Goal: Communication & Community: Participate in discussion

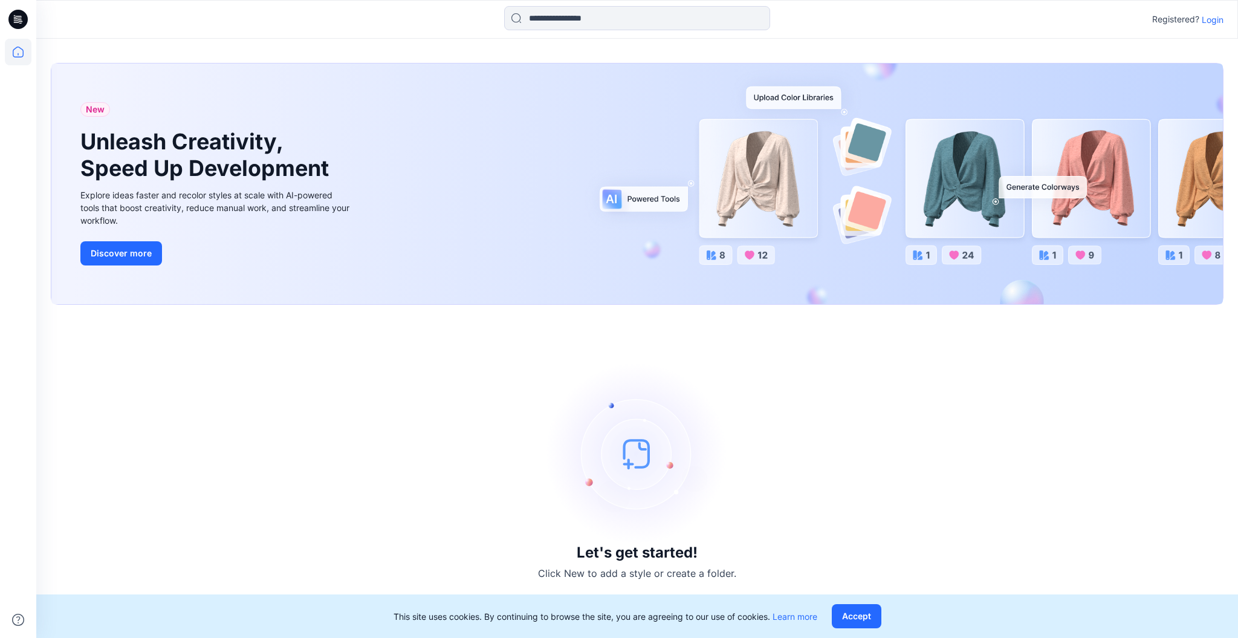
click at [1216, 21] on p "Login" at bounding box center [1213, 19] width 22 height 13
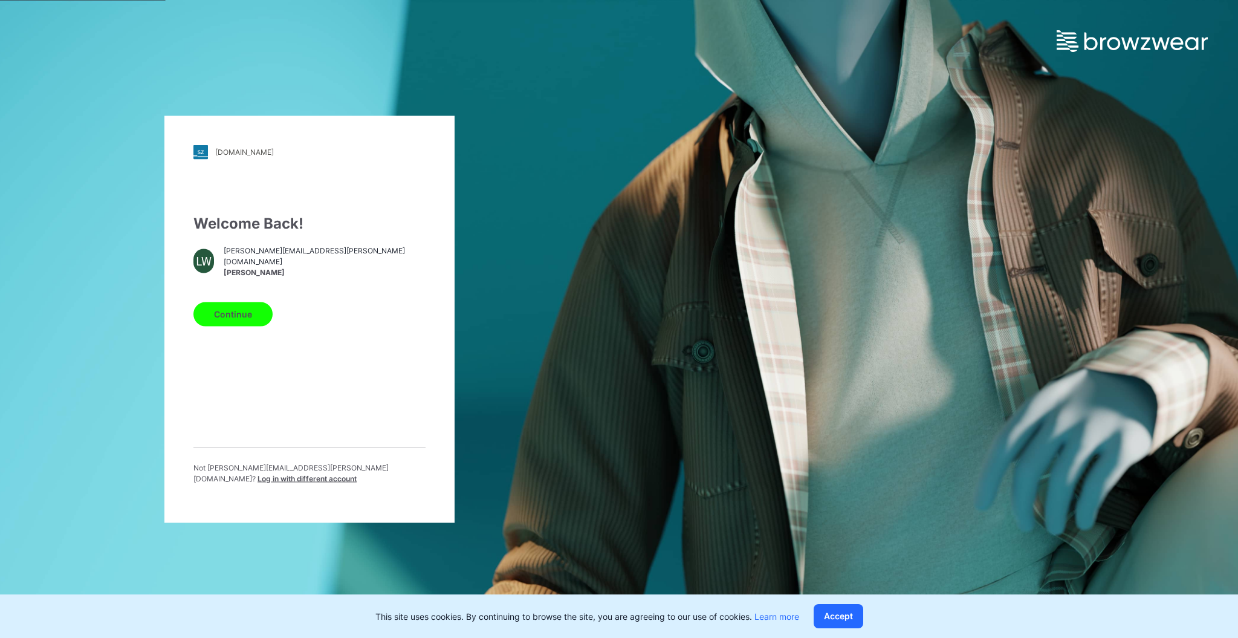
click at [255, 319] on button "Continue" at bounding box center [233, 314] width 79 height 24
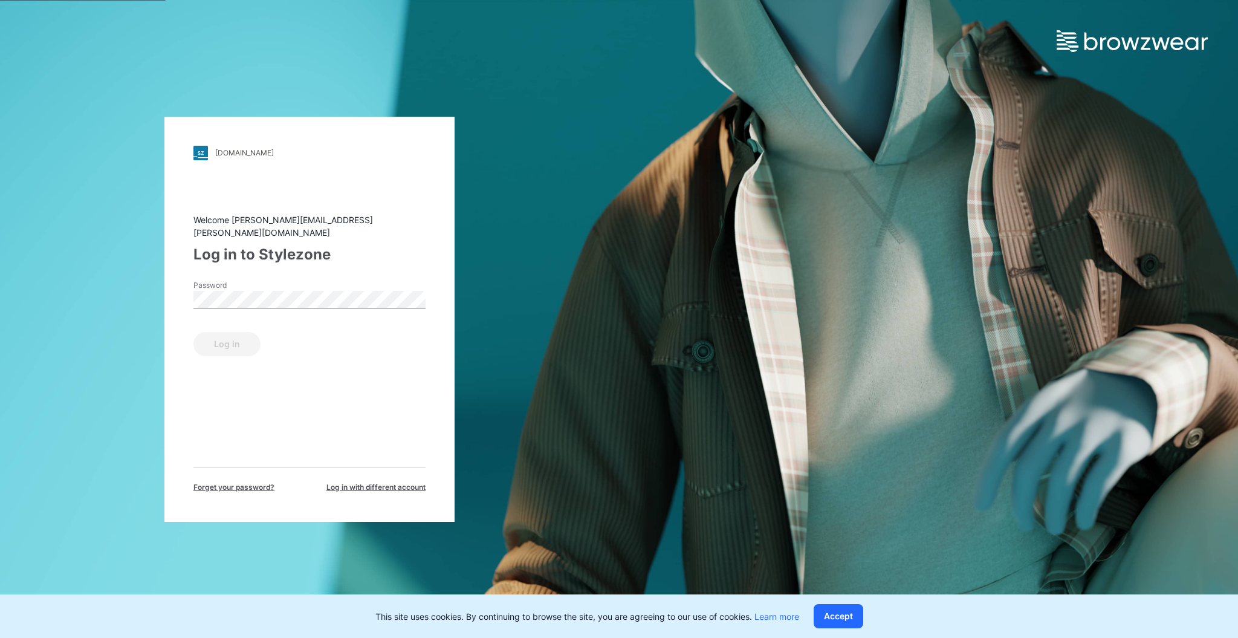
click at [316, 282] on div "Password" at bounding box center [310, 298] width 232 height 36
click at [235, 336] on button "Log in" at bounding box center [227, 344] width 67 height 24
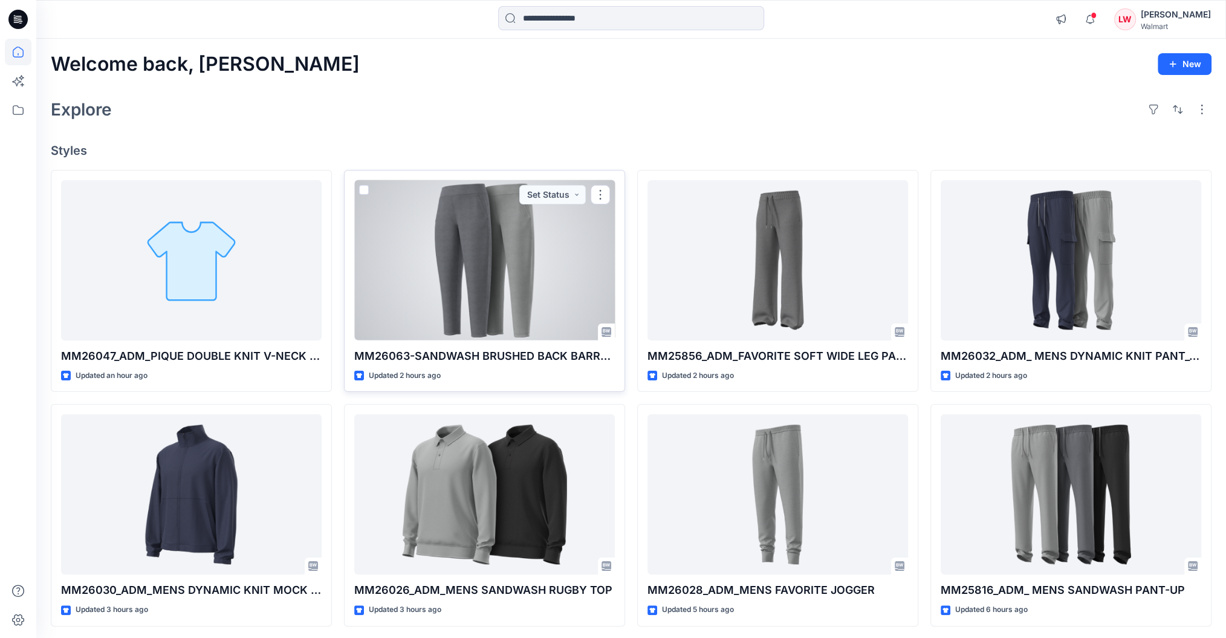
click at [422, 272] on div at bounding box center [484, 260] width 261 height 160
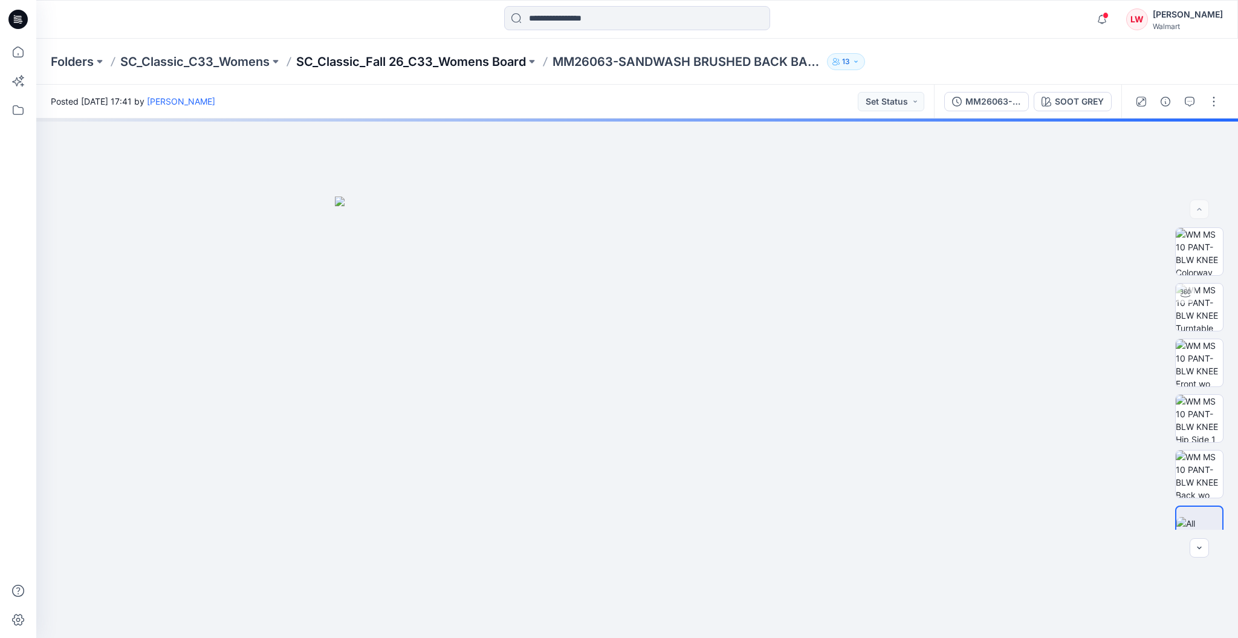
click at [519, 63] on p "SC_Classic_Fall 26_C33_Womens Board" at bounding box center [411, 61] width 230 height 17
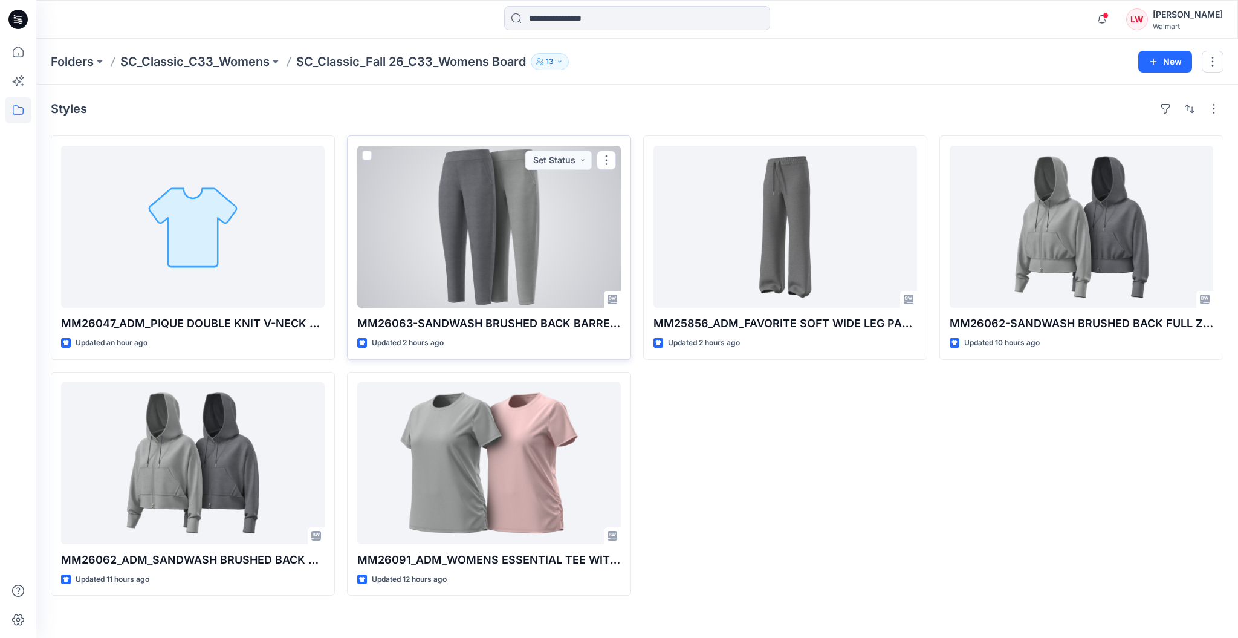
click at [527, 239] on div at bounding box center [489, 227] width 264 height 162
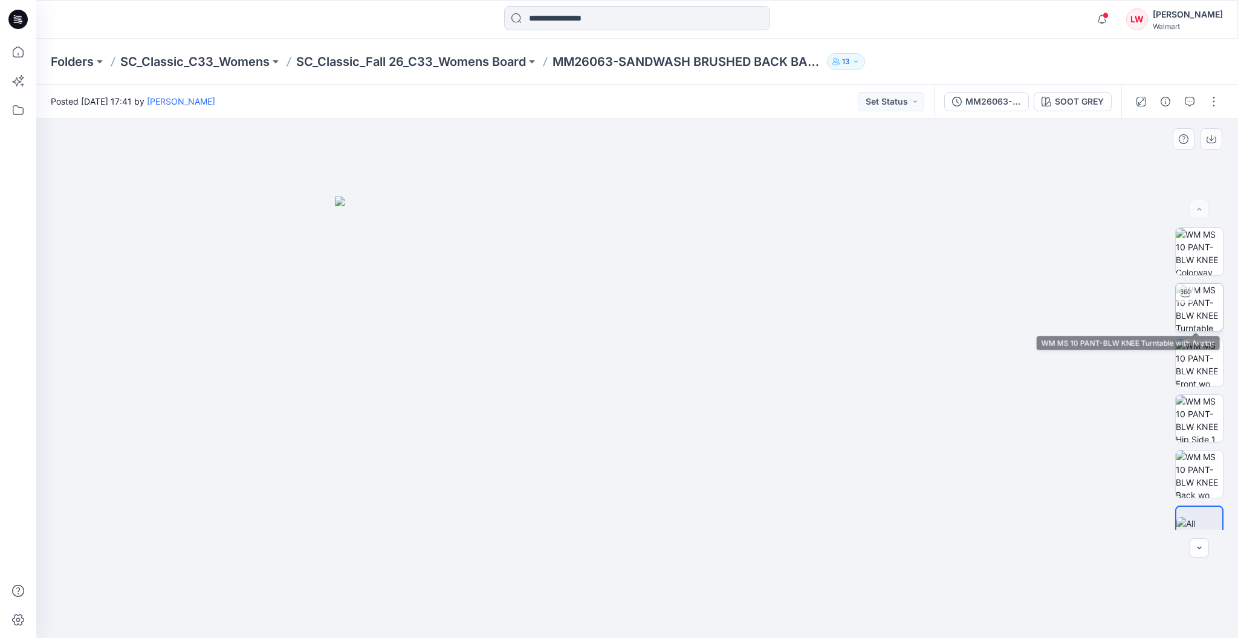
click at [1202, 308] on img at bounding box center [1199, 307] width 47 height 47
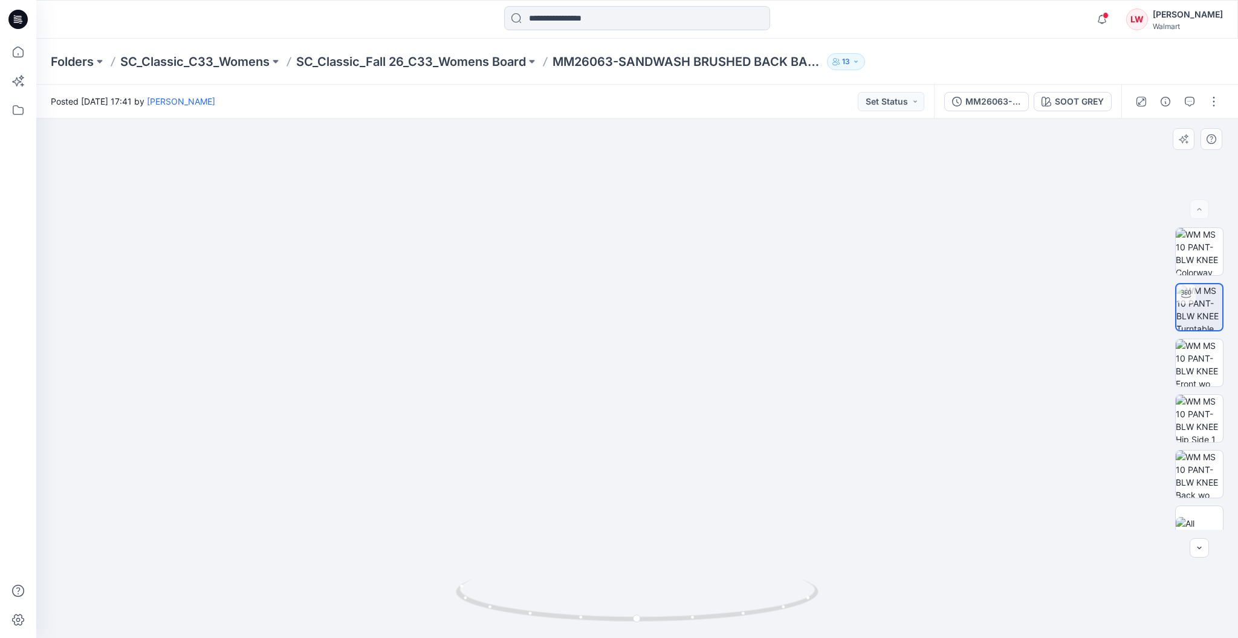
drag, startPoint x: 790, startPoint y: 559, endPoint x: 782, endPoint y: 561, distance: 8.2
click at [782, 561] on img at bounding box center [637, 337] width 682 height 600
drag, startPoint x: 790, startPoint y: 607, endPoint x: 640, endPoint y: 620, distance: 150.0
click at [640, 620] on icon at bounding box center [639, 601] width 366 height 45
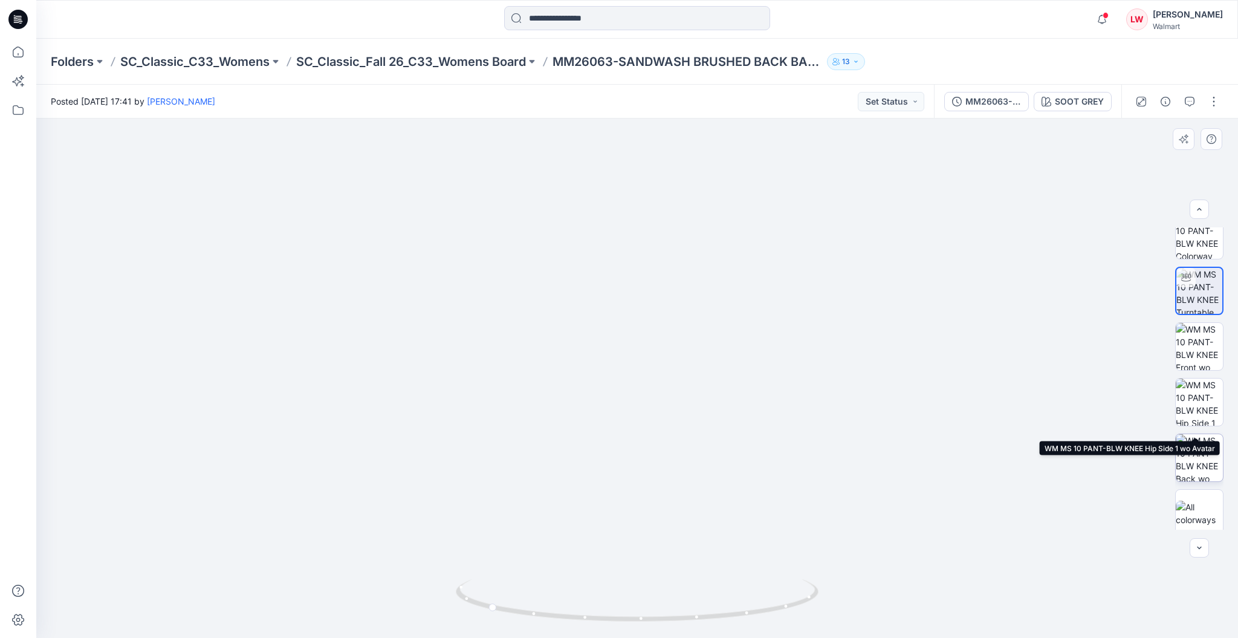
scroll to position [24, 0]
drag, startPoint x: 778, startPoint y: 578, endPoint x: 560, endPoint y: 600, distance: 218.8
click at [556, 600] on div at bounding box center [637, 378] width 1202 height 519
drag, startPoint x: 691, startPoint y: 509, endPoint x: 683, endPoint y: 423, distance: 85.6
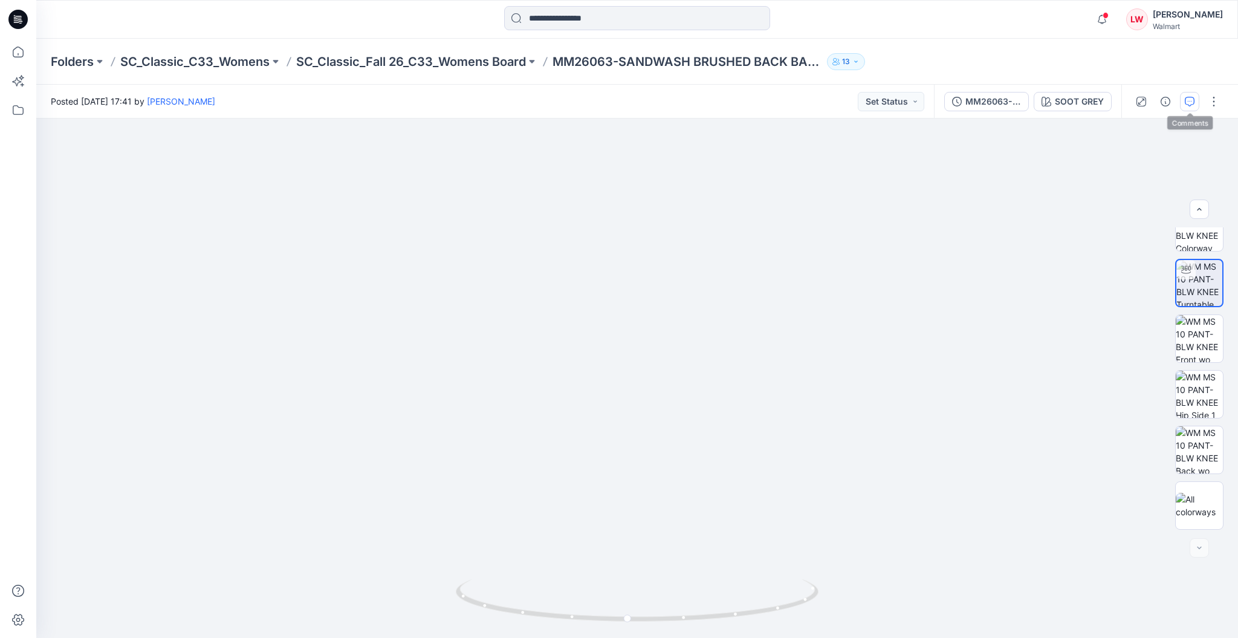
click at [1195, 108] on div at bounding box center [1178, 102] width 112 height 34
drag, startPoint x: 1195, startPoint y: 108, endPoint x: 1189, endPoint y: 109, distance: 6.2
click at [1194, 108] on button "button" at bounding box center [1189, 101] width 19 height 19
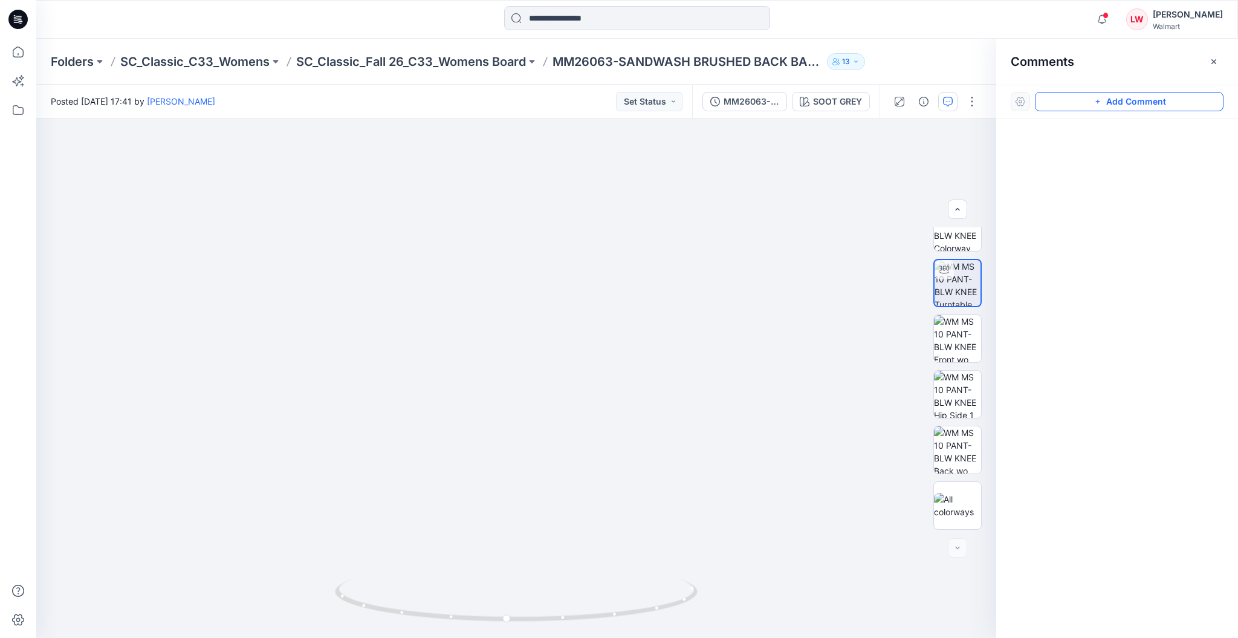
click at [1108, 97] on button "Add Comment" at bounding box center [1129, 101] width 189 height 19
click at [604, 208] on div "1" at bounding box center [516, 378] width 960 height 519
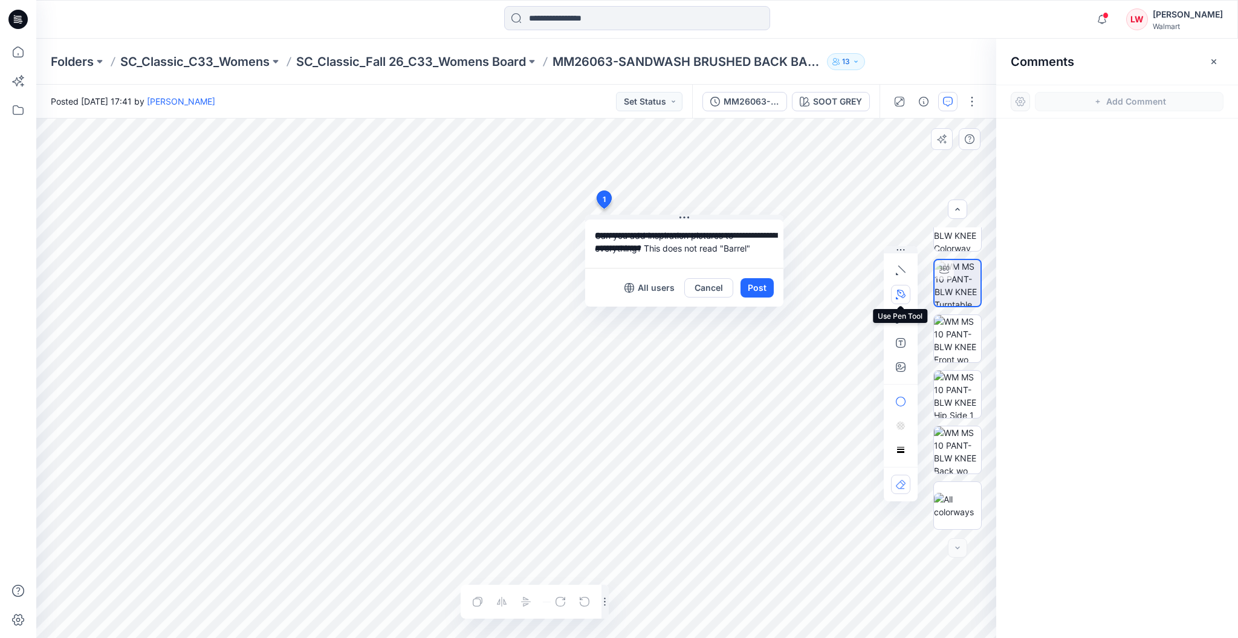
click at [904, 286] on button "button" at bounding box center [900, 294] width 19 height 19
drag, startPoint x: 574, startPoint y: 281, endPoint x: 587, endPoint y: 325, distance: 45.9
click at [582, 308] on icon "Layer 1" at bounding box center [516, 378] width 960 height 519
click at [582, 393] on icon "Layer 1" at bounding box center [516, 378] width 960 height 519
click at [582, 496] on icon "Layer 1" at bounding box center [516, 378] width 960 height 519
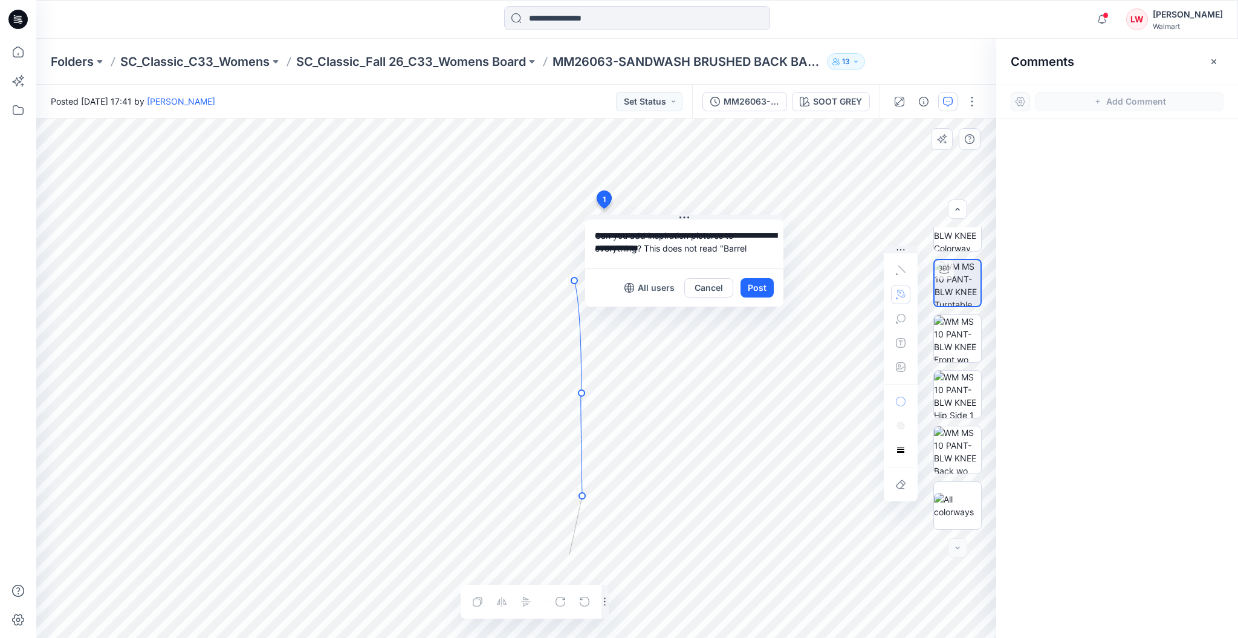
click at [569, 555] on icon "Layer 1" at bounding box center [516, 378] width 960 height 519
click at [570, 553] on circle at bounding box center [569, 554] width 6 height 6
drag, startPoint x: 582, startPoint y: 498, endPoint x: 579, endPoint y: 525, distance: 28.0
click at [579, 525] on circle at bounding box center [580, 524] width 2 height 2
drag, startPoint x: 582, startPoint y: 394, endPoint x: 581, endPoint y: 379, distance: 15.2
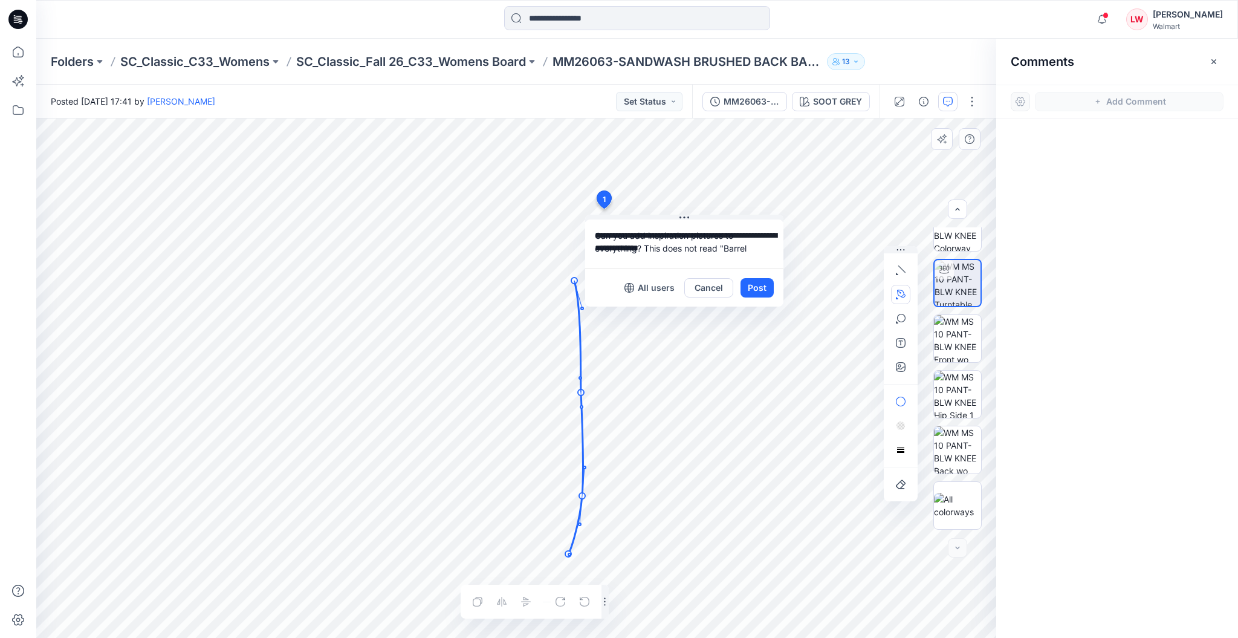
click at [581, 379] on circle at bounding box center [580, 378] width 2 height 2
drag, startPoint x: 580, startPoint y: 395, endPoint x: 582, endPoint y: 387, distance: 8.7
click at [582, 387] on circle at bounding box center [584, 384] width 6 height 6
click at [578, 313] on circle at bounding box center [579, 311] width 2 height 2
click at [573, 273] on circle at bounding box center [574, 275] width 6 height 6
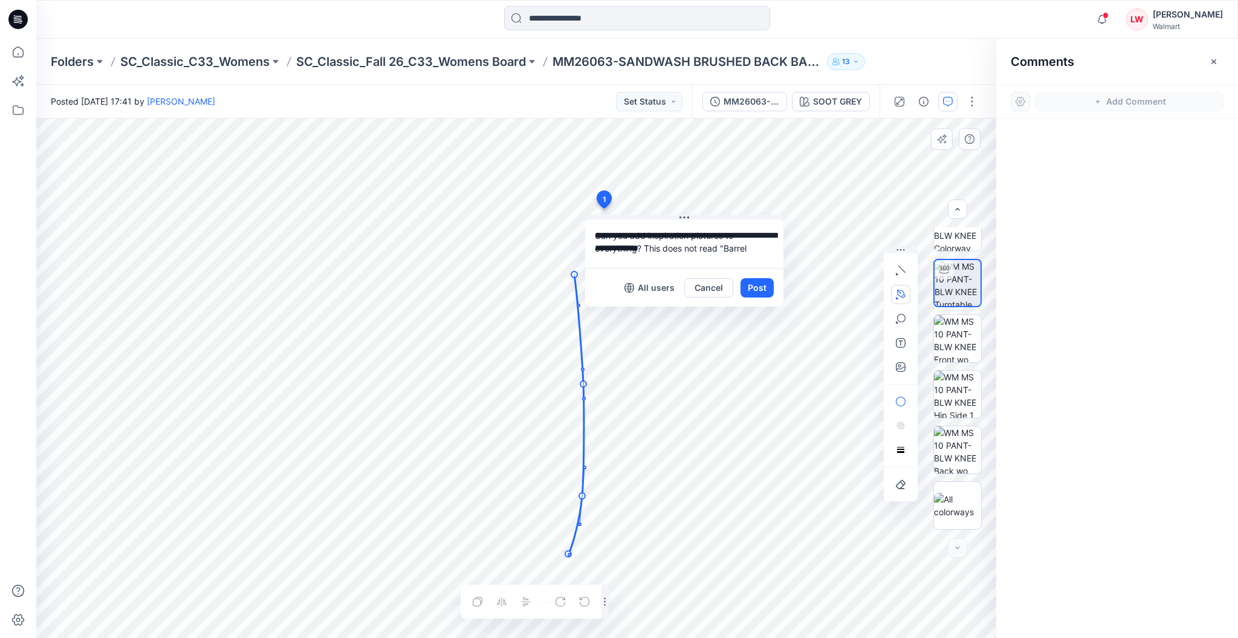
click at [752, 247] on textarea "**********" at bounding box center [684, 244] width 198 height 48
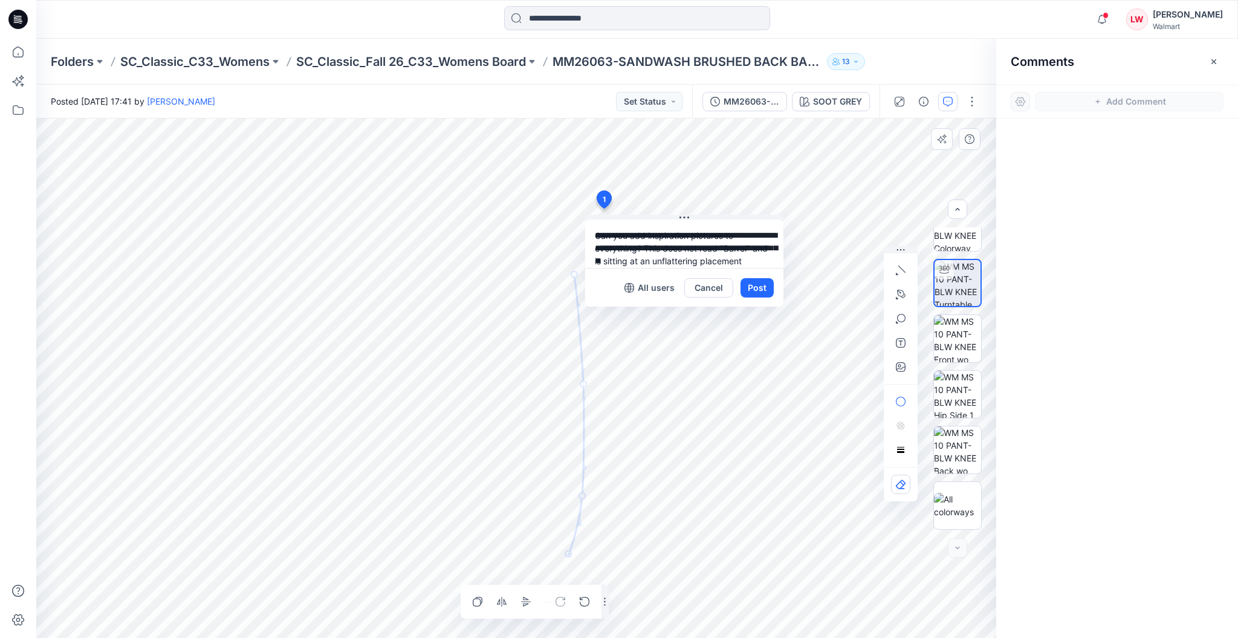
scroll to position [10, 0]
type textarea "**********"
click at [766, 287] on button "Post" at bounding box center [757, 287] width 33 height 19
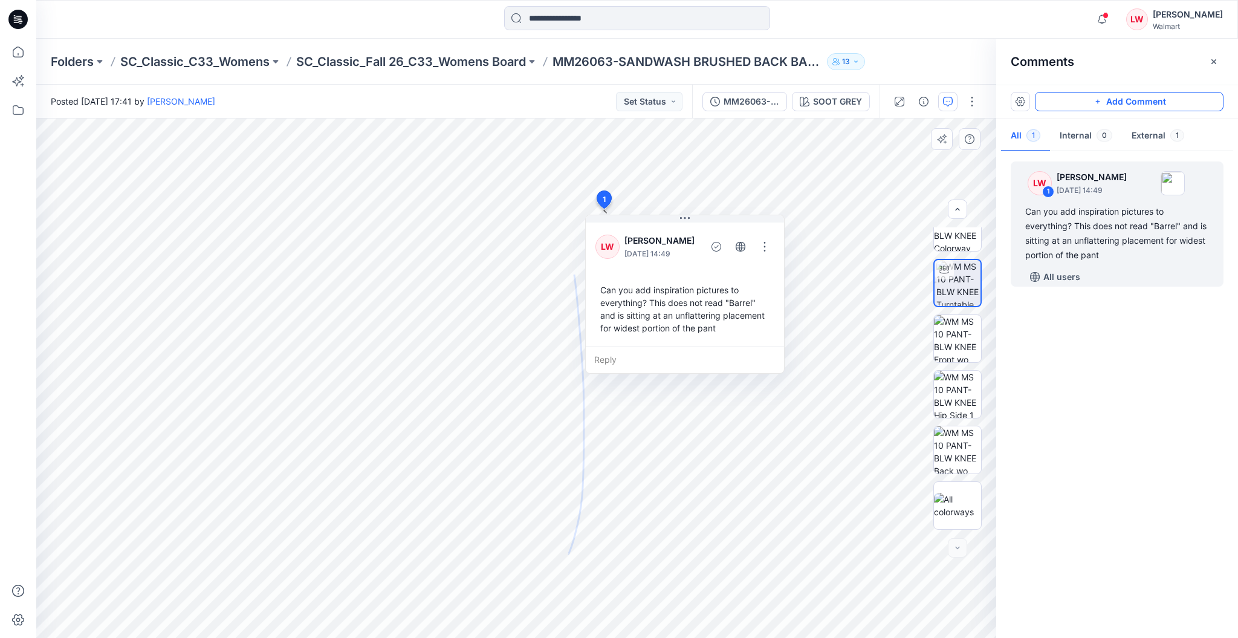
click at [1093, 107] on button "Add Comment" at bounding box center [1129, 101] width 189 height 19
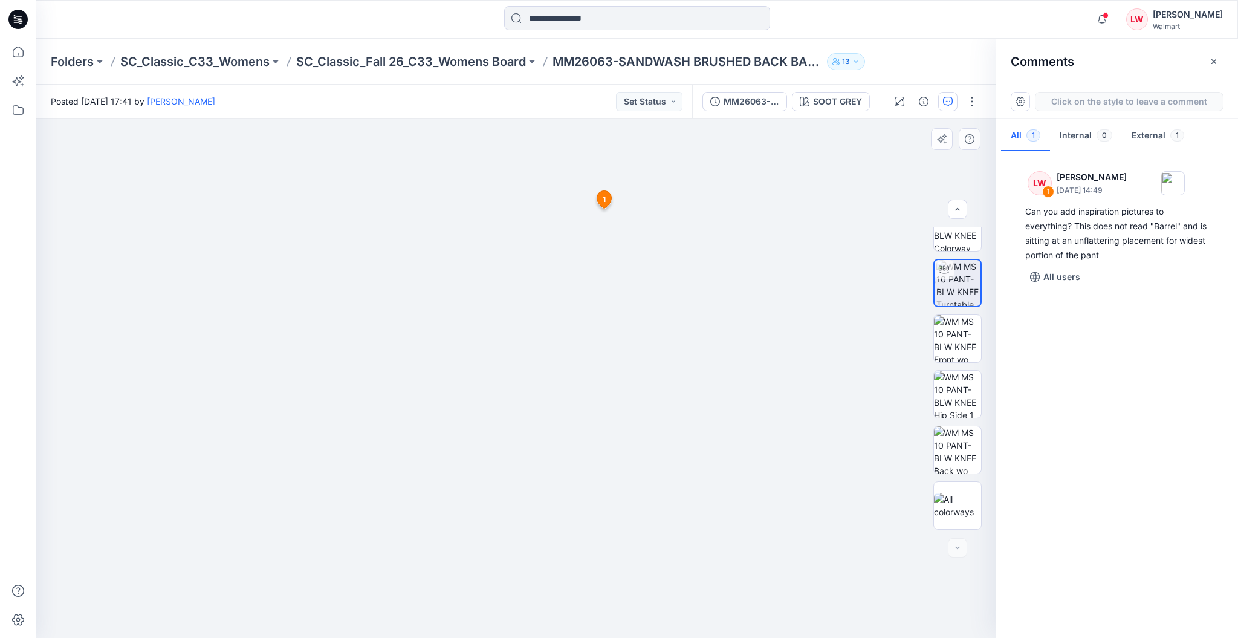
click at [592, 392] on div "2 1 LW Libby Wilson September 03, 2025 14:49 Can you add inspiration pictures t…" at bounding box center [516, 378] width 960 height 519
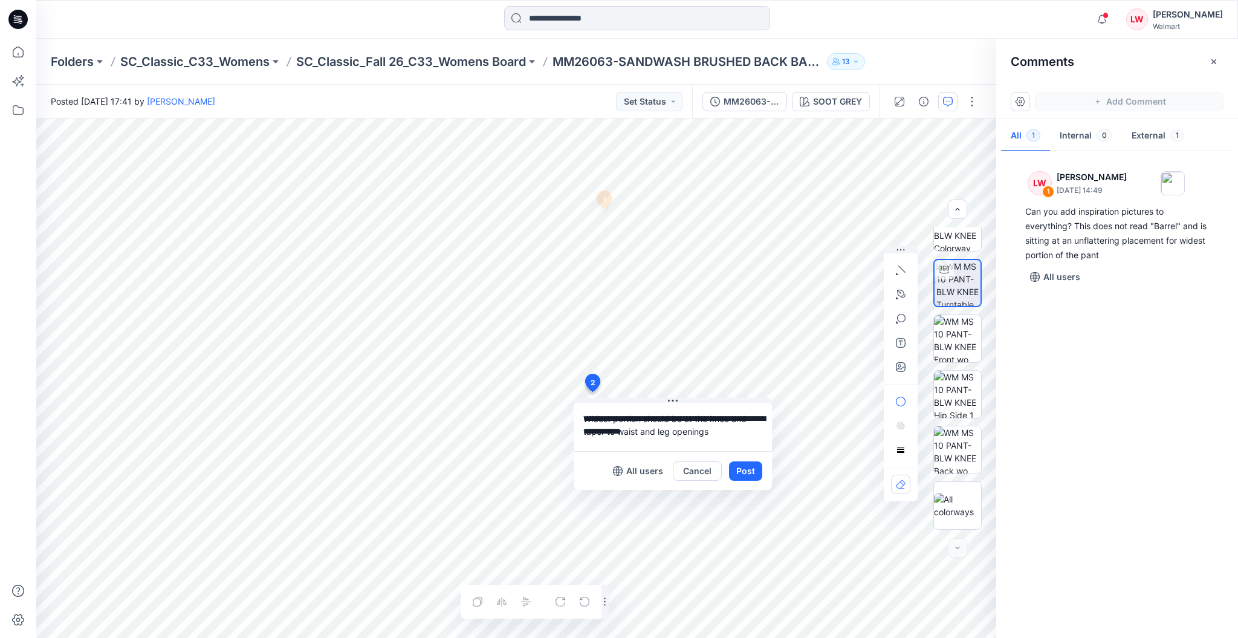
type textarea "**********"
click at [897, 359] on button "button" at bounding box center [900, 366] width 19 height 19
type input"] "**********"
click at [746, 478] on button "Post" at bounding box center [745, 470] width 33 height 19
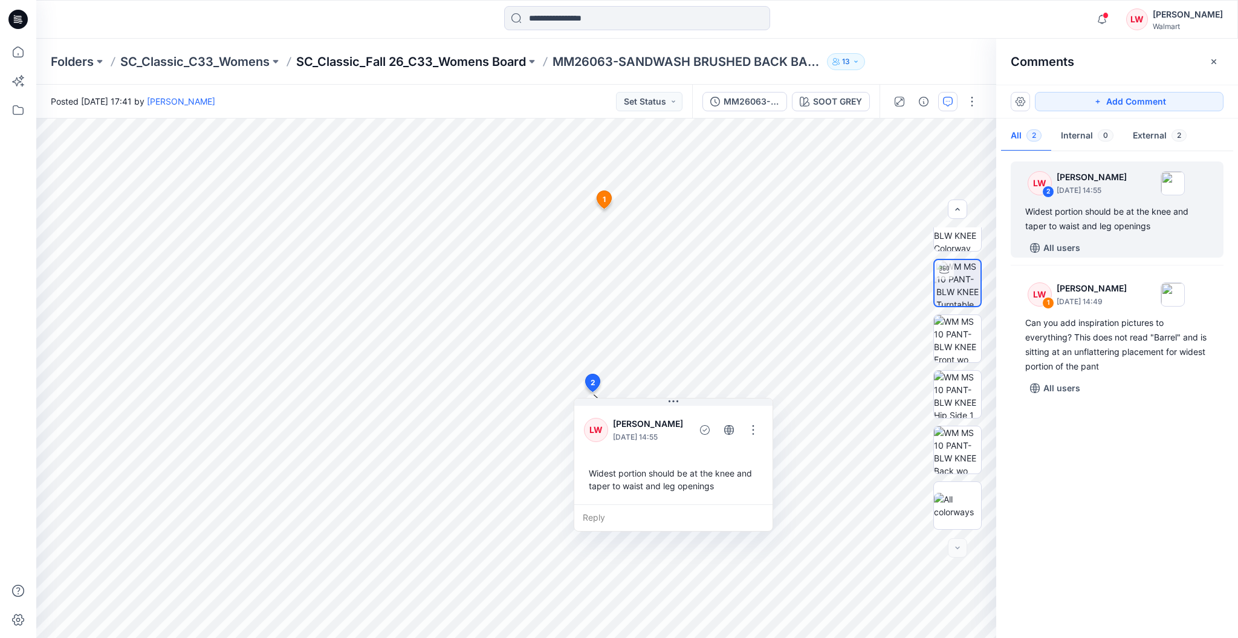
click at [459, 56] on p "SC_Classic_Fall 26_C33_Womens Board" at bounding box center [411, 61] width 230 height 17
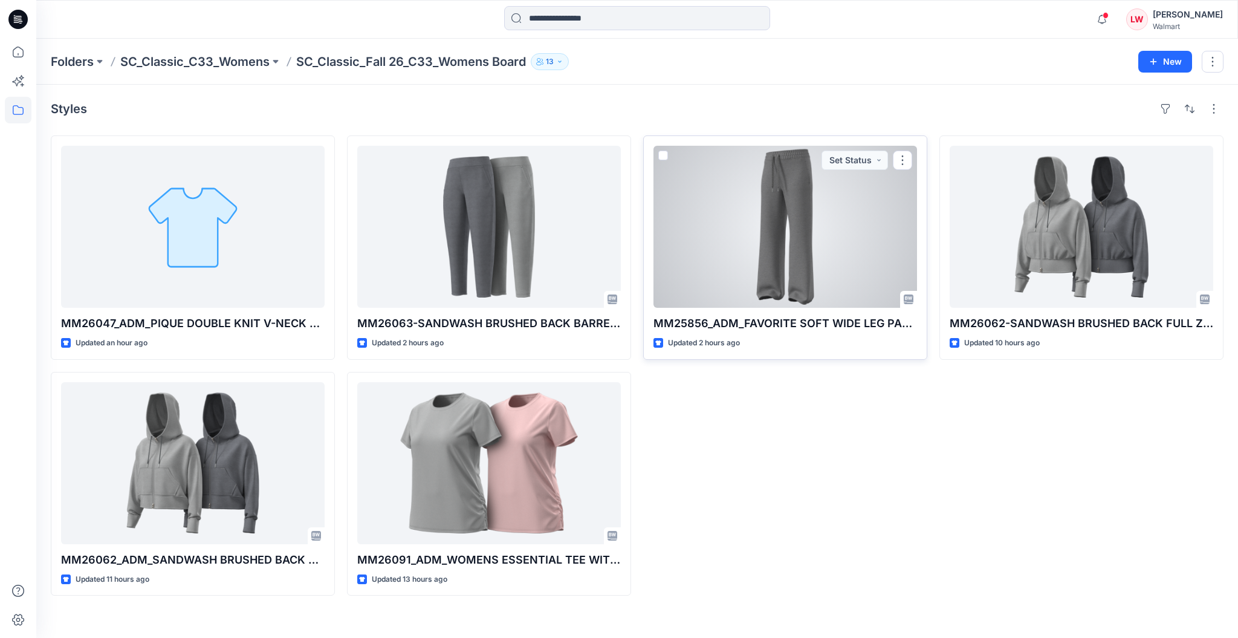
click at [775, 226] on div at bounding box center [786, 227] width 264 height 162
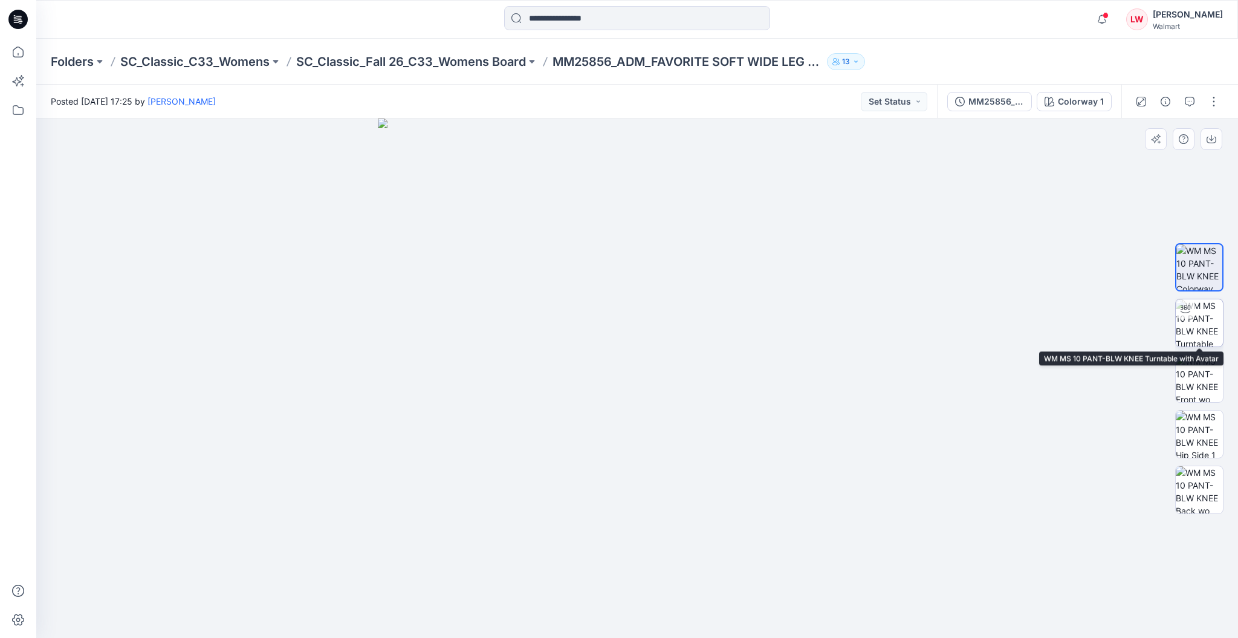
click at [1216, 332] on img at bounding box center [1199, 322] width 47 height 47
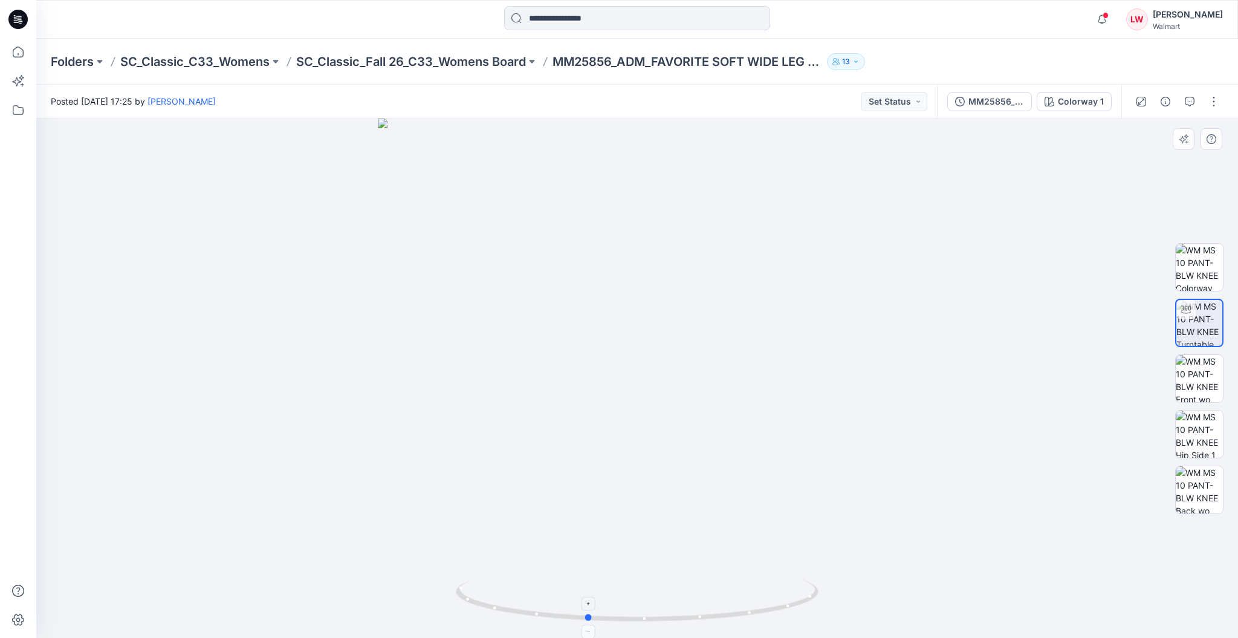
drag, startPoint x: 764, startPoint y: 583, endPoint x: 718, endPoint y: 581, distance: 46.0
click at [720, 581] on icon at bounding box center [639, 601] width 366 height 45
drag, startPoint x: 723, startPoint y: 598, endPoint x: 606, endPoint y: 591, distance: 116.9
click at [606, 591] on icon at bounding box center [639, 601] width 366 height 45
drag, startPoint x: 711, startPoint y: 506, endPoint x: 671, endPoint y: 334, distance: 176.5
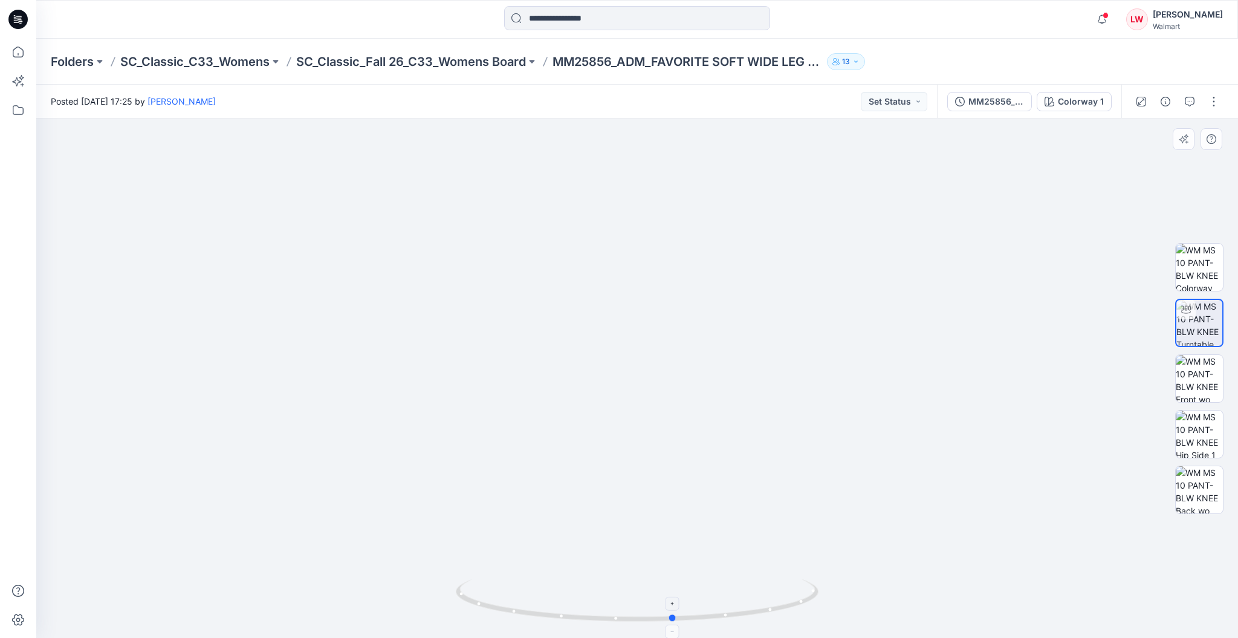
drag, startPoint x: 787, startPoint y: 578, endPoint x: 623, endPoint y: 591, distance: 165.0
click at [623, 591] on div at bounding box center [637, 608] width 363 height 60
click at [506, 57] on p "SC_Classic_Fall 26_C33_Womens Board" at bounding box center [411, 61] width 230 height 17
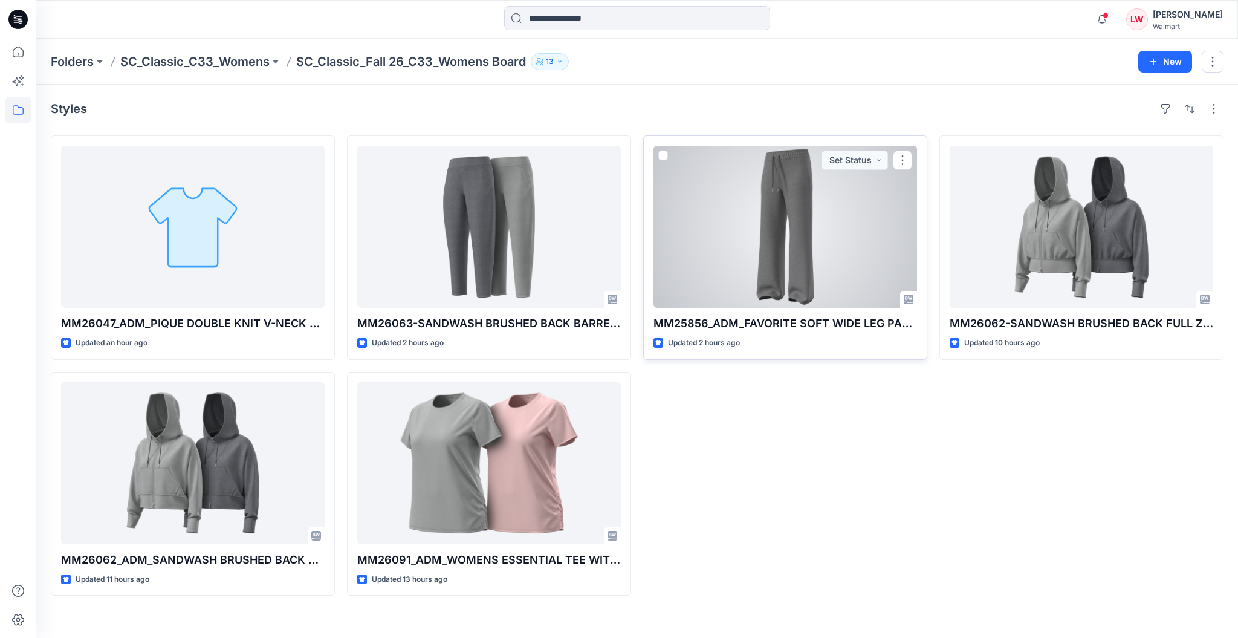
click at [752, 212] on div at bounding box center [786, 227] width 264 height 162
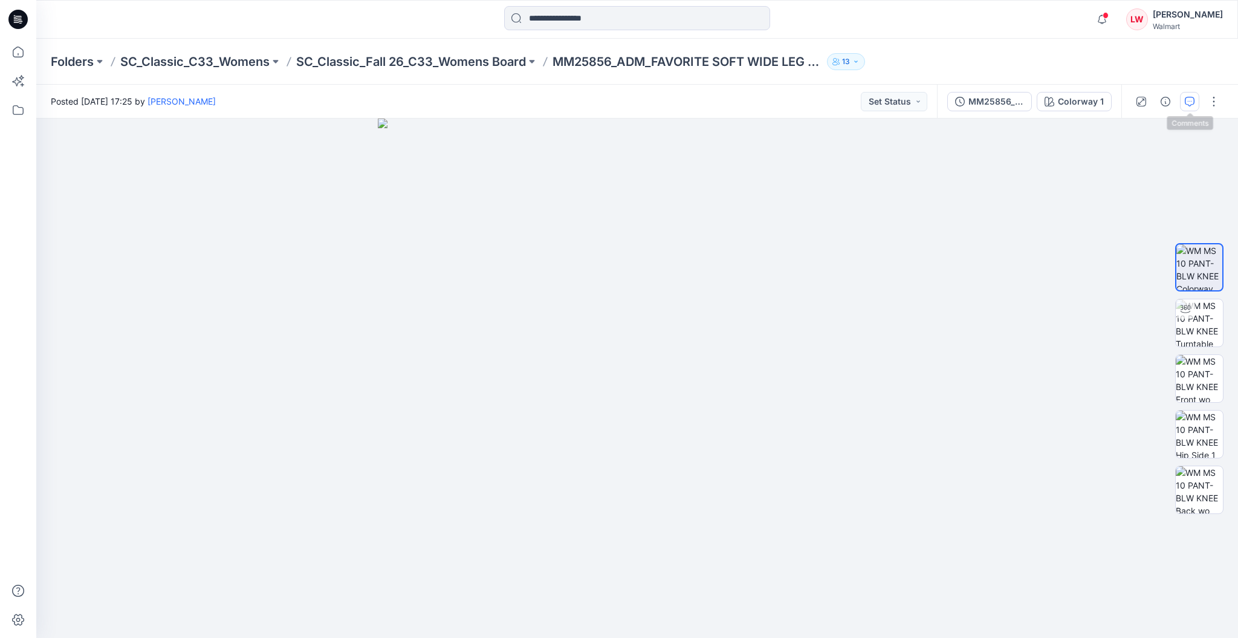
click at [1188, 105] on icon "button" at bounding box center [1190, 102] width 10 height 10
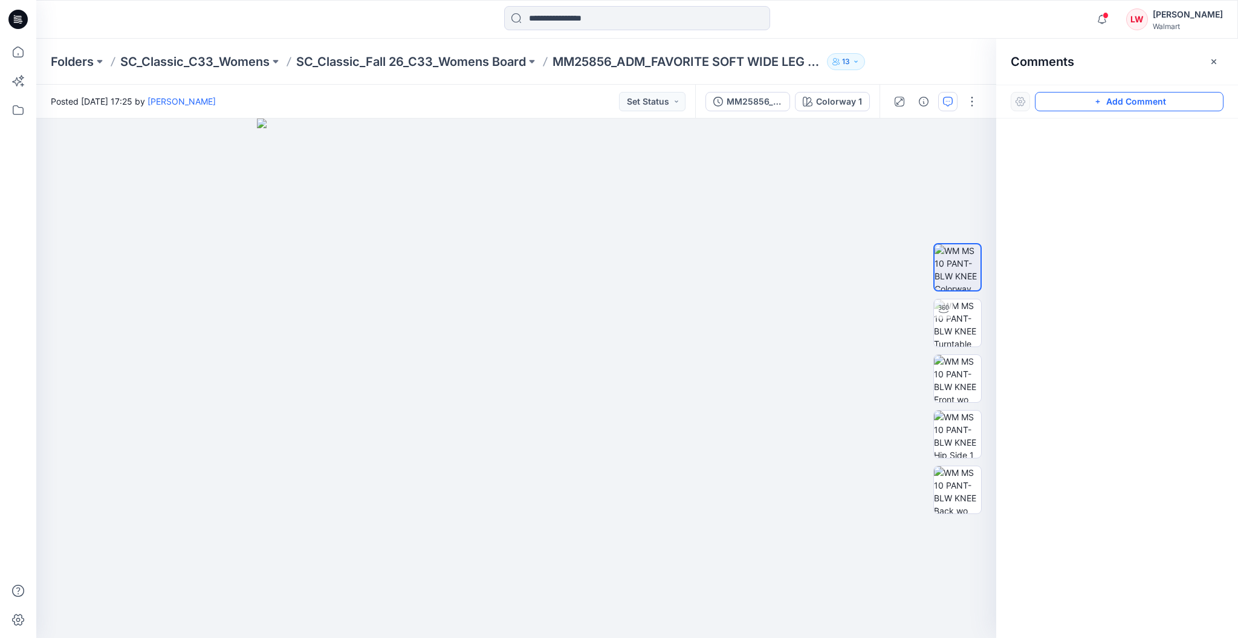
click at [1052, 103] on button "Add Comment" at bounding box center [1129, 101] width 189 height 19
click at [493, 213] on div "1" at bounding box center [516, 378] width 960 height 519
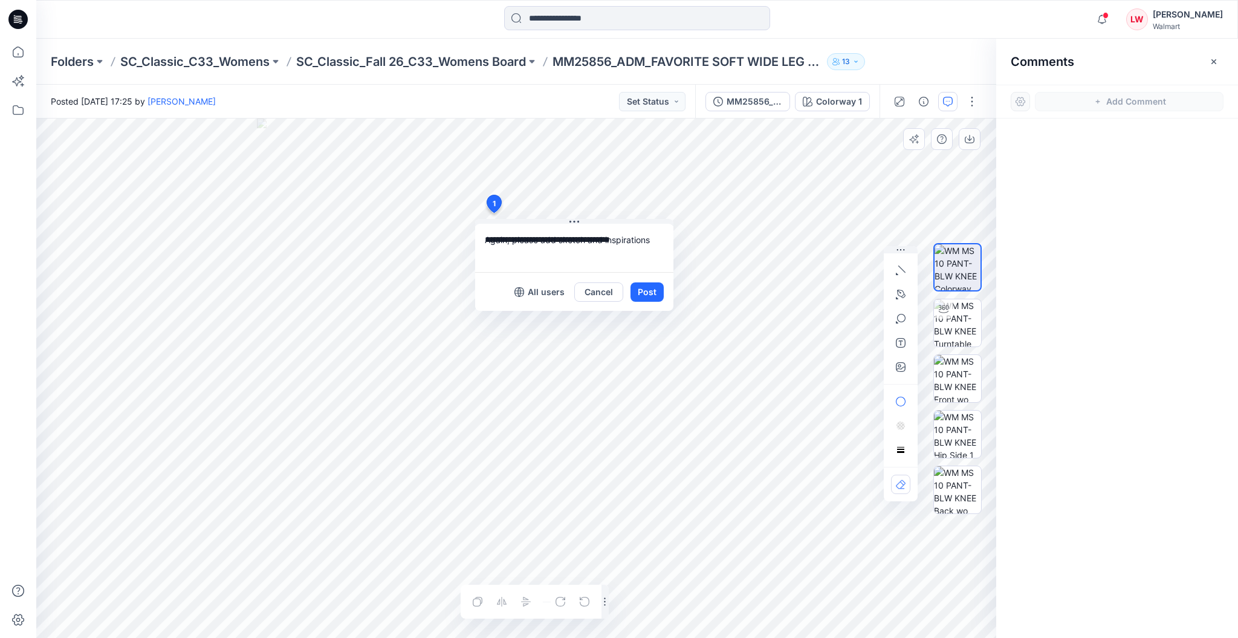
click at [451, 237] on div "**********" at bounding box center [516, 378] width 960 height 519
drag, startPoint x: 613, startPoint y: 230, endPoint x: 630, endPoint y: 237, distance: 17.9
click at [614, 230] on textarea "**********" at bounding box center [574, 248] width 198 height 48
click at [639, 242] on textarea "**********" at bounding box center [574, 248] width 198 height 48
click at [582, 226] on textarea "**********" at bounding box center [574, 248] width 198 height 48
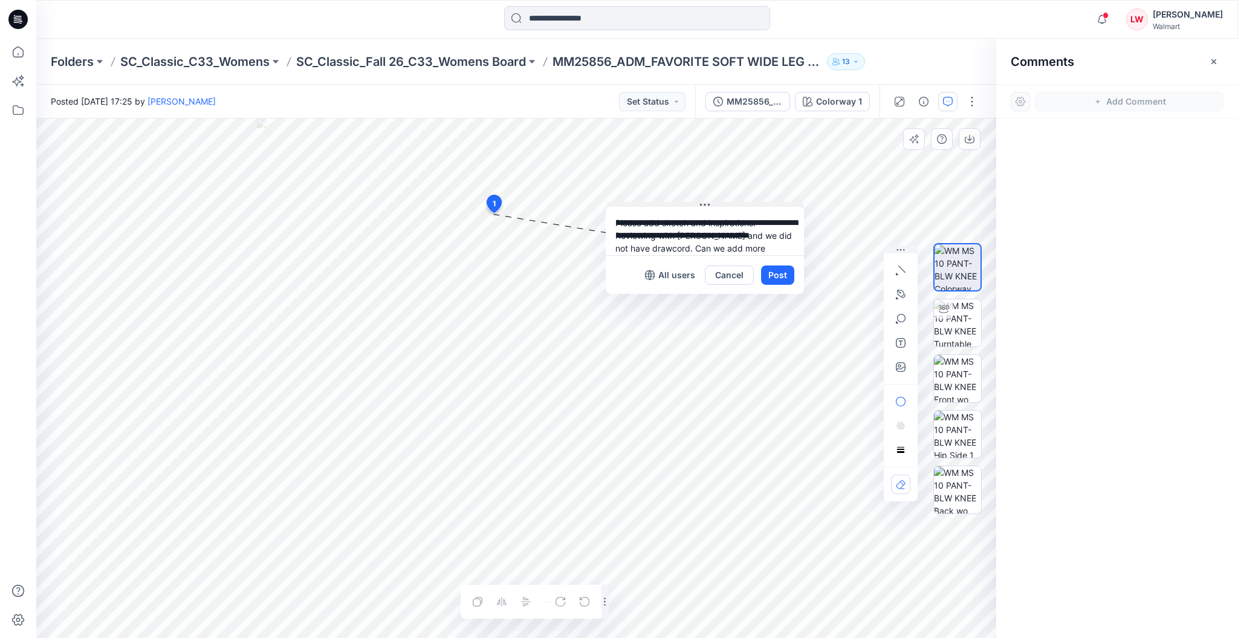
drag, startPoint x: 581, startPoint y: 220, endPoint x: 711, endPoint y: 203, distance: 131.8
click at [711, 203] on button at bounding box center [705, 205] width 198 height 7
click at [758, 246] on textarea "**********" at bounding box center [705, 231] width 198 height 48
type textarea "**********"
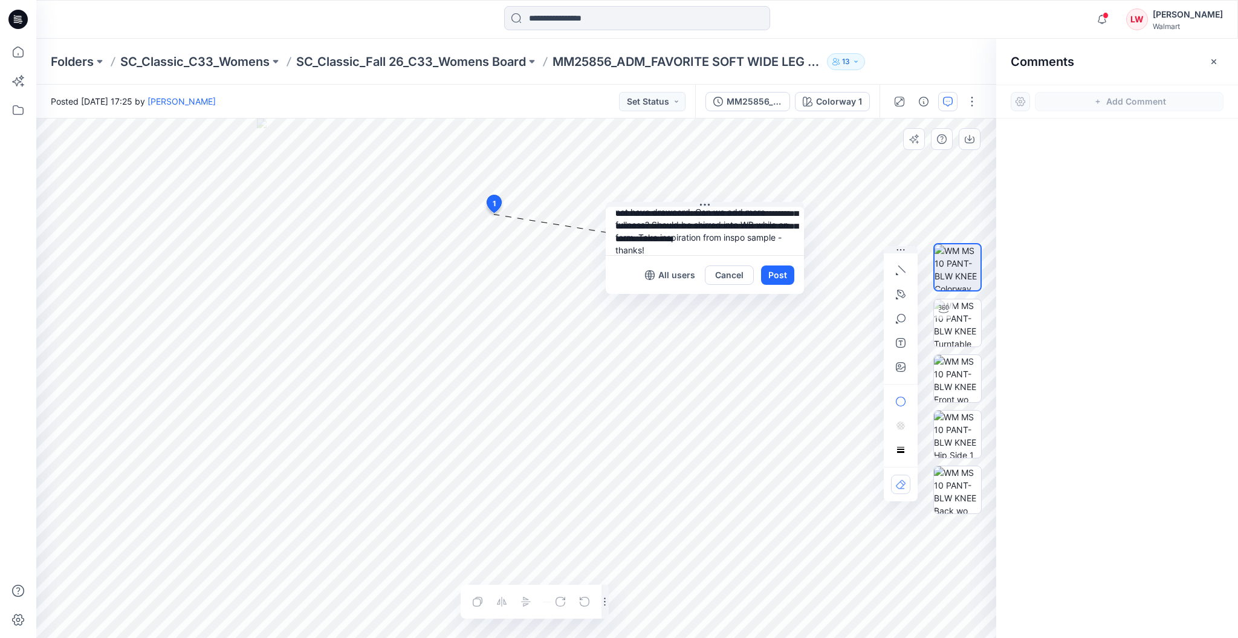
click at [785, 286] on div "All users Cancel Post" at bounding box center [705, 274] width 198 height 39
click at [781, 275] on button "Post" at bounding box center [777, 274] width 33 height 19
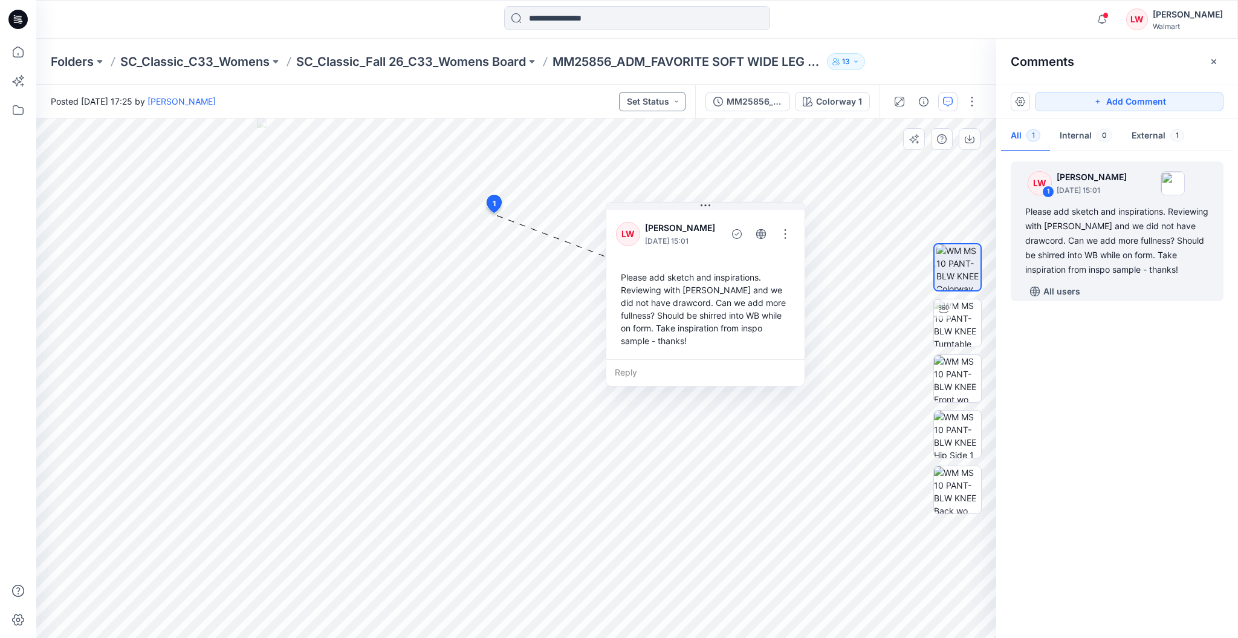
click at [657, 100] on button "Set Status" at bounding box center [652, 101] width 67 height 19
click at [662, 158] on p "*Revision Requested" at bounding box center [640, 158] width 68 height 16
click at [473, 54] on p "SC_Classic_Fall 26_C33_Womens Board" at bounding box center [411, 61] width 230 height 17
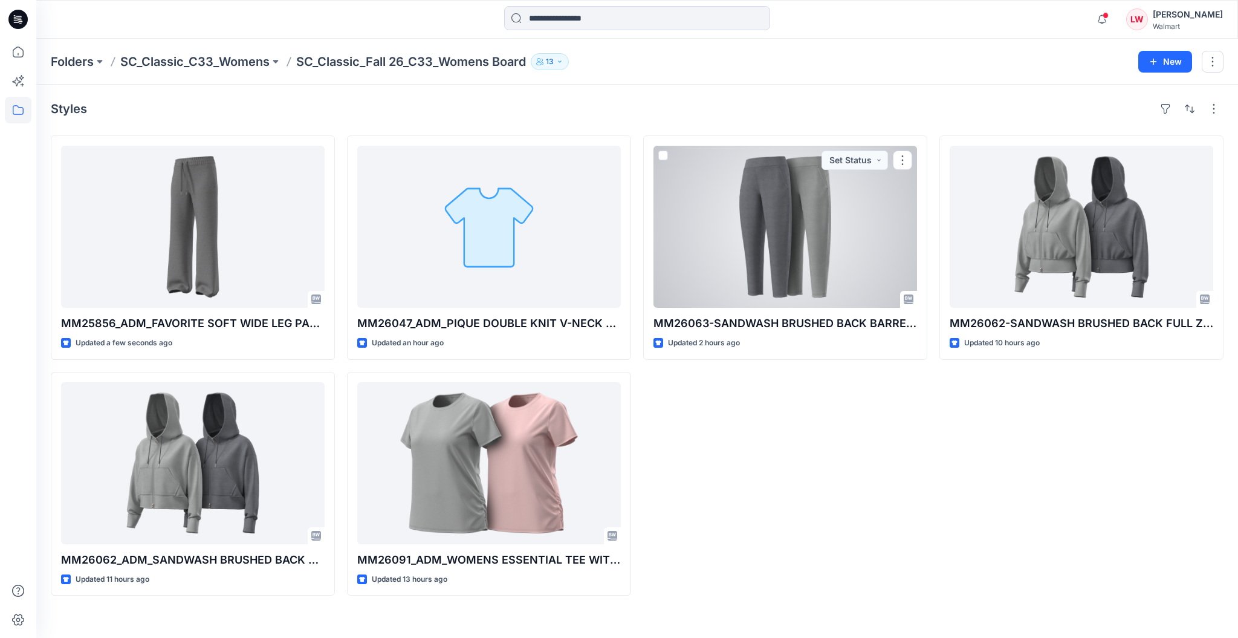
click at [702, 229] on div at bounding box center [786, 227] width 264 height 162
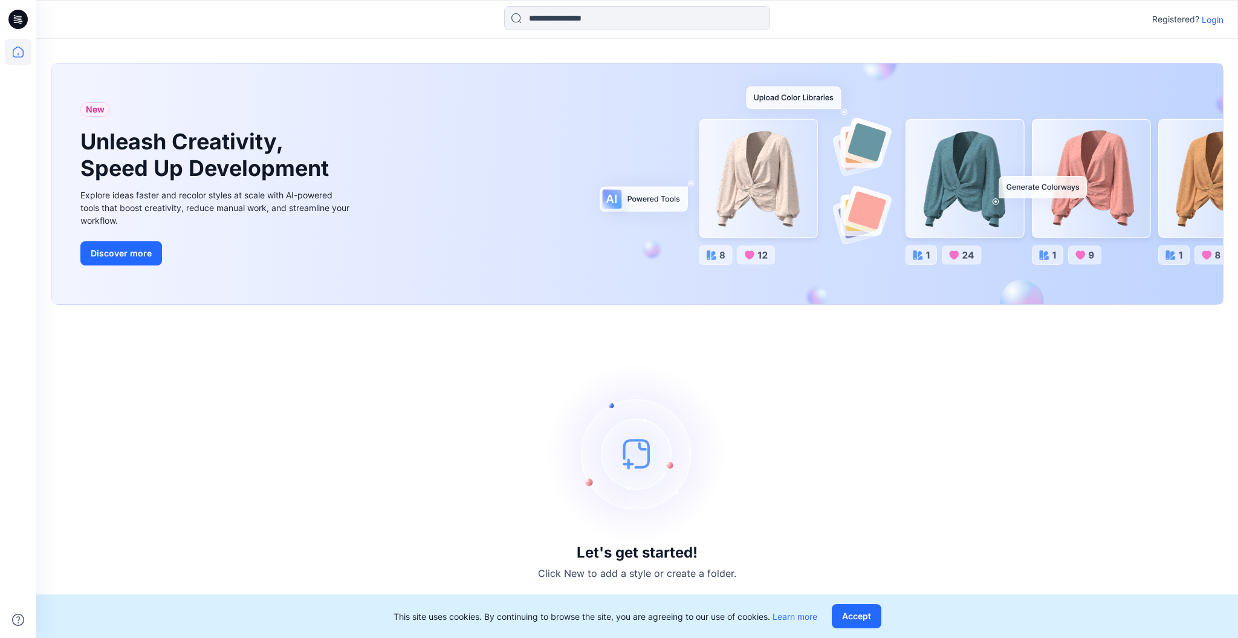
click at [1205, 20] on p "Login" at bounding box center [1213, 19] width 22 height 13
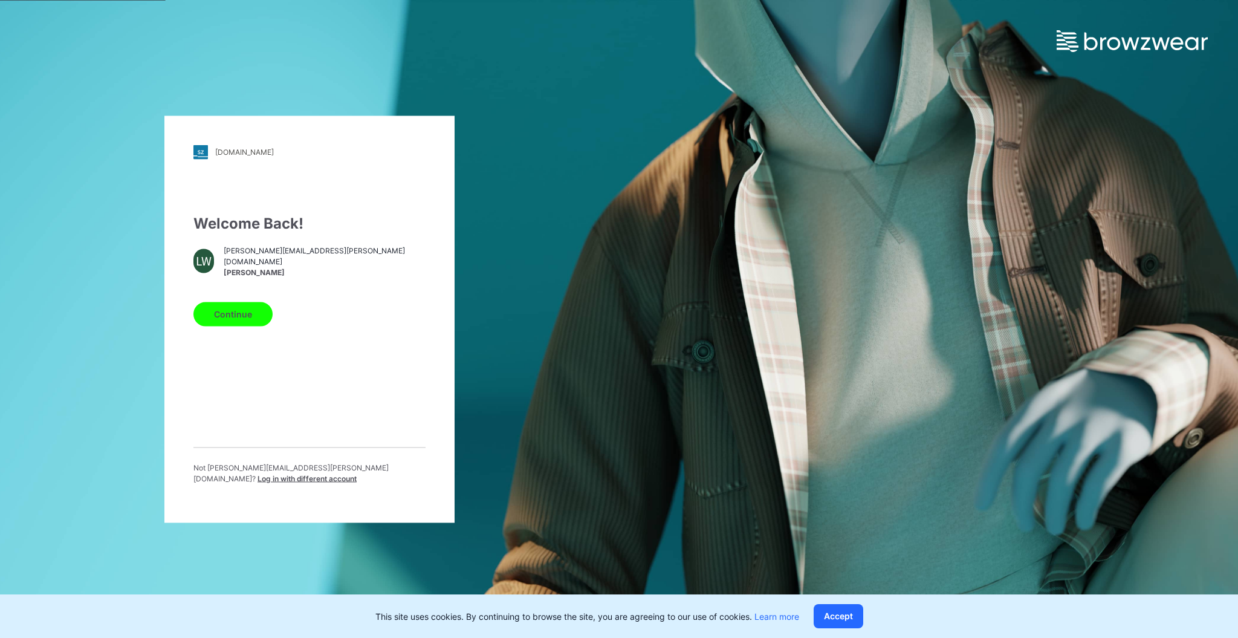
click at [246, 323] on button "Continue" at bounding box center [233, 314] width 79 height 24
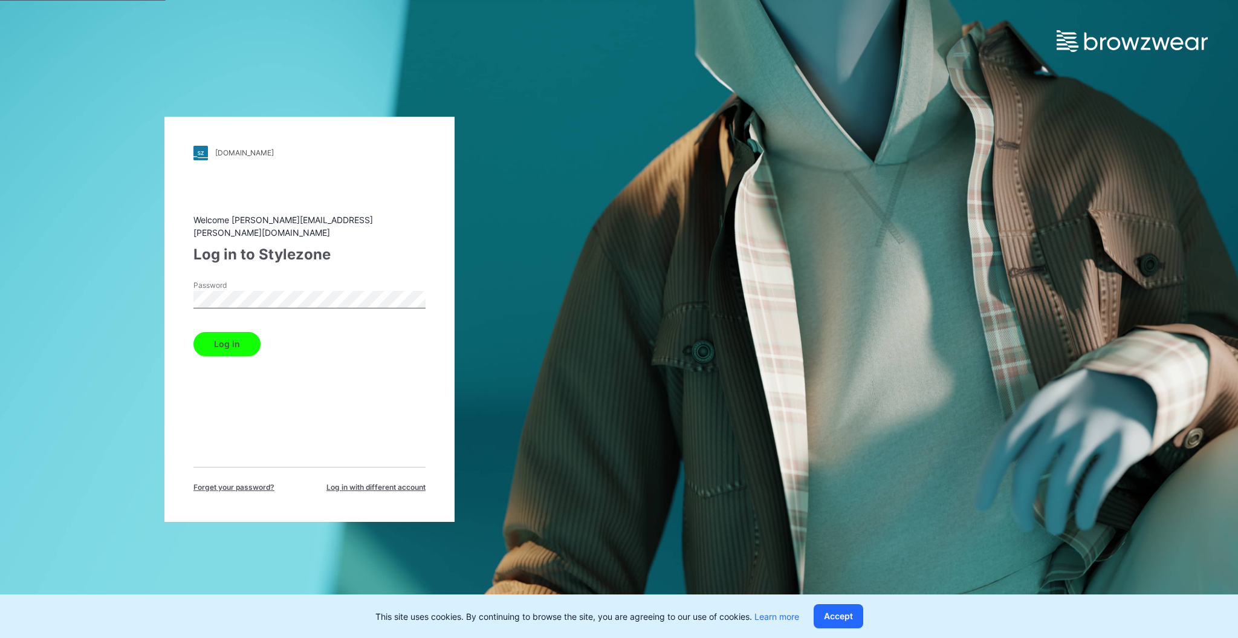
click at [238, 332] on button "Log in" at bounding box center [227, 344] width 67 height 24
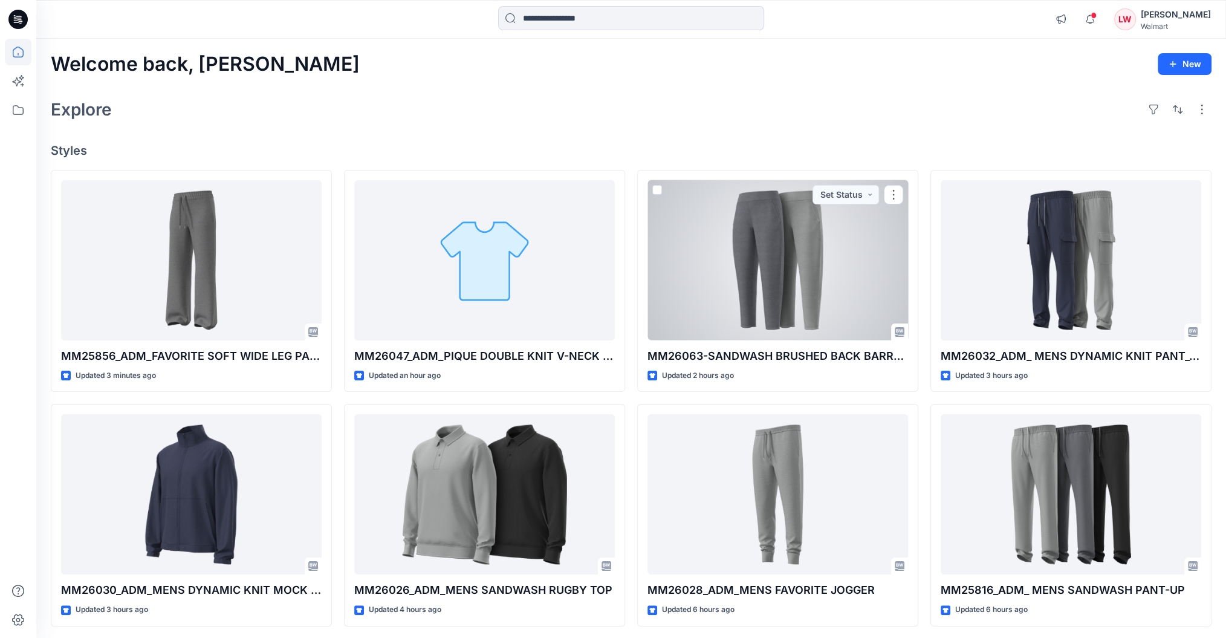
click at [756, 288] on div at bounding box center [778, 260] width 261 height 160
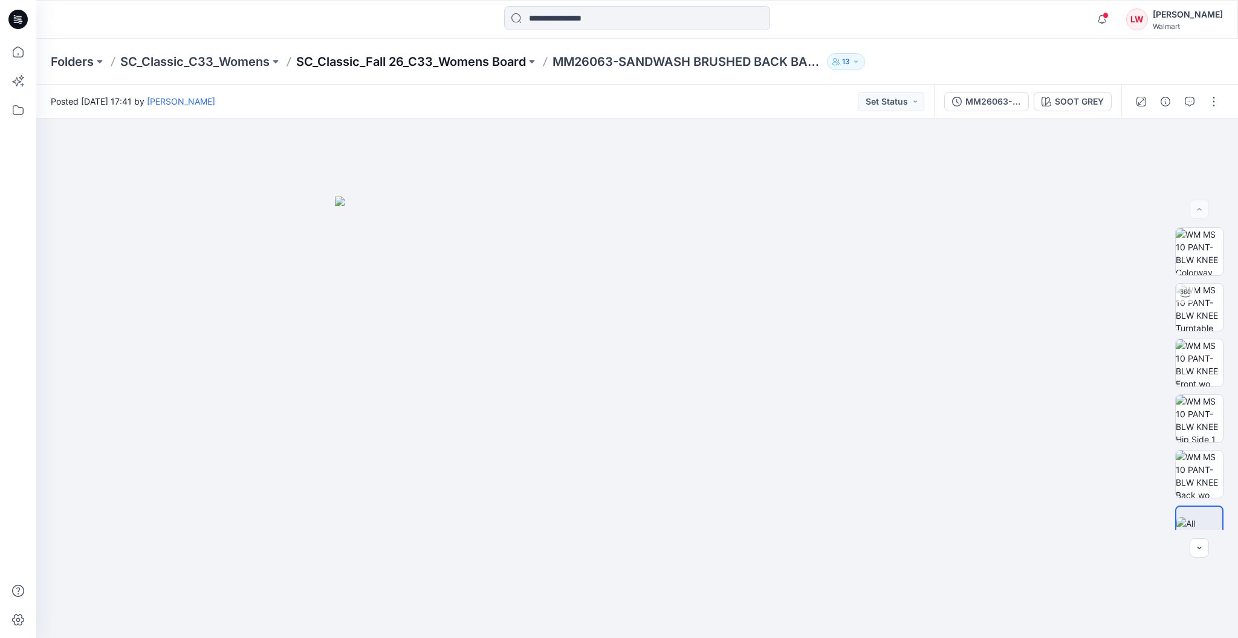
click at [454, 67] on p "SC_Classic_Fall 26_C33_Womens Board" at bounding box center [411, 61] width 230 height 17
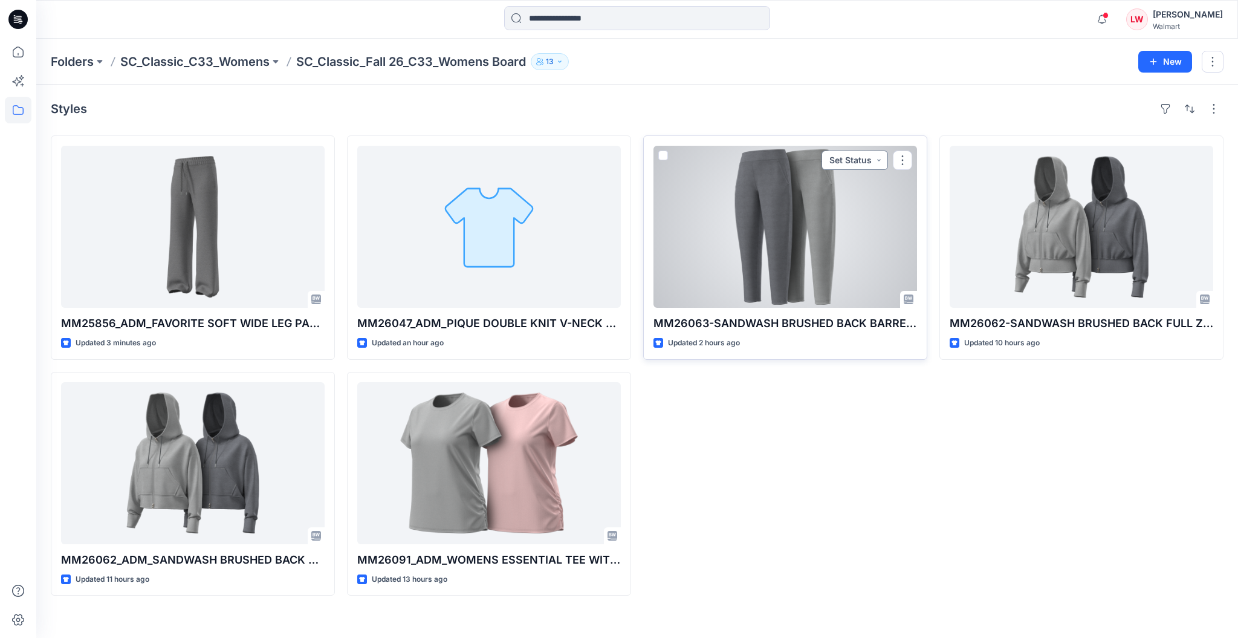
click at [859, 164] on button "Set Status" at bounding box center [855, 160] width 67 height 19
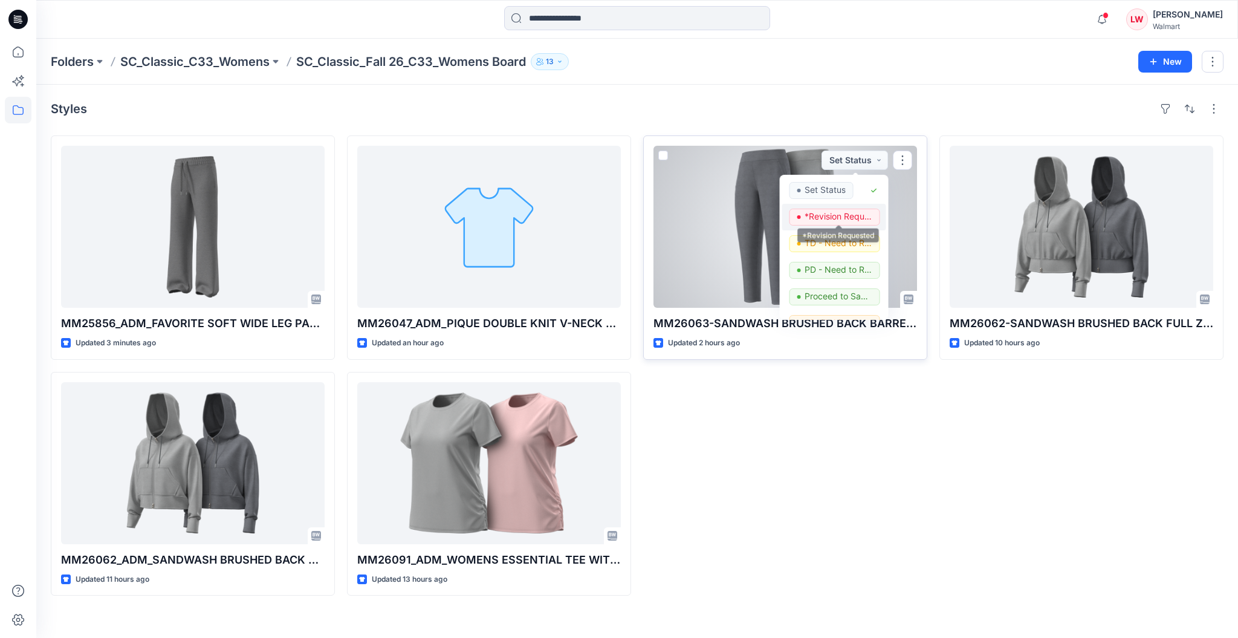
click at [848, 220] on p "*Revision Requested" at bounding box center [839, 217] width 68 height 16
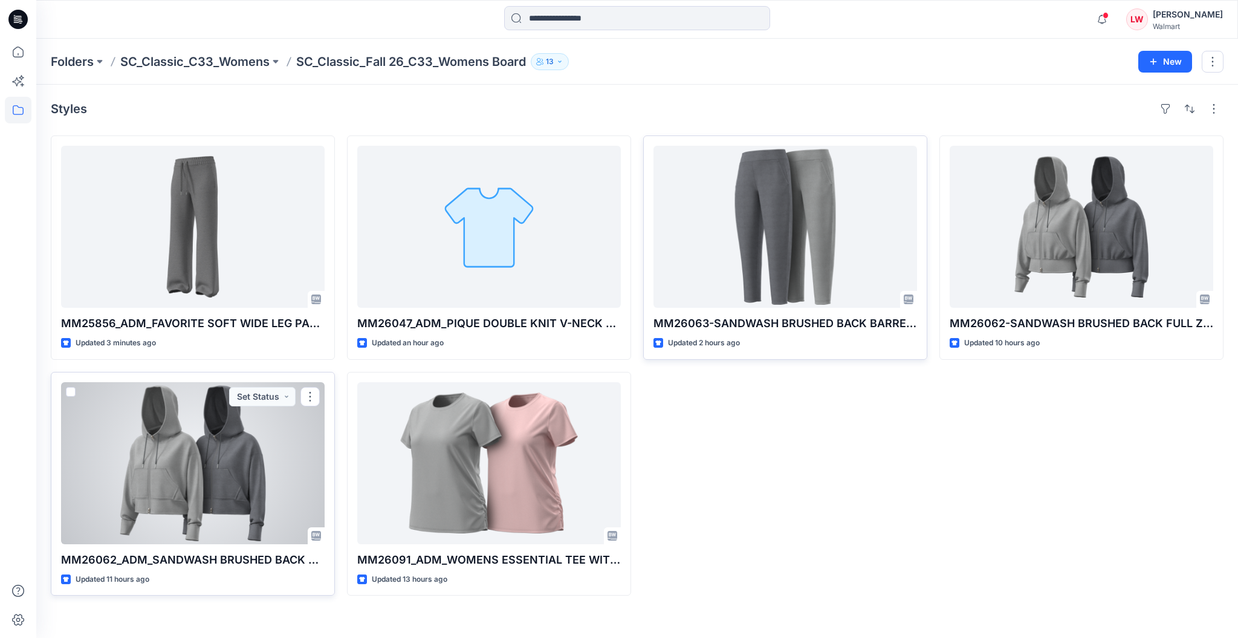
click at [239, 506] on div at bounding box center [193, 463] width 264 height 162
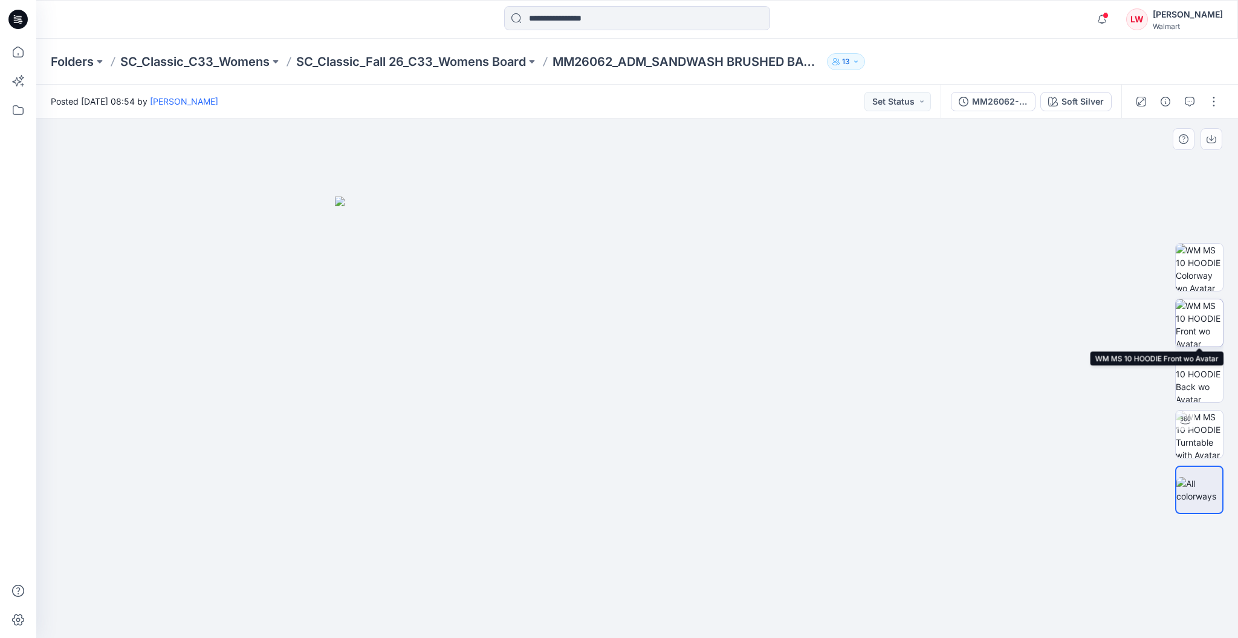
click at [1210, 328] on img at bounding box center [1199, 322] width 47 height 47
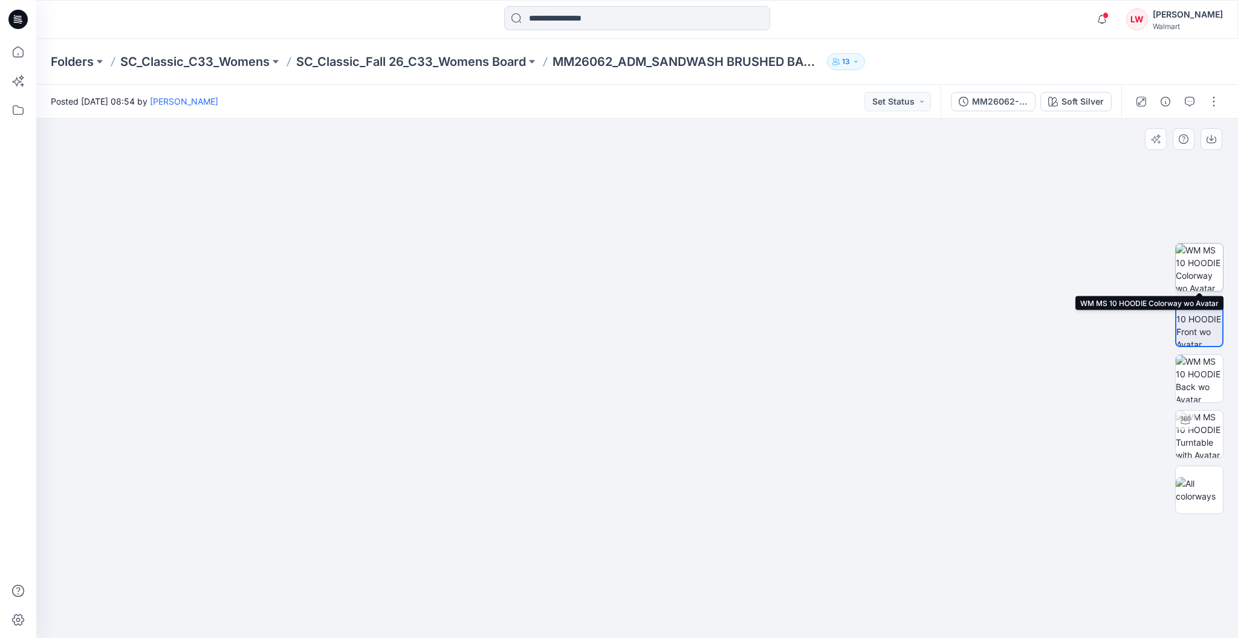
click at [1212, 265] on img at bounding box center [1199, 267] width 47 height 47
click at [1189, 116] on div at bounding box center [1178, 102] width 112 height 34
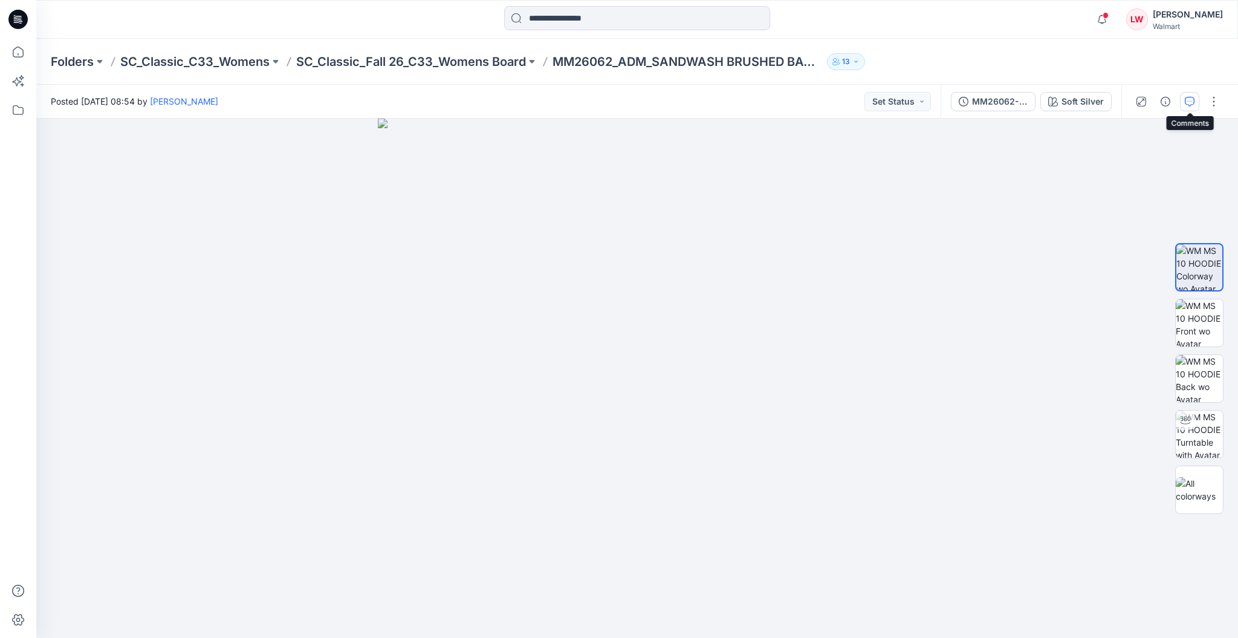
click at [1193, 105] on icon "button" at bounding box center [1190, 102] width 10 height 10
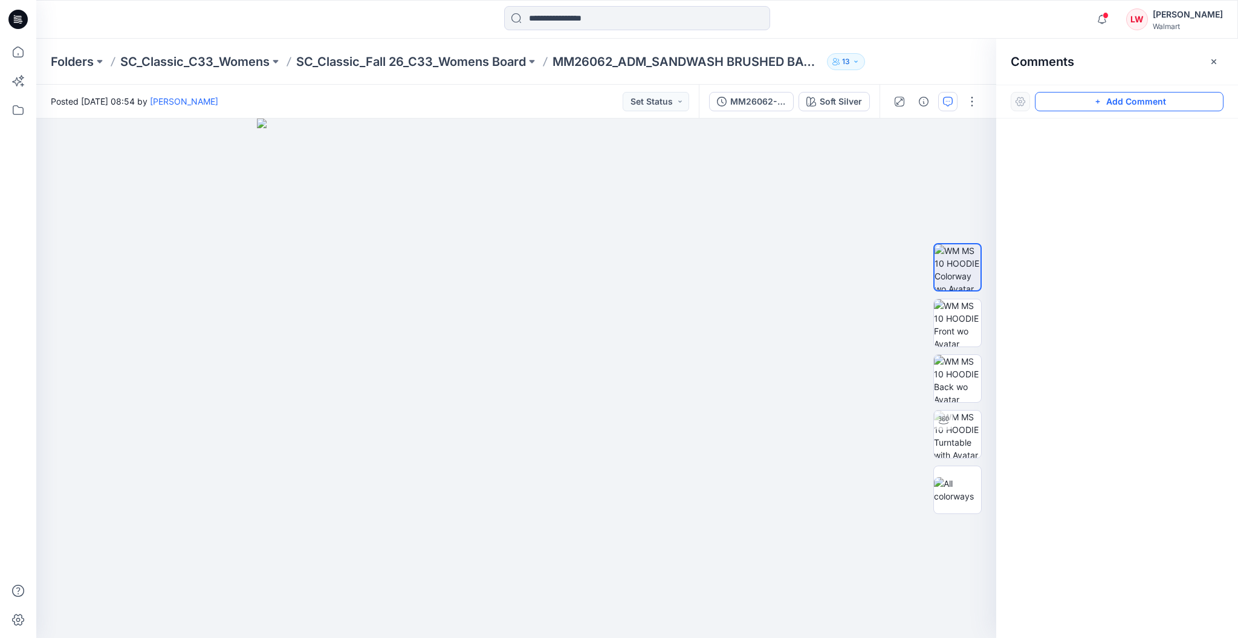
click at [1051, 104] on button "Add Comment" at bounding box center [1129, 101] width 189 height 19
click at [572, 188] on div "1" at bounding box center [516, 378] width 960 height 519
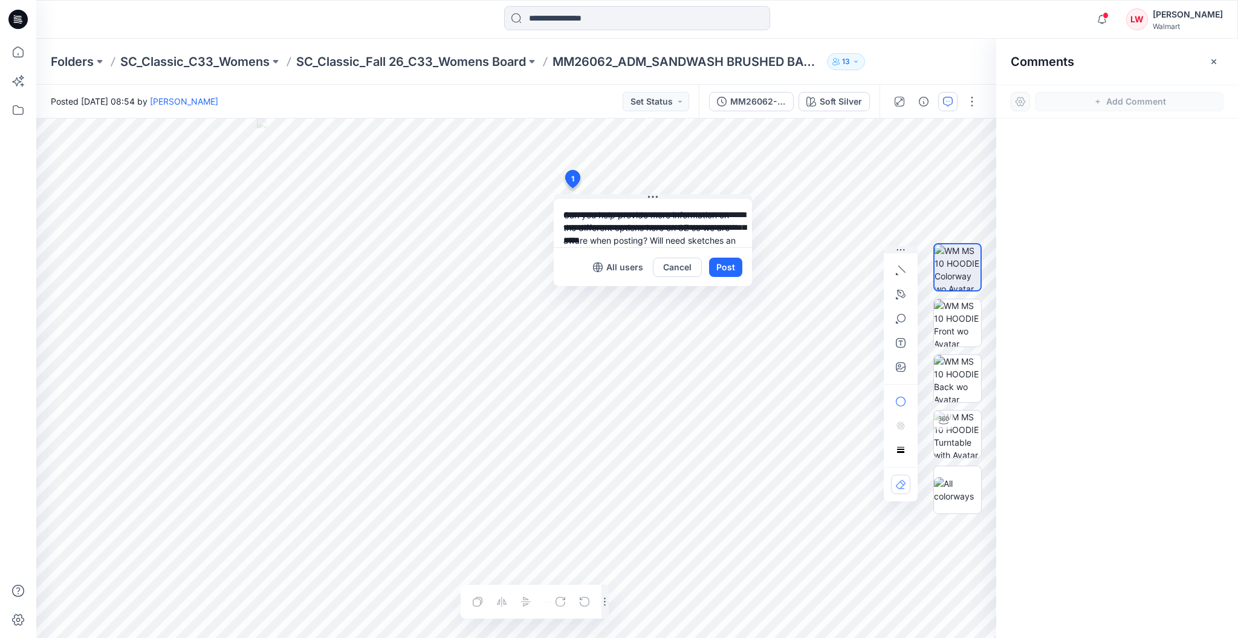
scroll to position [10, 0]
type textarea "**********"
click at [732, 259] on button "Post" at bounding box center [725, 267] width 33 height 19
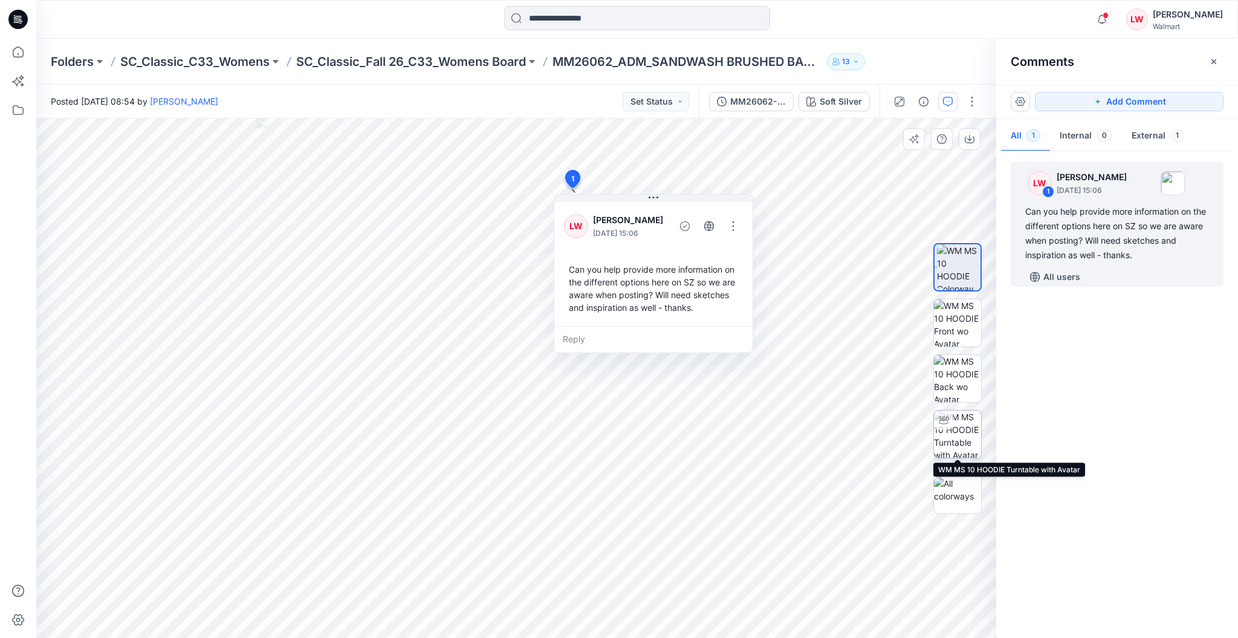
click at [961, 444] on img at bounding box center [957, 434] width 47 height 47
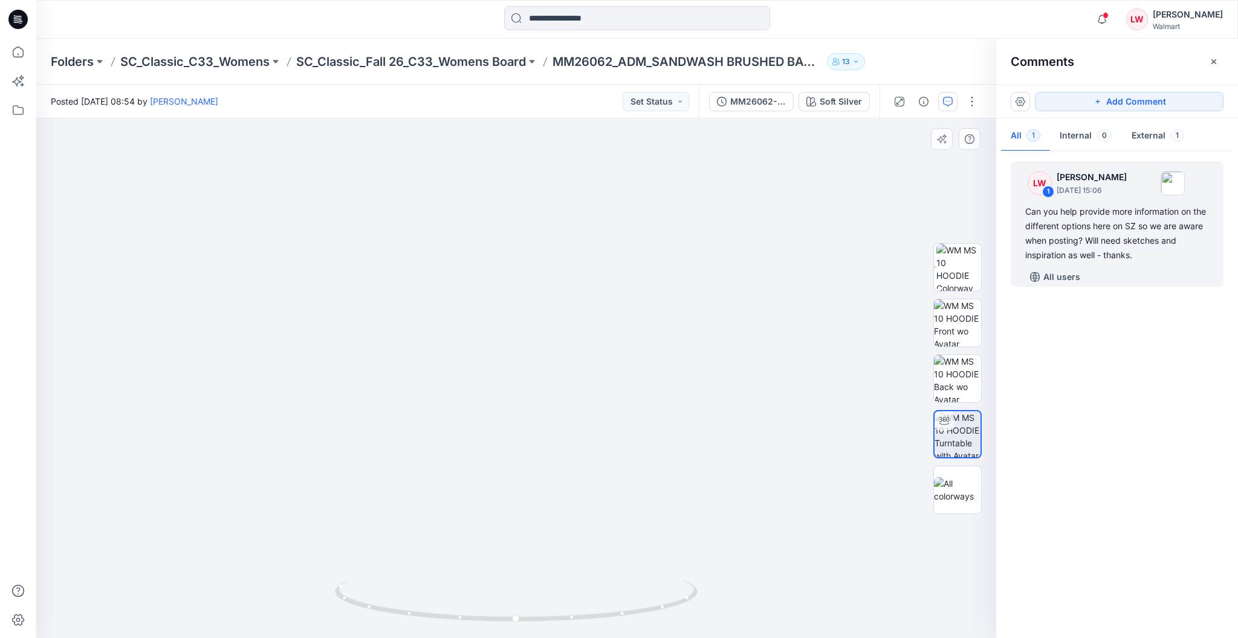
drag, startPoint x: 693, startPoint y: 525, endPoint x: 723, endPoint y: 605, distance: 85.7
click at [723, 605] on img at bounding box center [545, 294] width 1018 height 688
drag, startPoint x: 714, startPoint y: 431, endPoint x: 711, endPoint y: 510, distance: 78.7
click at [711, 510] on img at bounding box center [545, 320] width 1018 height 635
drag, startPoint x: 1052, startPoint y: 111, endPoint x: 1046, endPoint y: 120, distance: 10.4
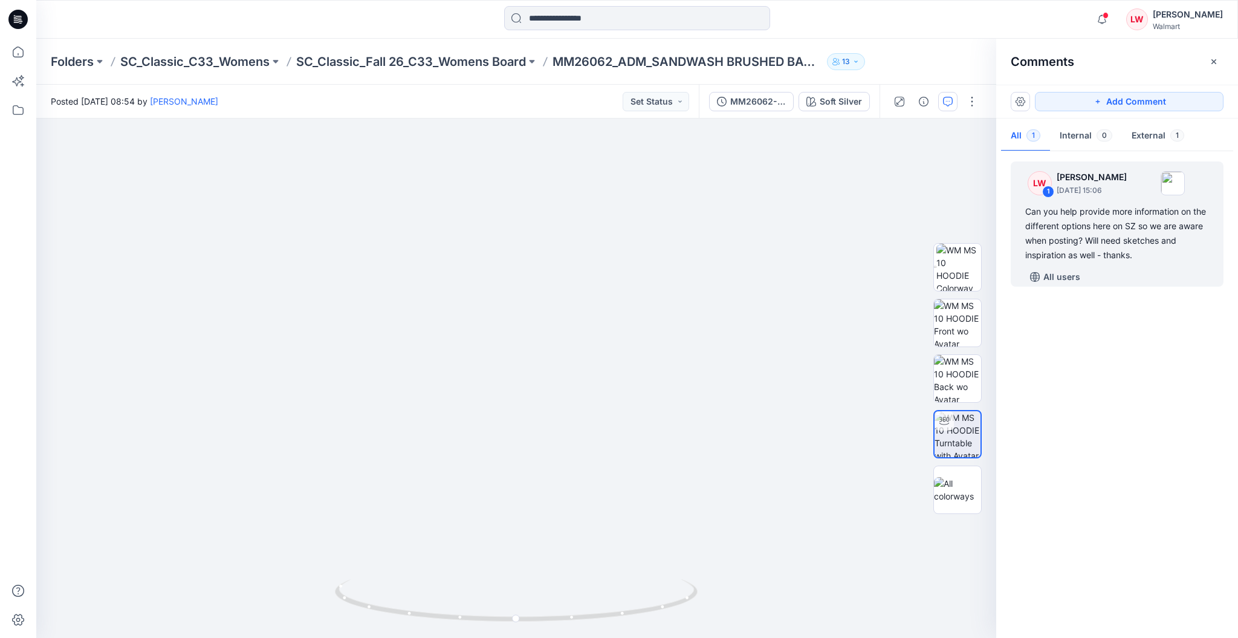
click at [1046, 119] on div "Add Comment All 1 Internal 0 External 1 LW 1 Libby Wilson September 03, 2025 15…" at bounding box center [1118, 361] width 242 height 553
click at [1055, 107] on button "Add Comment" at bounding box center [1129, 101] width 189 height 19
click at [633, 438] on div "2" at bounding box center [516, 378] width 960 height 519
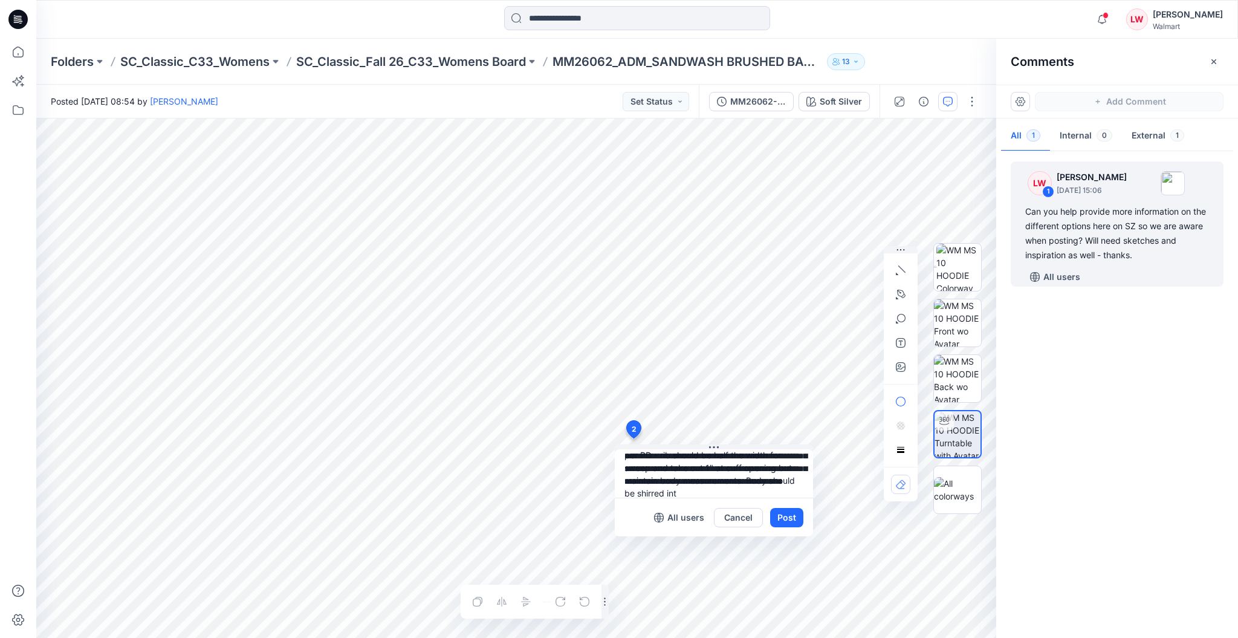
scroll to position [49, 0]
type textarea "**********"
click at [779, 517] on button "Post" at bounding box center [786, 517] width 33 height 19
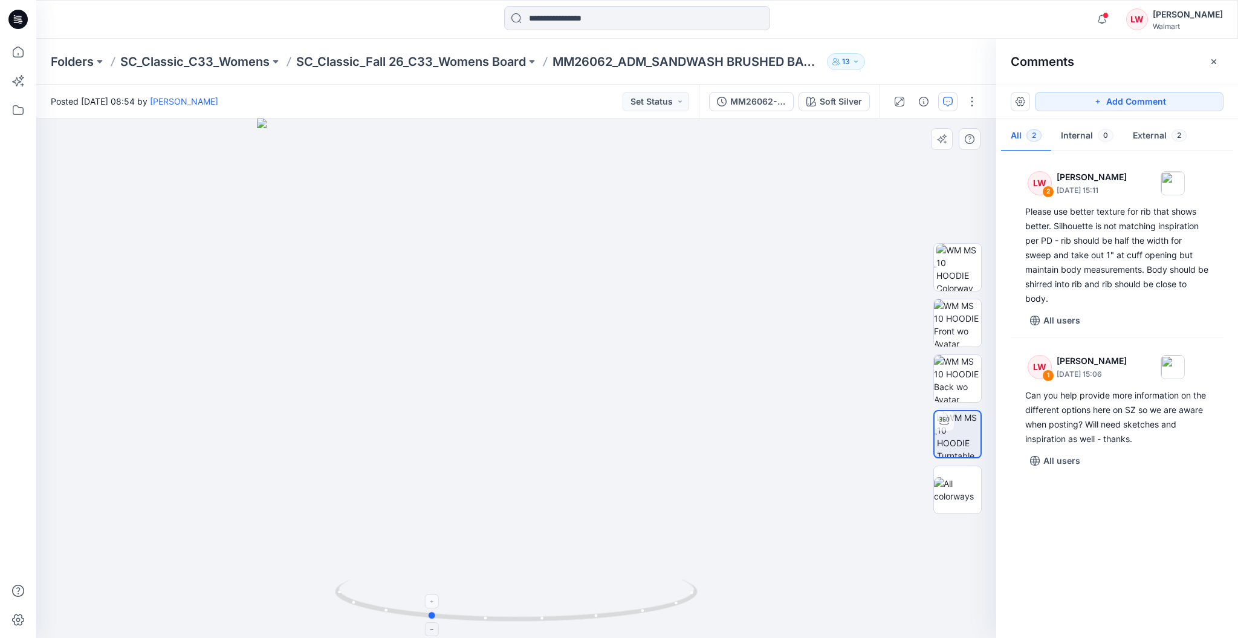
drag, startPoint x: 653, startPoint y: 599, endPoint x: 566, endPoint y: 614, distance: 88.5
click at [566, 614] on icon at bounding box center [518, 601] width 366 height 45
drag, startPoint x: 466, startPoint y: 197, endPoint x: 472, endPoint y: 451, distance: 253.5
drag, startPoint x: 683, startPoint y: 595, endPoint x: 481, endPoint y: 622, distance: 204.3
click at [481, 622] on icon at bounding box center [518, 601] width 366 height 45
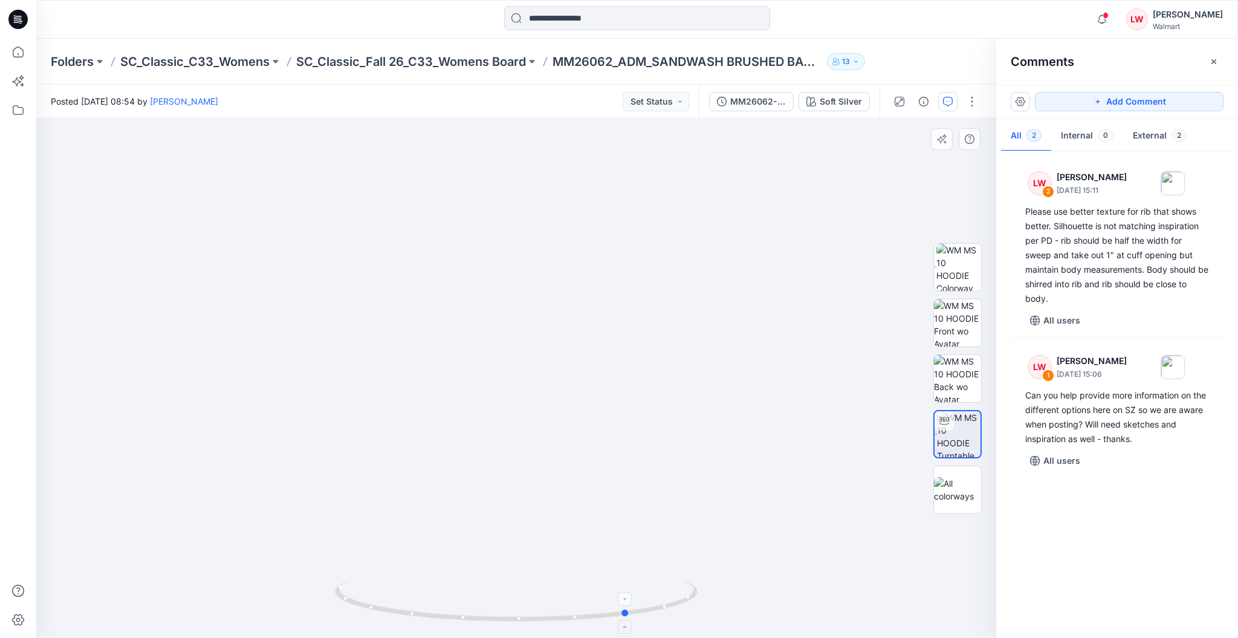
drag, startPoint x: 567, startPoint y: 607, endPoint x: 607, endPoint y: 613, distance: 40.3
click at [607, 613] on icon at bounding box center [518, 601] width 366 height 45
click at [1081, 100] on button "Add Comment" at bounding box center [1129, 101] width 189 height 19
click at [680, 285] on div "3" at bounding box center [516, 378] width 960 height 519
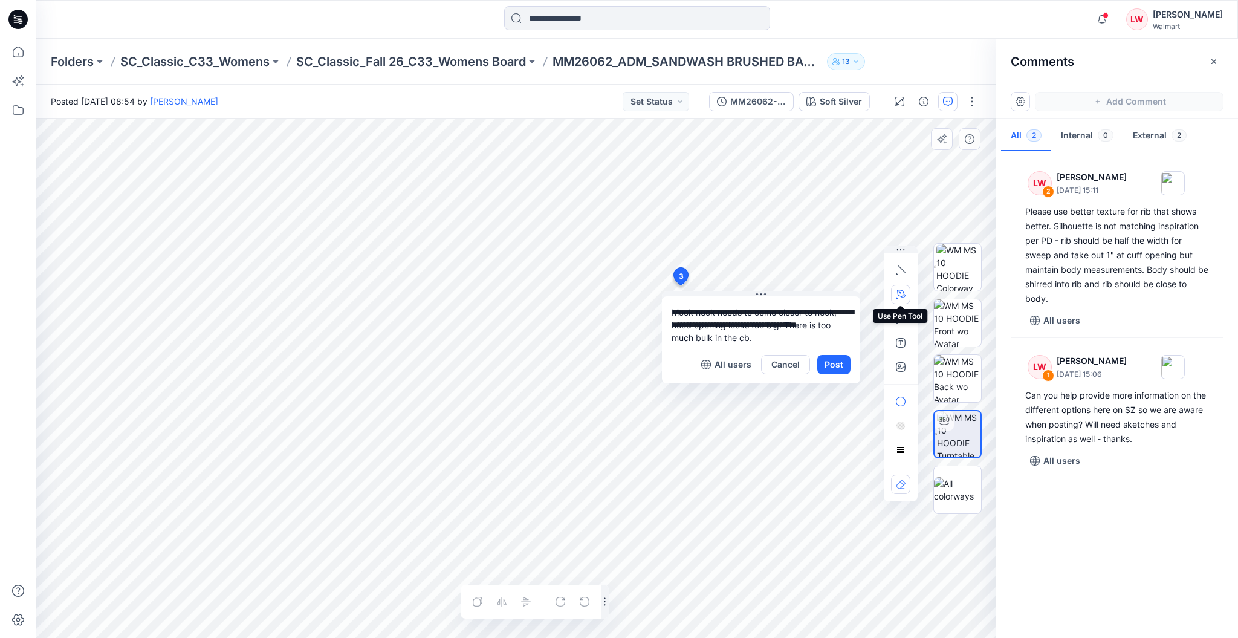
type textarea "**********"
click at [909, 298] on button "button" at bounding box center [900, 294] width 19 height 19
click at [565, 371] on icon "Layer 1" at bounding box center [516, 378] width 960 height 519
click at [582, 333] on icon "Layer 1" at bounding box center [516, 378] width 960 height 519
click at [561, 268] on icon "Layer 1" at bounding box center [516, 378] width 960 height 519
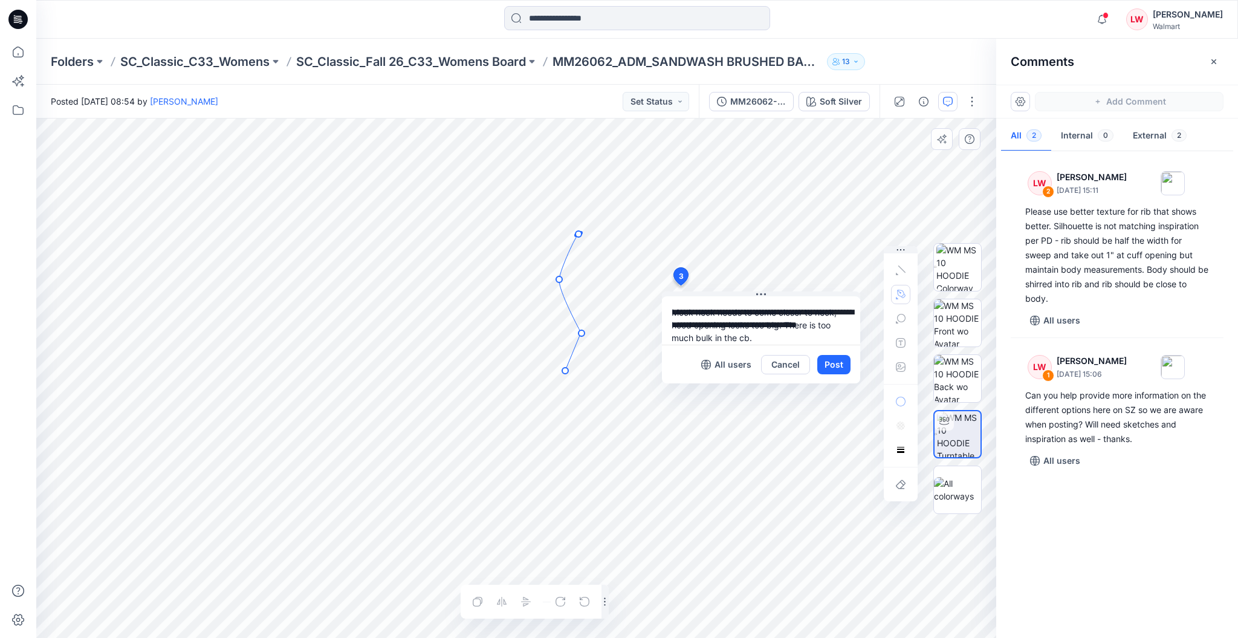
click at [581, 233] on icon "Layer 1" at bounding box center [516, 378] width 960 height 519
click at [591, 223] on icon "Layer 1" at bounding box center [516, 378] width 960 height 519
drag, startPoint x: 562, startPoint y: 201, endPoint x: 553, endPoint y: 199, distance: 9.3
click at [553, 199] on icon "Layer 1" at bounding box center [516, 378] width 960 height 519
click at [564, 287] on circle at bounding box center [564, 284] width 6 height 6
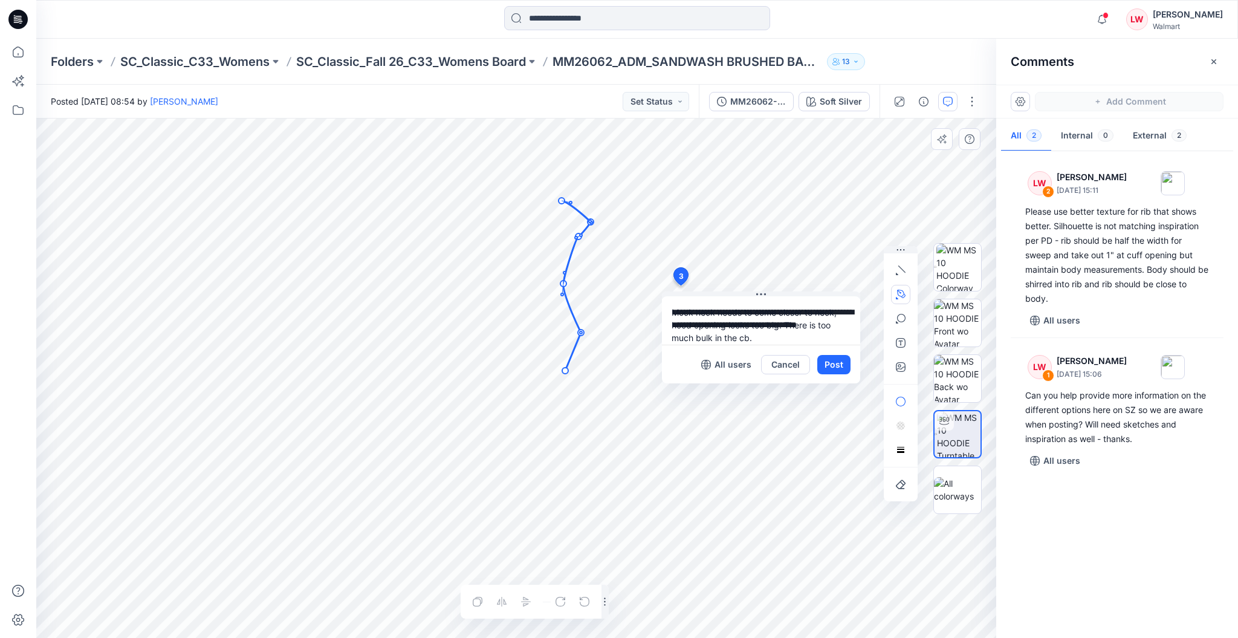
click at [579, 238] on circle at bounding box center [579, 236] width 6 height 6
click at [590, 222] on circle at bounding box center [589, 221] width 2 height 2
click at [496, 325] on icon "Layer 1" at bounding box center [516, 378] width 960 height 519
click at [495, 328] on icon "Layer 1" at bounding box center [516, 378] width 960 height 519
click at [486, 300] on icon "Layer 1" at bounding box center [516, 378] width 960 height 519
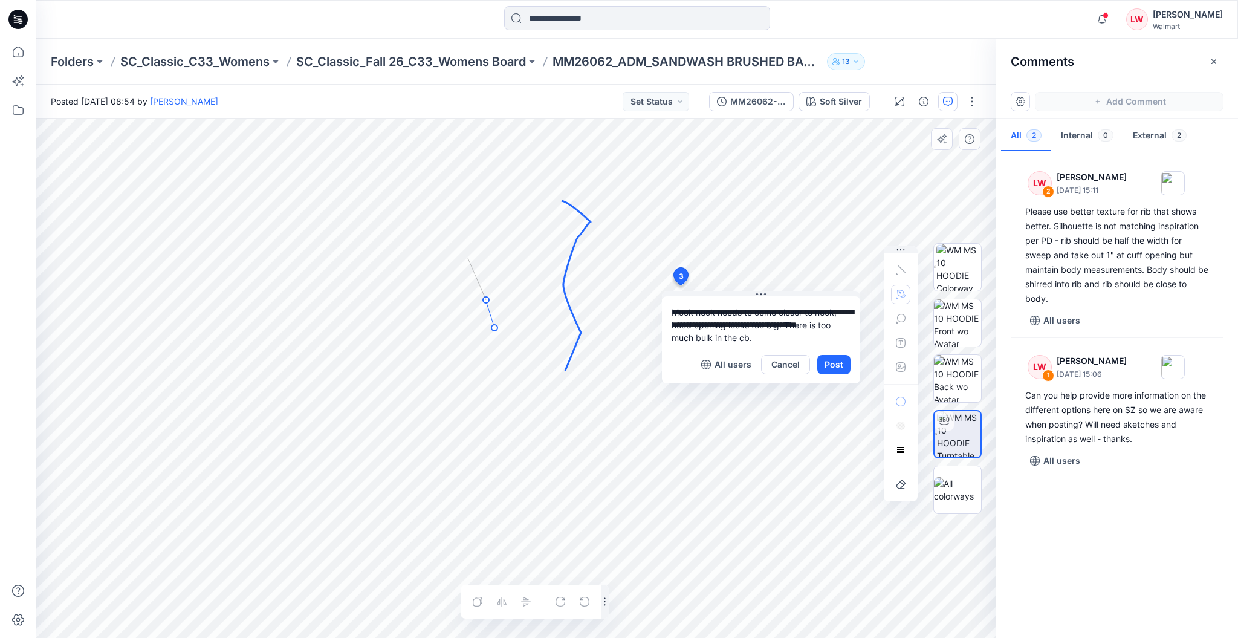
click at [468, 258] on g at bounding box center [483, 294] width 30 height 73
click at [478, 216] on icon "Layer 1" at bounding box center [516, 378] width 960 height 519
click at [515, 200] on icon "Layer 1" at bounding box center [516, 378] width 960 height 519
click at [515, 200] on circle at bounding box center [515, 200] width 6 height 6
click at [477, 216] on circle at bounding box center [478, 216] width 6 height 6
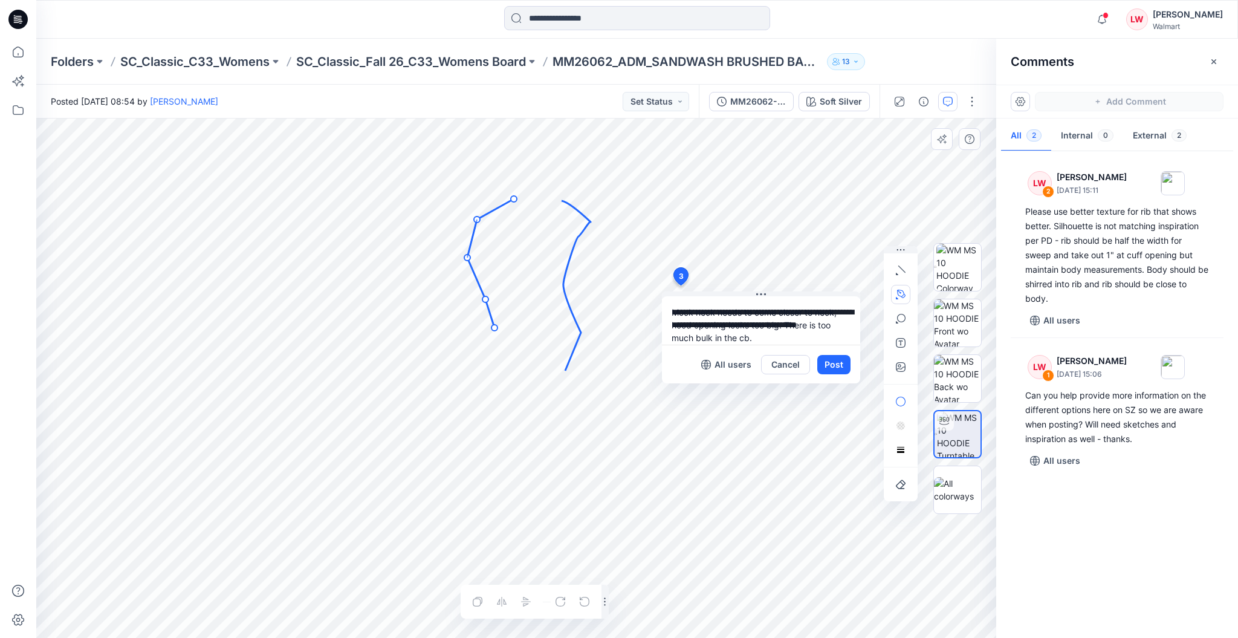
click at [478, 219] on circle at bounding box center [477, 219] width 6 height 6
click at [477, 220] on circle at bounding box center [476, 219] width 6 height 6
click at [476, 220] on circle at bounding box center [476, 219] width 6 height 6
drag, startPoint x: 476, startPoint y: 220, endPoint x: 476, endPoint y: 227, distance: 7.3
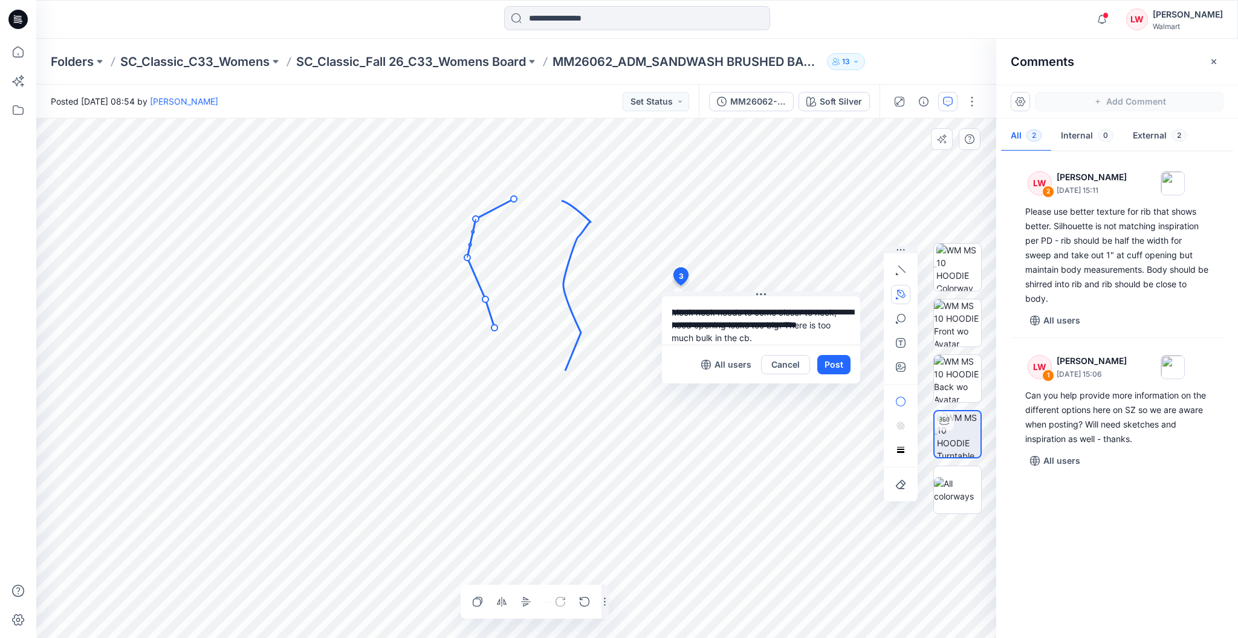
click at [476, 222] on circle at bounding box center [476, 219] width 6 height 6
drag, startPoint x: 478, startPoint y: 227, endPoint x: 481, endPoint y: 220, distance: 8.4
click at [481, 220] on circle at bounding box center [479, 219] width 6 height 6
drag, startPoint x: 476, startPoint y: 231, endPoint x: 469, endPoint y: 233, distance: 6.9
click at [470, 233] on circle at bounding box center [471, 233] width 2 height 2
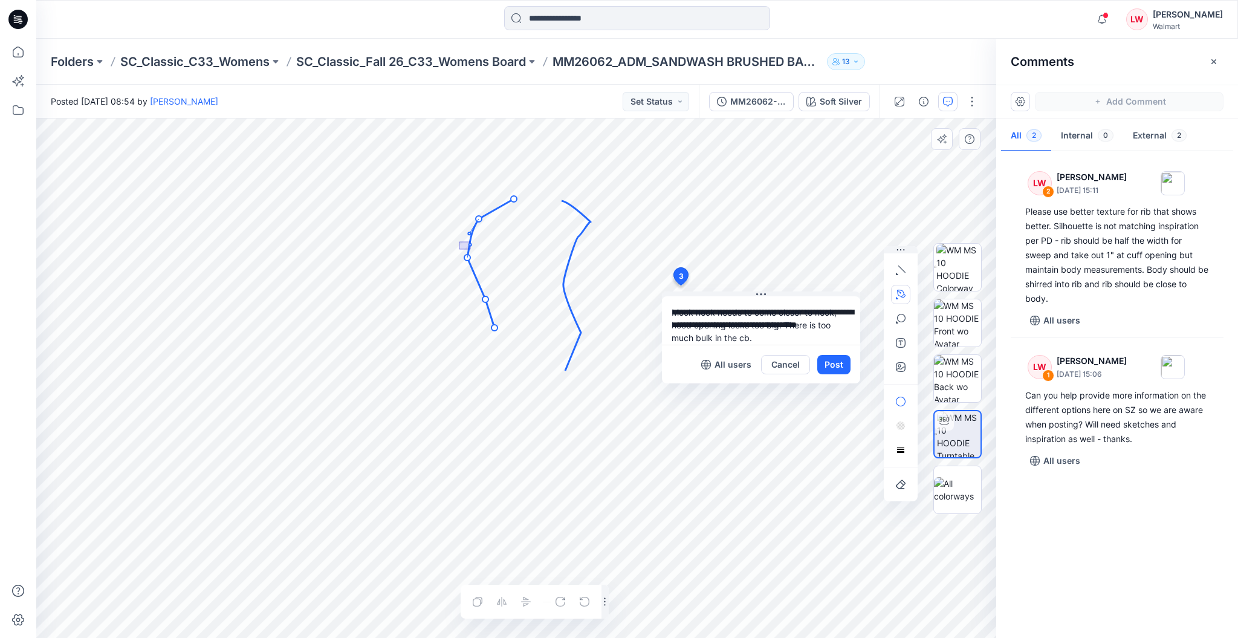
drag, startPoint x: 471, startPoint y: 242, endPoint x: 460, endPoint y: 249, distance: 13.6
click at [460, 249] on icon "Layer 1" at bounding box center [516, 378] width 960 height 519
drag, startPoint x: 470, startPoint y: 247, endPoint x: 463, endPoint y: 248, distance: 8.0
click at [463, 248] on icon "Layer 1" at bounding box center [516, 378] width 960 height 519
drag, startPoint x: 471, startPoint y: 242, endPoint x: 460, endPoint y: 247, distance: 11.7
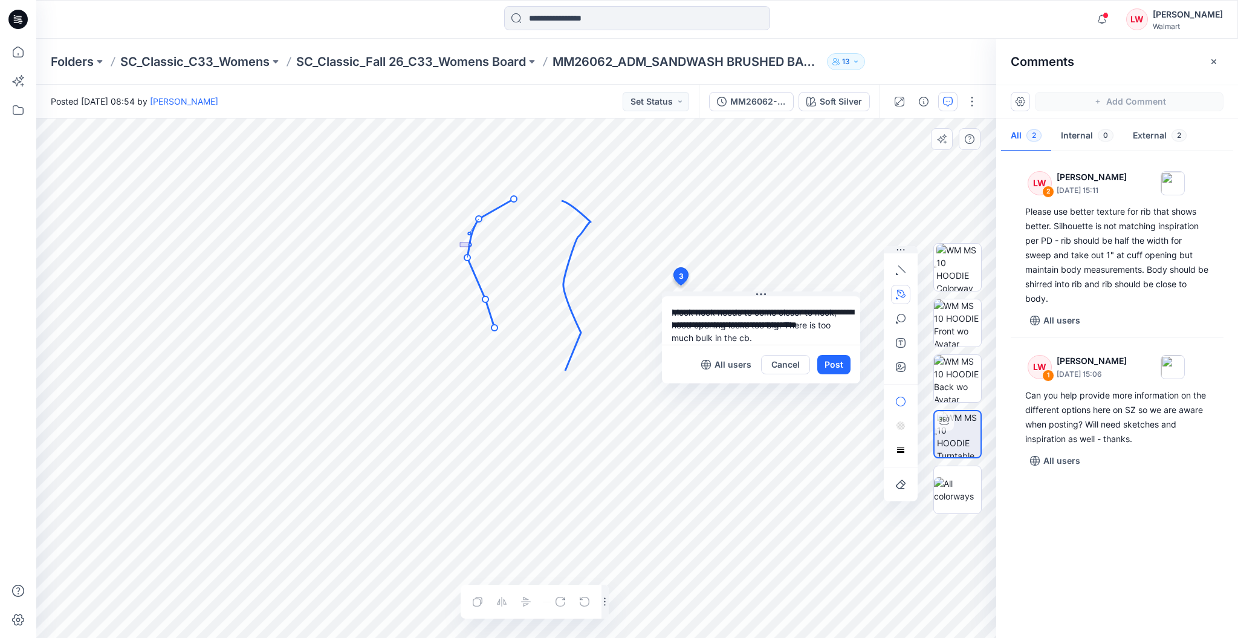
click at [460, 247] on icon "Layer 1" at bounding box center [516, 378] width 960 height 519
click at [467, 246] on icon "Layer 1" at bounding box center [516, 378] width 960 height 519
click at [467, 256] on icon at bounding box center [490, 263] width 47 height 129
click at [471, 313] on icon "Layer 1" at bounding box center [516, 378] width 960 height 519
click at [489, 328] on icon "Layer 1" at bounding box center [516, 378] width 960 height 519
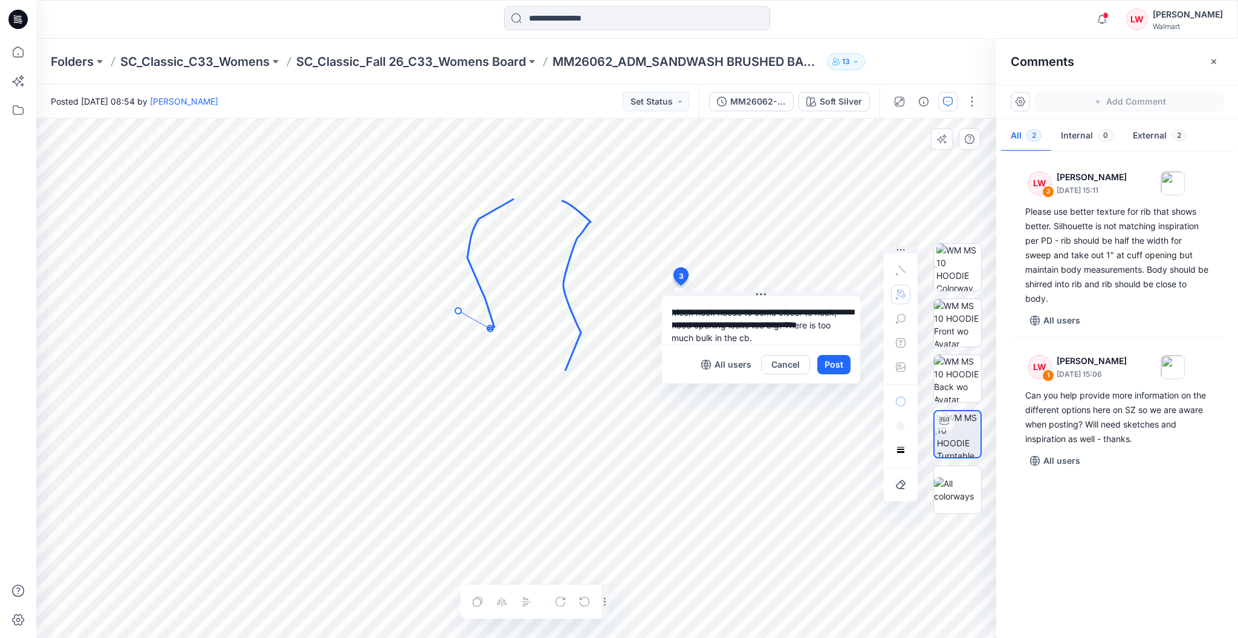
click at [458, 311] on g at bounding box center [474, 320] width 38 height 24
click at [476, 309] on icon "Layer 1" at bounding box center [516, 378] width 960 height 519
click at [467, 336] on icon "Layer 1" at bounding box center [516, 378] width 960 height 519
click at [467, 336] on circle at bounding box center [467, 336] width 6 height 6
click at [473, 308] on circle at bounding box center [474, 308] width 2 height 2
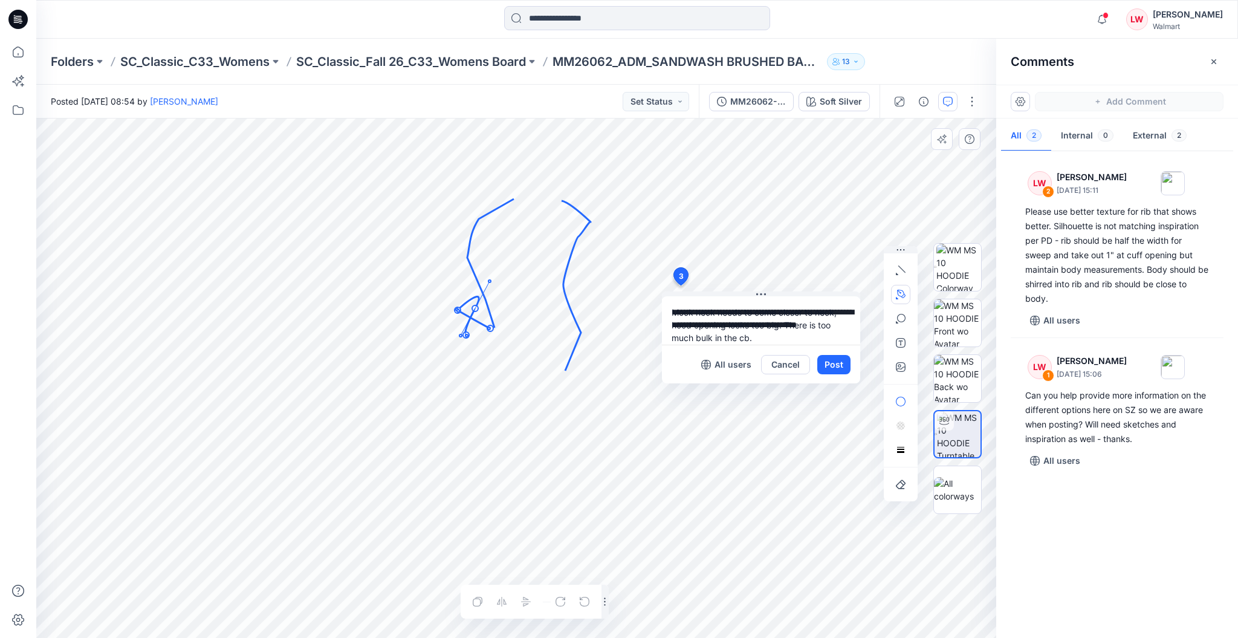
drag, startPoint x: 473, startPoint y: 308, endPoint x: 460, endPoint y: 337, distance: 31.4
click at [460, 337] on circle at bounding box center [461, 335] width 2 height 2
drag, startPoint x: 489, startPoint y: 326, endPoint x: 430, endPoint y: 335, distance: 60.0
click at [460, 335] on circle at bounding box center [463, 333] width 6 height 6
drag, startPoint x: 430, startPoint y: 335, endPoint x: 463, endPoint y: 317, distance: 37.6
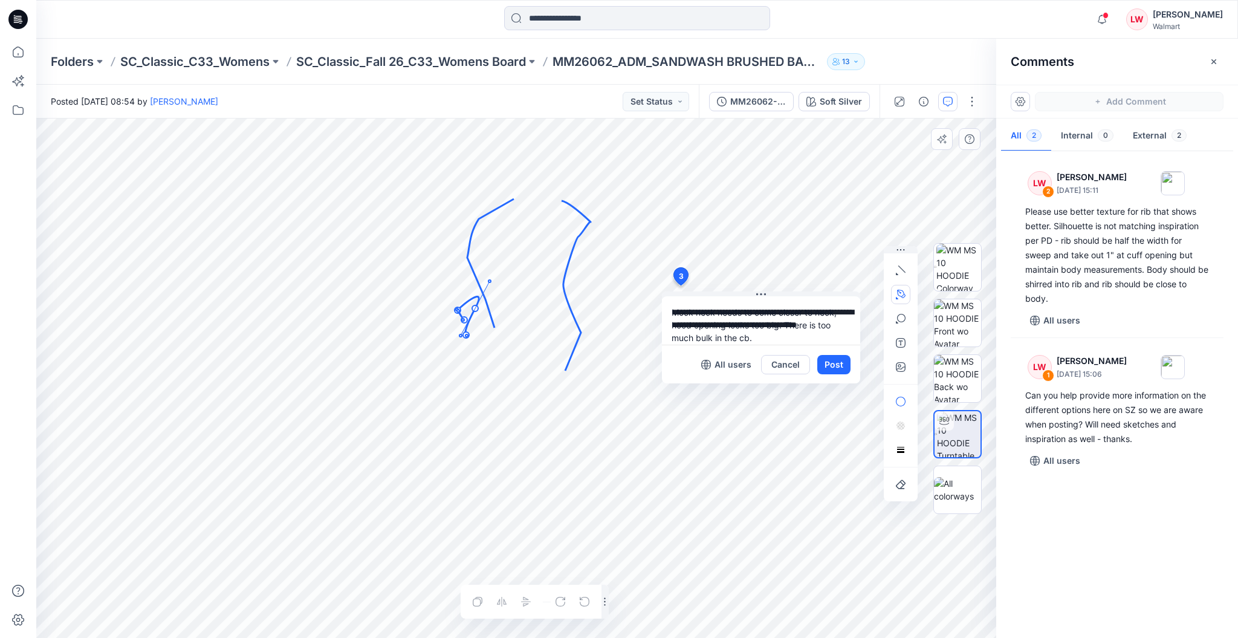
click at [463, 317] on circle at bounding box center [464, 320] width 6 height 6
click at [902, 484] on icon "button" at bounding box center [901, 485] width 10 height 10
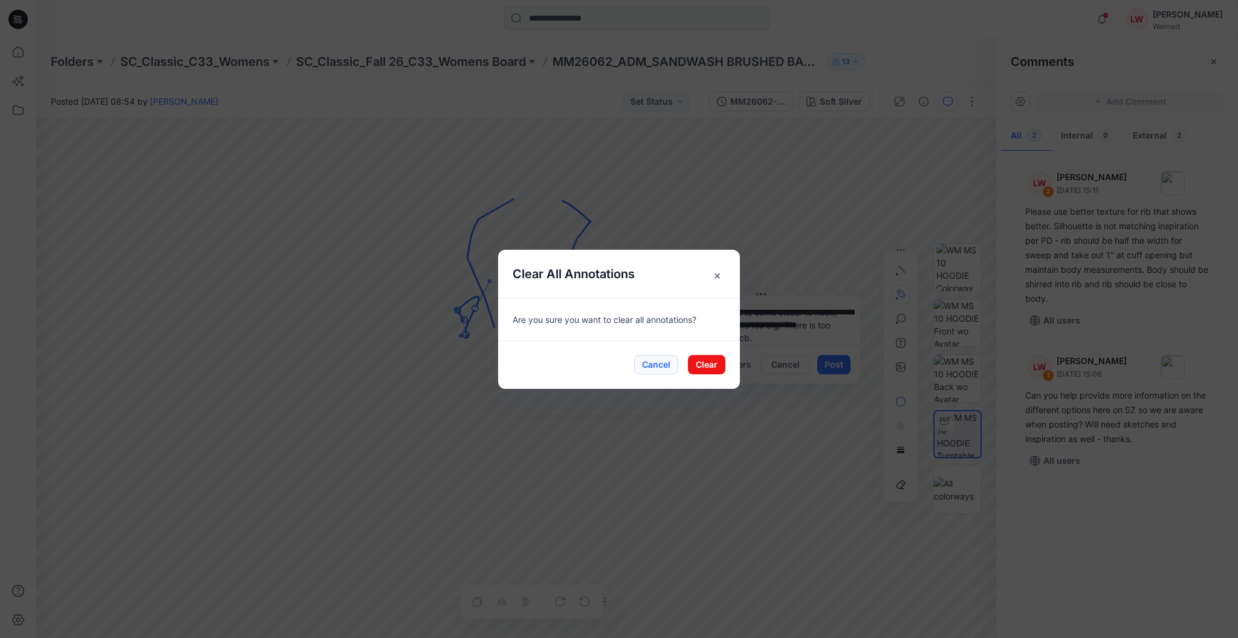
click at [663, 371] on button "Cancel" at bounding box center [656, 364] width 44 height 19
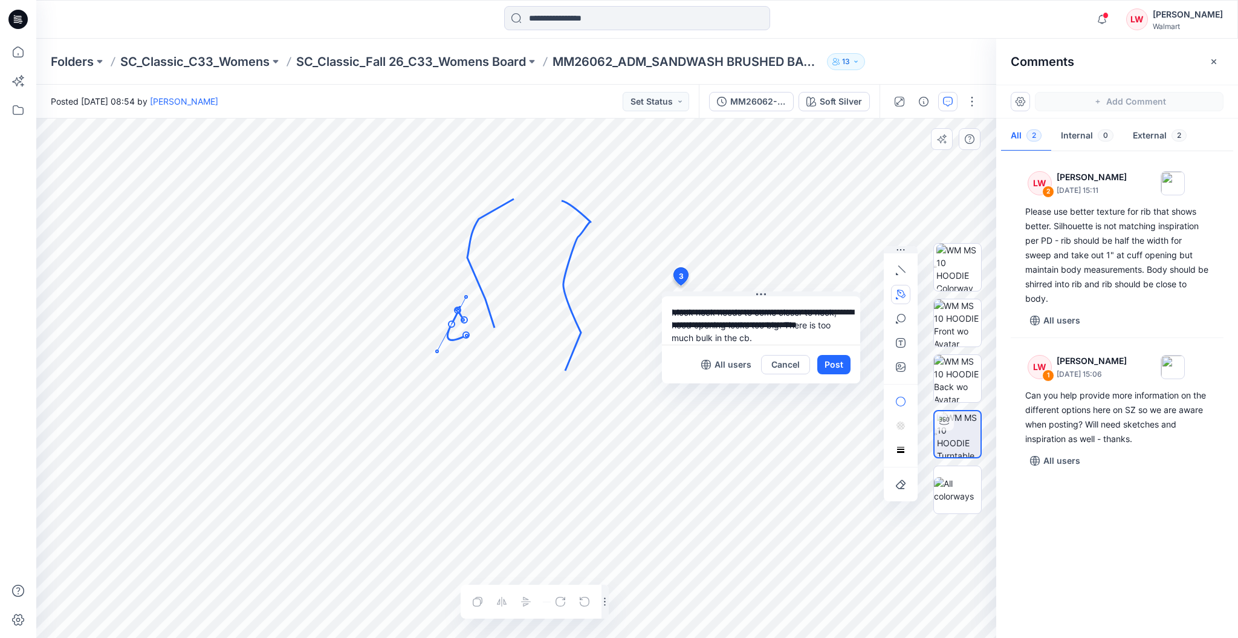
drag, startPoint x: 477, startPoint y: 311, endPoint x: 454, endPoint y: 327, distance: 28.3
click at [454, 327] on circle at bounding box center [452, 324] width 6 height 6
drag, startPoint x: 453, startPoint y: 324, endPoint x: 469, endPoint y: 257, distance: 69.1
click at [469, 257] on circle at bounding box center [468, 257] width 6 height 6
drag, startPoint x: 468, startPoint y: 337, endPoint x: 501, endPoint y: 324, distance: 35.8
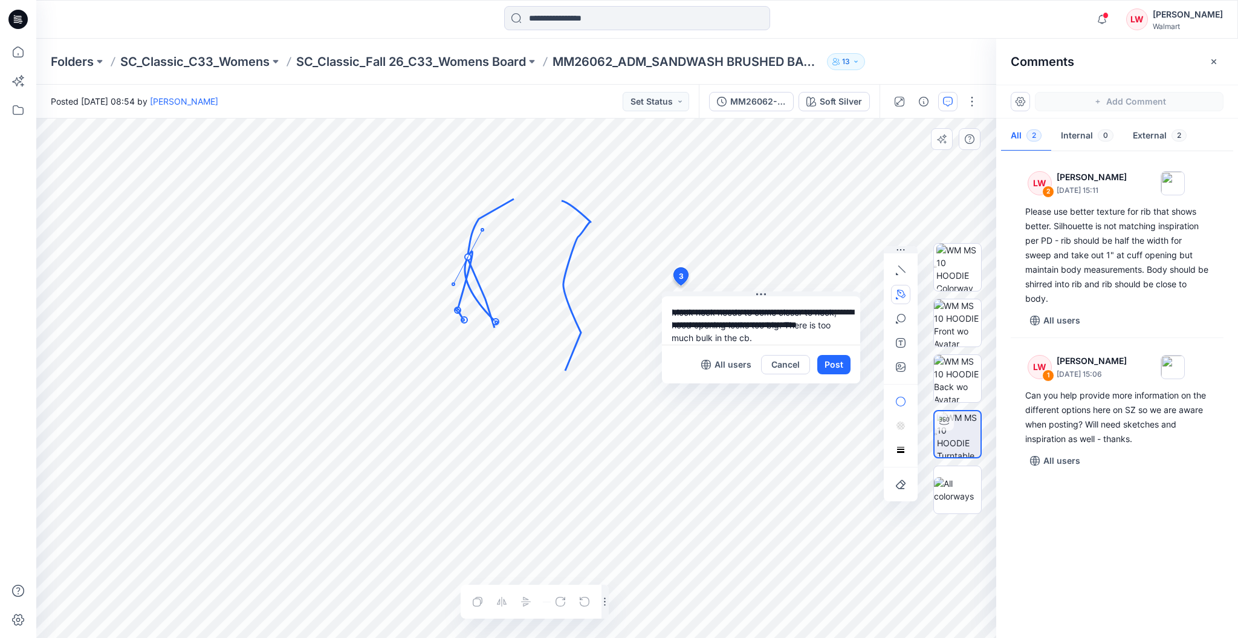
click at [499, 324] on circle at bounding box center [496, 322] width 6 height 6
click at [778, 340] on textarea "**********" at bounding box center [761, 320] width 198 height 48
click at [774, 333] on textarea "**********" at bounding box center [761, 320] width 198 height 48
click at [767, 332] on textarea "**********" at bounding box center [761, 320] width 198 height 48
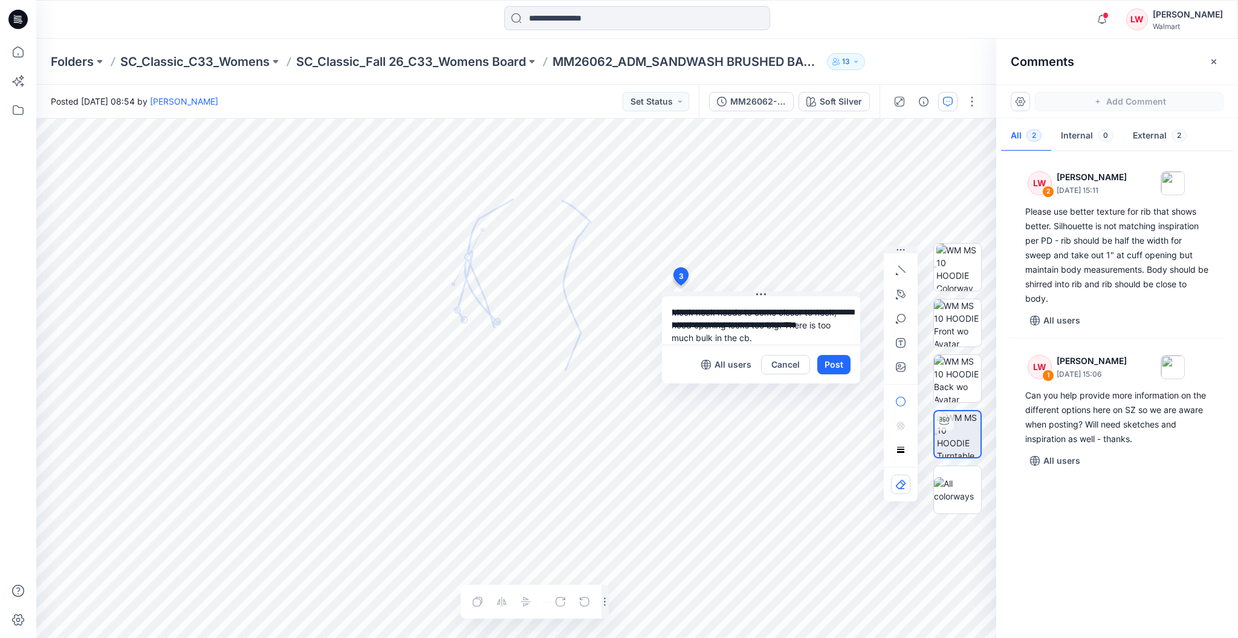
click at [766, 332] on textarea "**********" at bounding box center [761, 320] width 198 height 48
click at [642, 315] on div "**********" at bounding box center [516, 378] width 960 height 519
type textarea "**********"
click at [836, 371] on button "Post" at bounding box center [834, 364] width 33 height 19
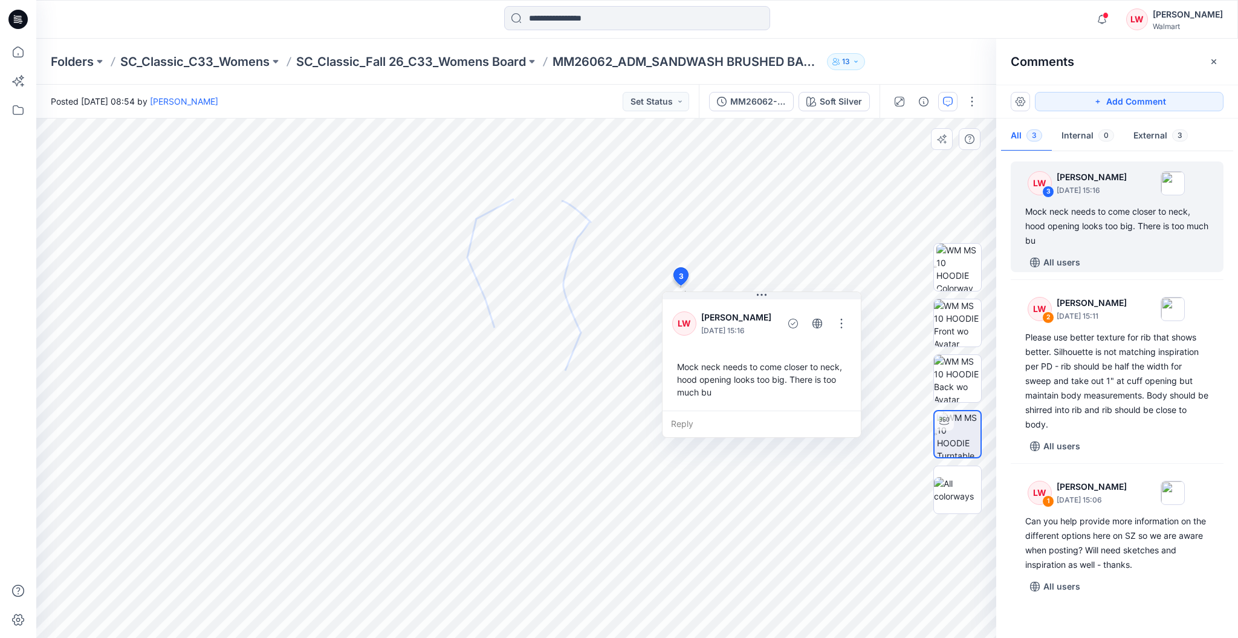
click at [748, 408] on div "LW Libby Wilson September 03, 2025 15:16 Mock neck needs to come closer to neck…" at bounding box center [762, 354] width 198 height 114
click at [847, 319] on button "button" at bounding box center [841, 323] width 19 height 19
click at [844, 357] on button "Edit comment" at bounding box center [842, 351] width 92 height 22
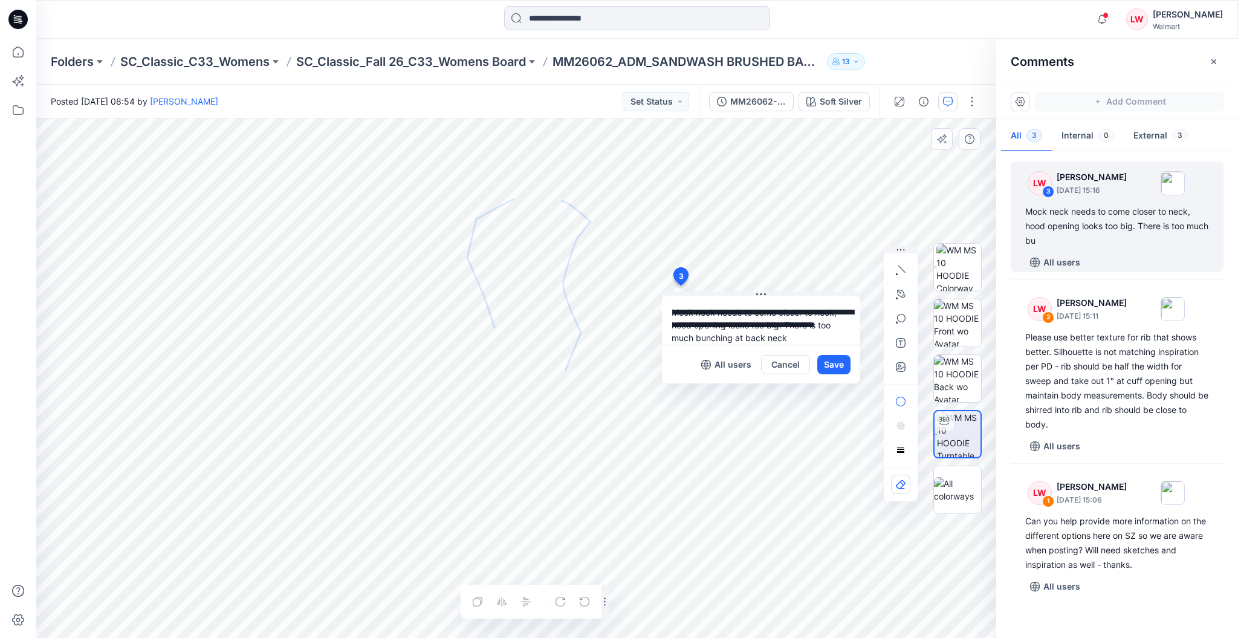
click at [729, 343] on textarea "**********" at bounding box center [761, 320] width 198 height 48
drag, startPoint x: 731, startPoint y: 340, endPoint x: 697, endPoint y: 338, distance: 34.0
click at [697, 338] on textarea "**********" at bounding box center [761, 320] width 198 height 48
click at [804, 330] on textarea "**********" at bounding box center [761, 320] width 198 height 48
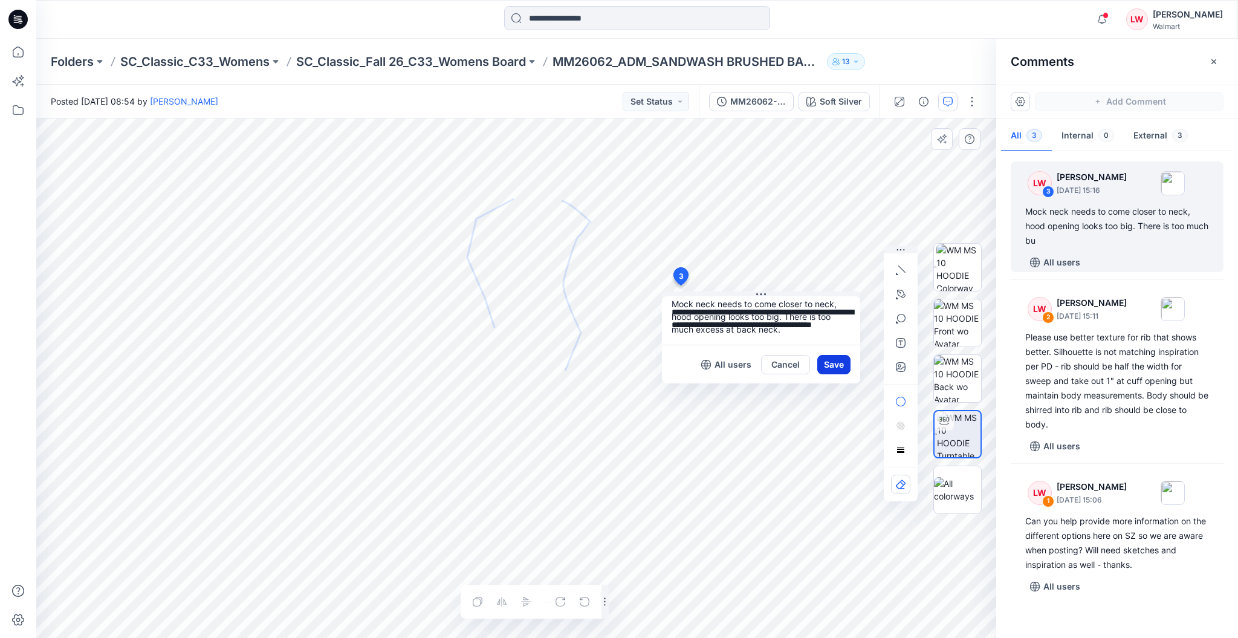
type textarea "**********"
click at [833, 373] on button "Save" at bounding box center [834, 364] width 33 height 19
type textarea "**********"
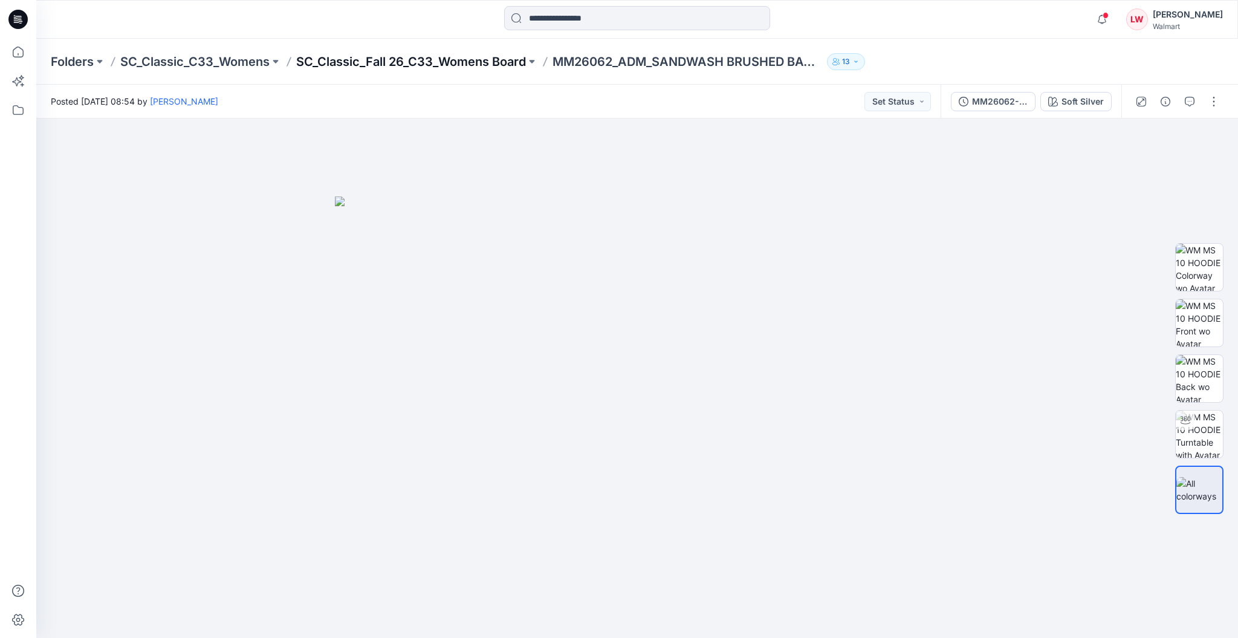
click at [499, 68] on p "SC_Classic_Fall 26_C33_Womens Board" at bounding box center [411, 61] width 230 height 17
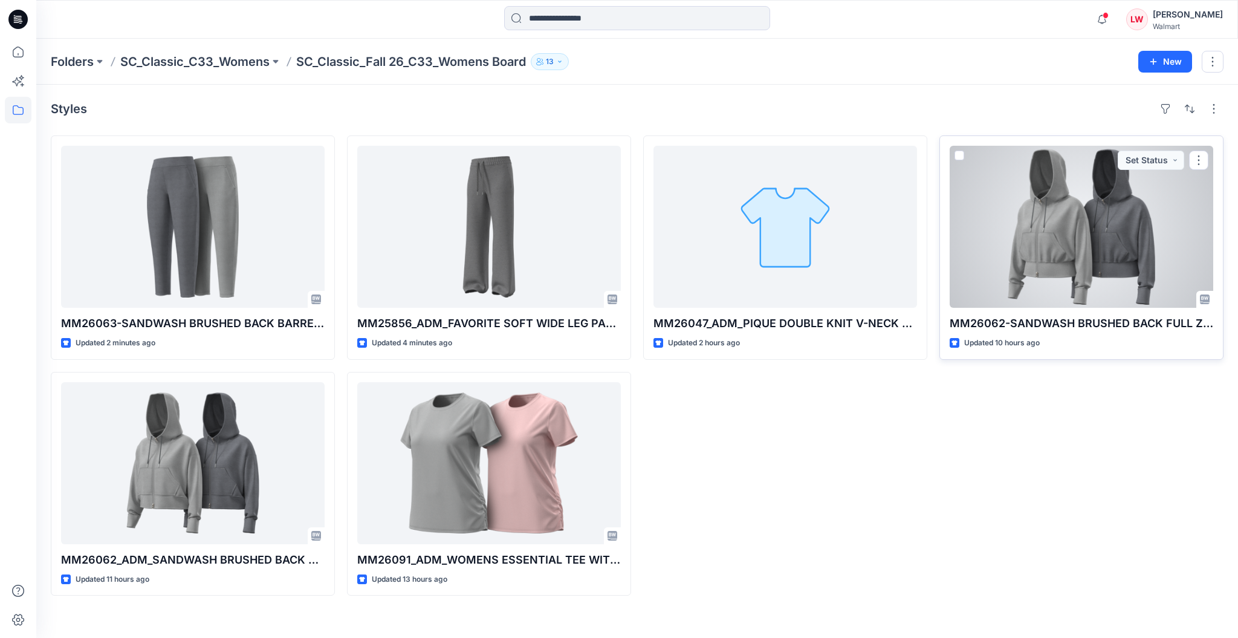
click at [1073, 239] on div at bounding box center [1082, 227] width 264 height 162
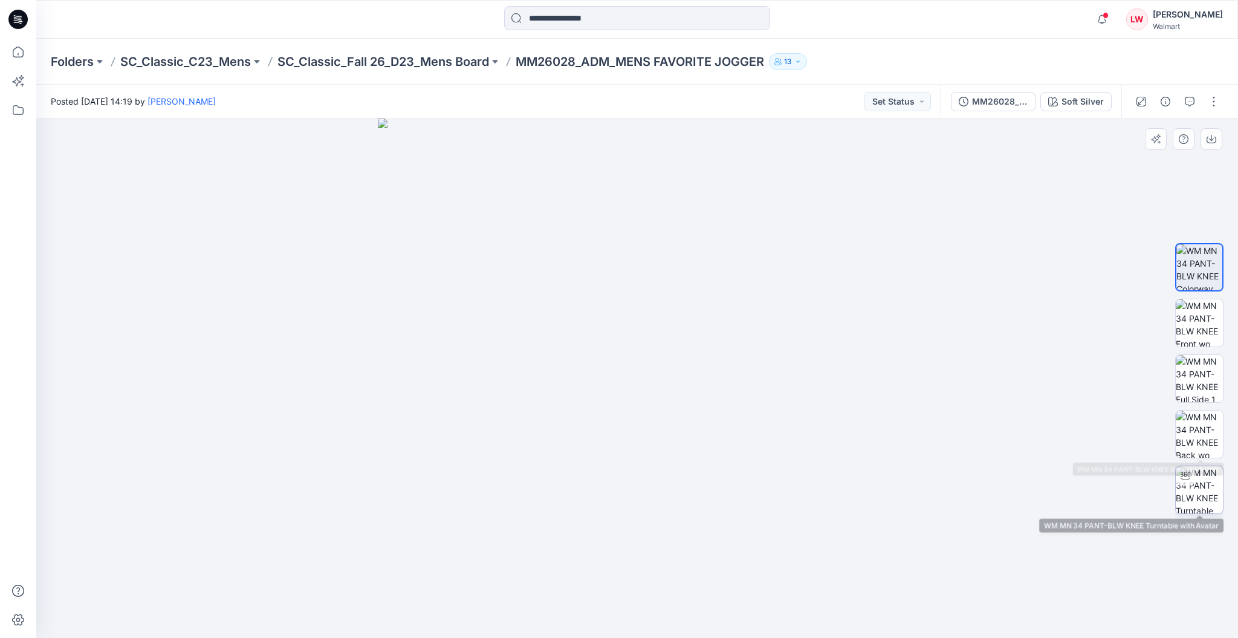
click at [1219, 493] on img at bounding box center [1199, 489] width 47 height 47
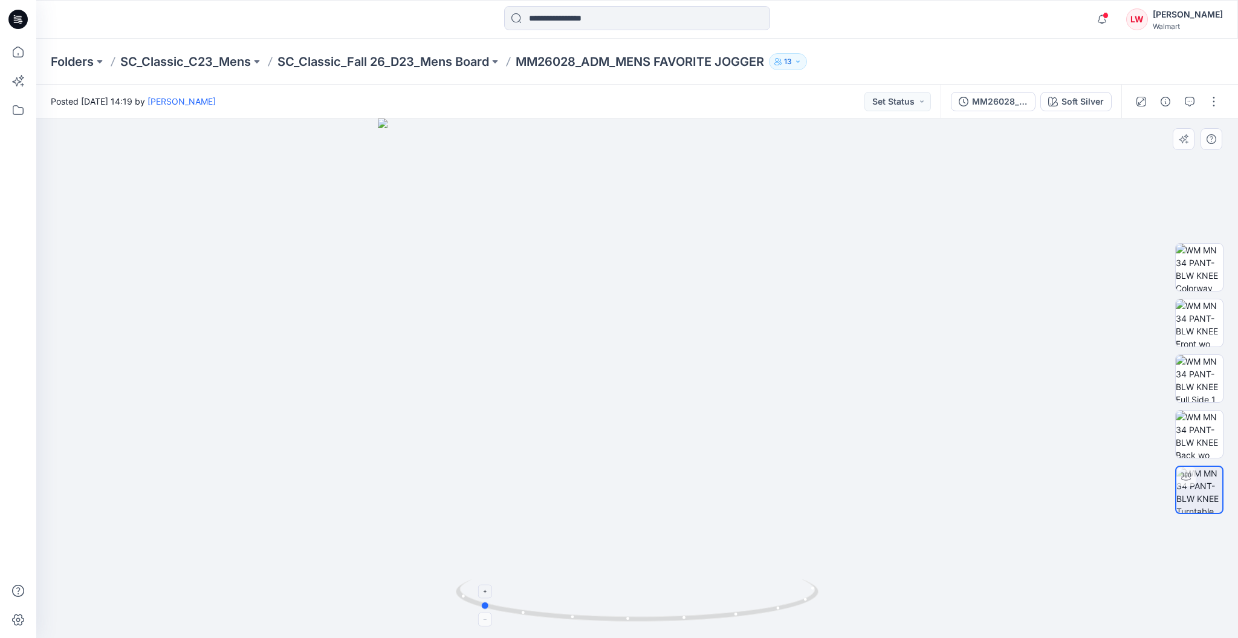
drag, startPoint x: 742, startPoint y: 617, endPoint x: 584, endPoint y: 600, distance: 158.7
click at [584, 600] on icon at bounding box center [639, 601] width 366 height 45
click at [896, 111] on div "Posted [DATE] 14:19 by [PERSON_NAME] Set Status" at bounding box center [488, 101] width 905 height 33
click at [897, 110] on button "Set Status" at bounding box center [898, 101] width 67 height 19
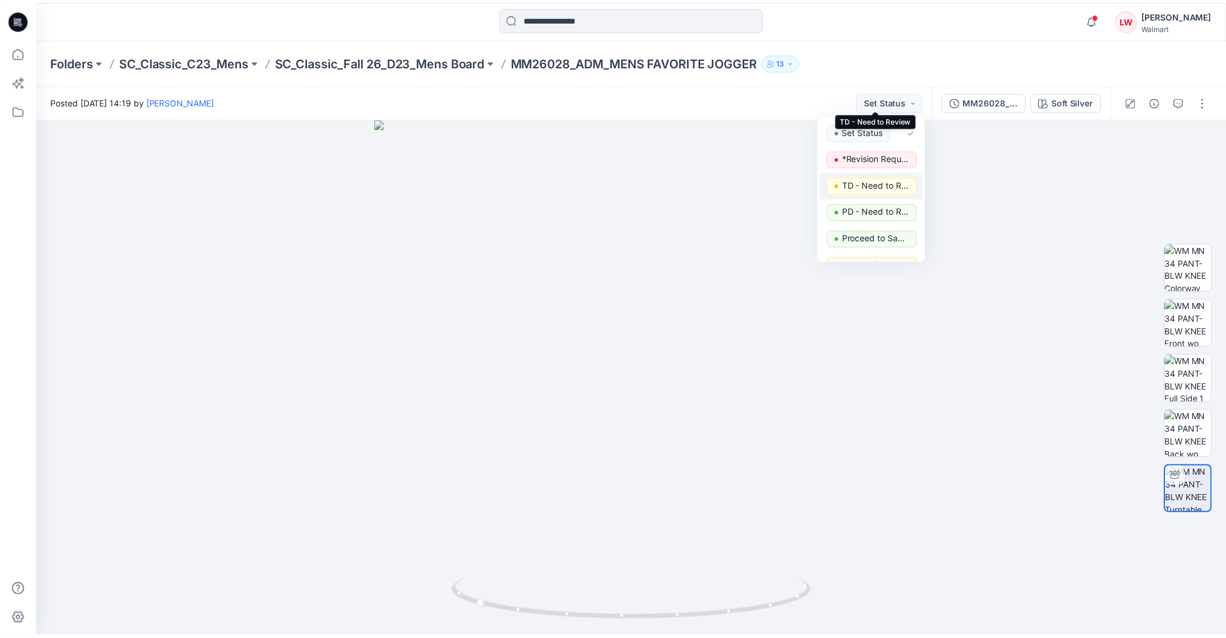
scroll to position [152, 0]
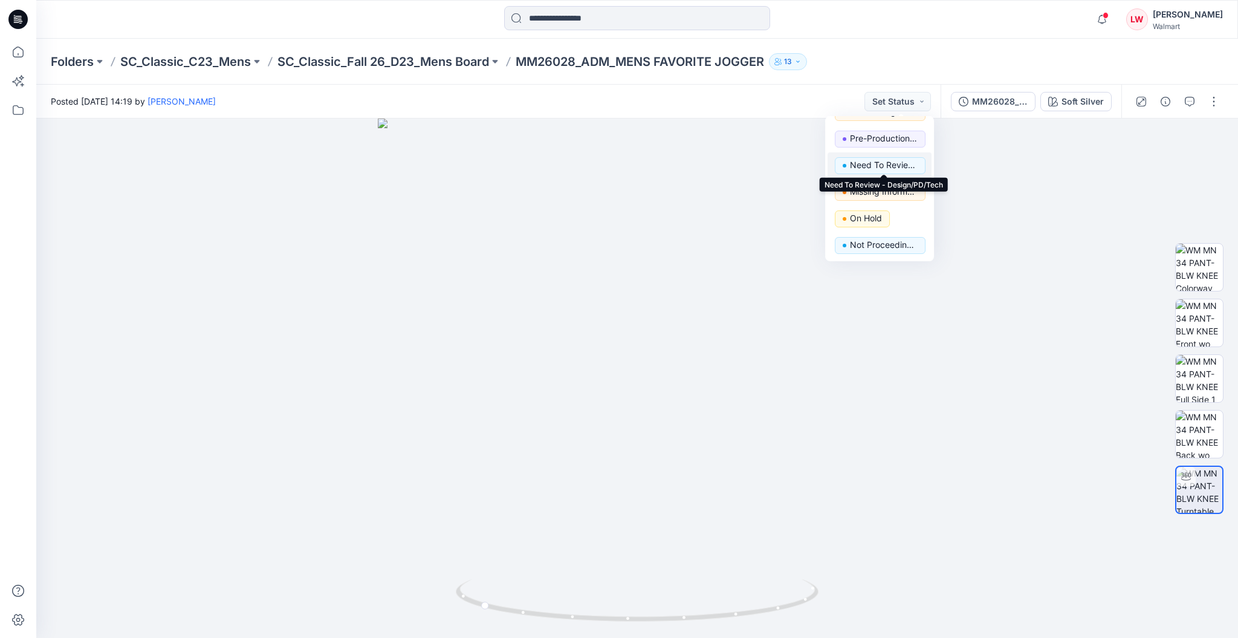
click at [900, 168] on p "Need To Review - Design/PD/Tech" at bounding box center [884, 165] width 68 height 16
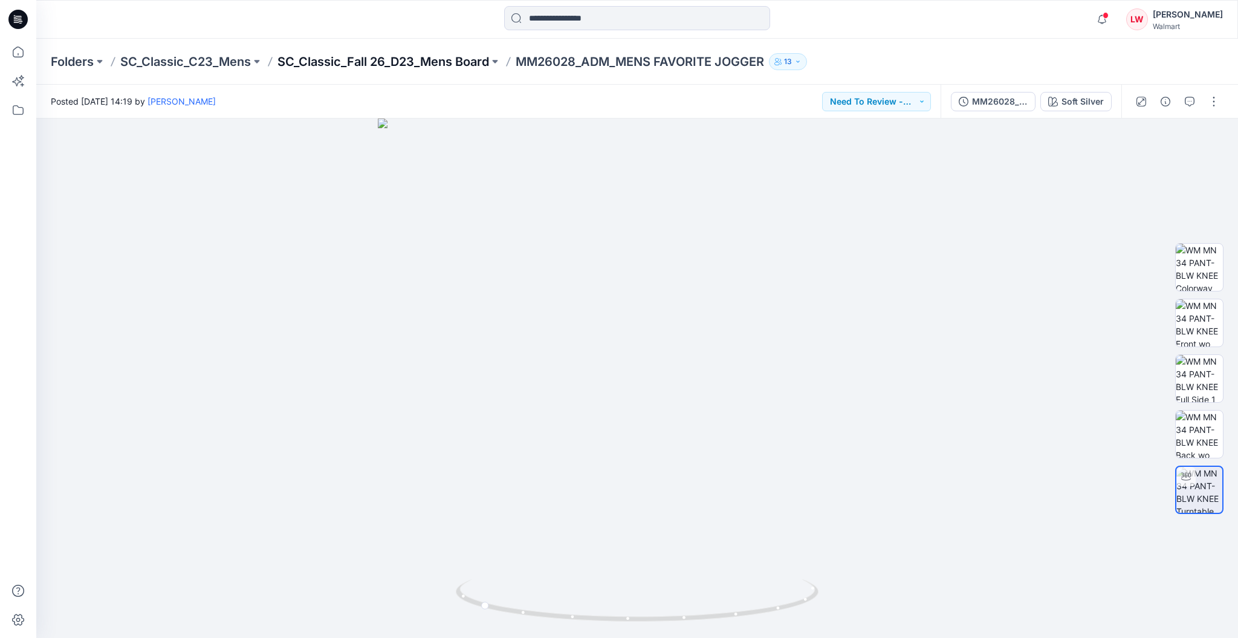
click at [445, 54] on p "SC_Classic_Fall 26_D23_Mens Board" at bounding box center [384, 61] width 212 height 17
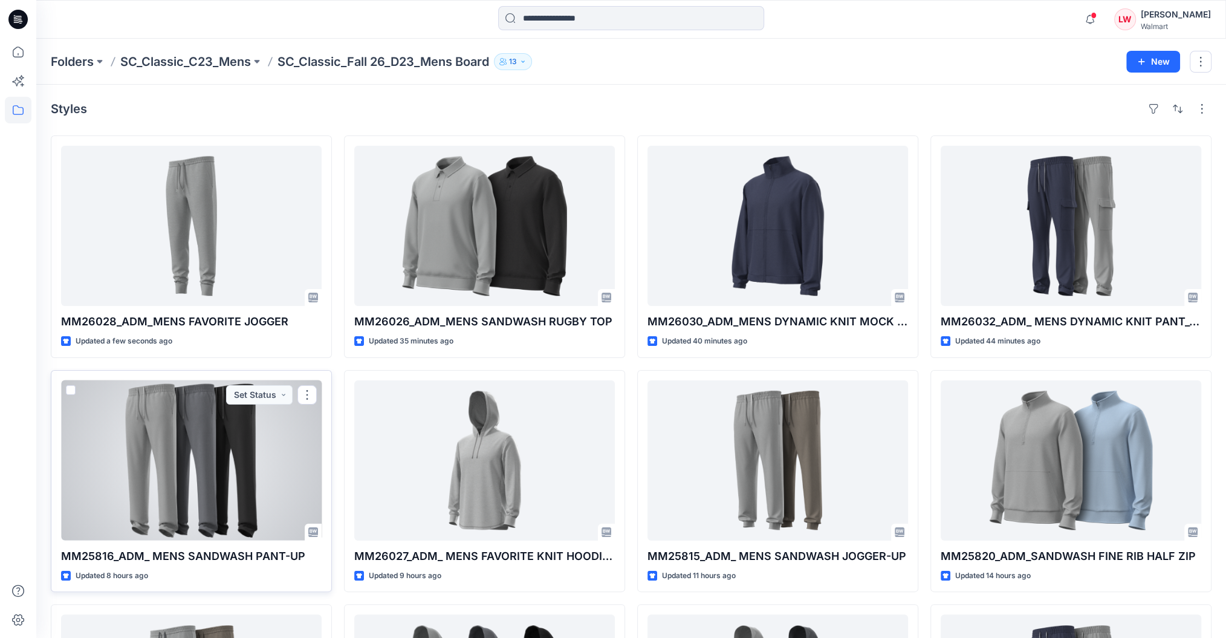
click at [241, 440] on div at bounding box center [191, 460] width 261 height 160
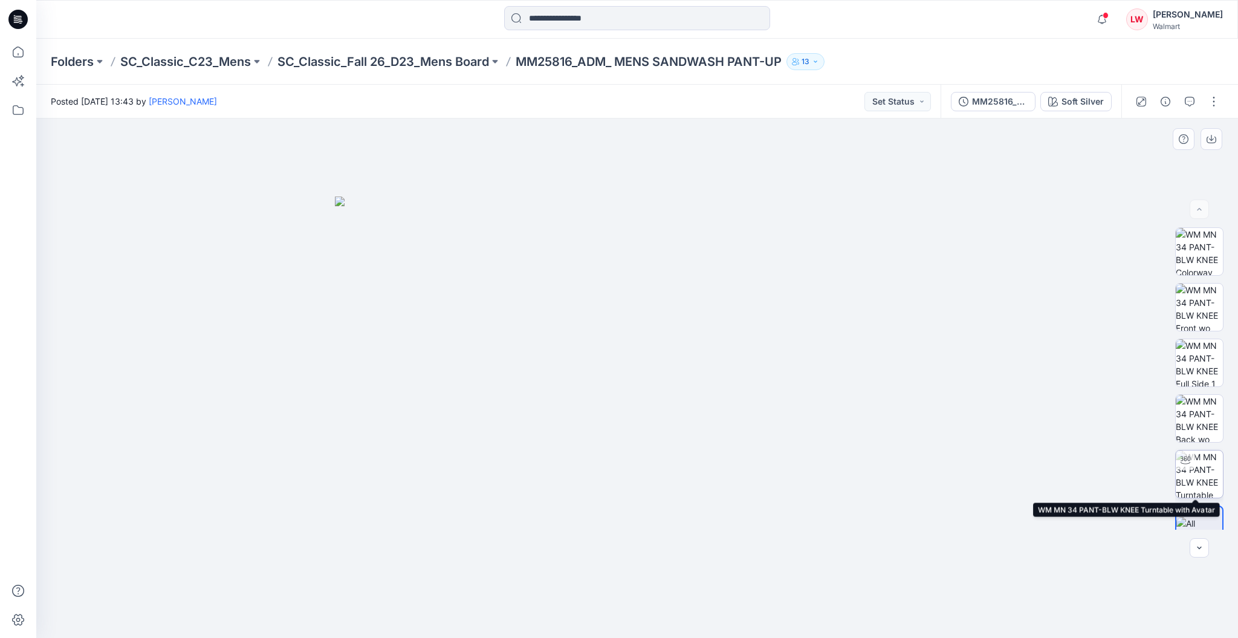
click at [1217, 482] on img at bounding box center [1199, 474] width 47 height 47
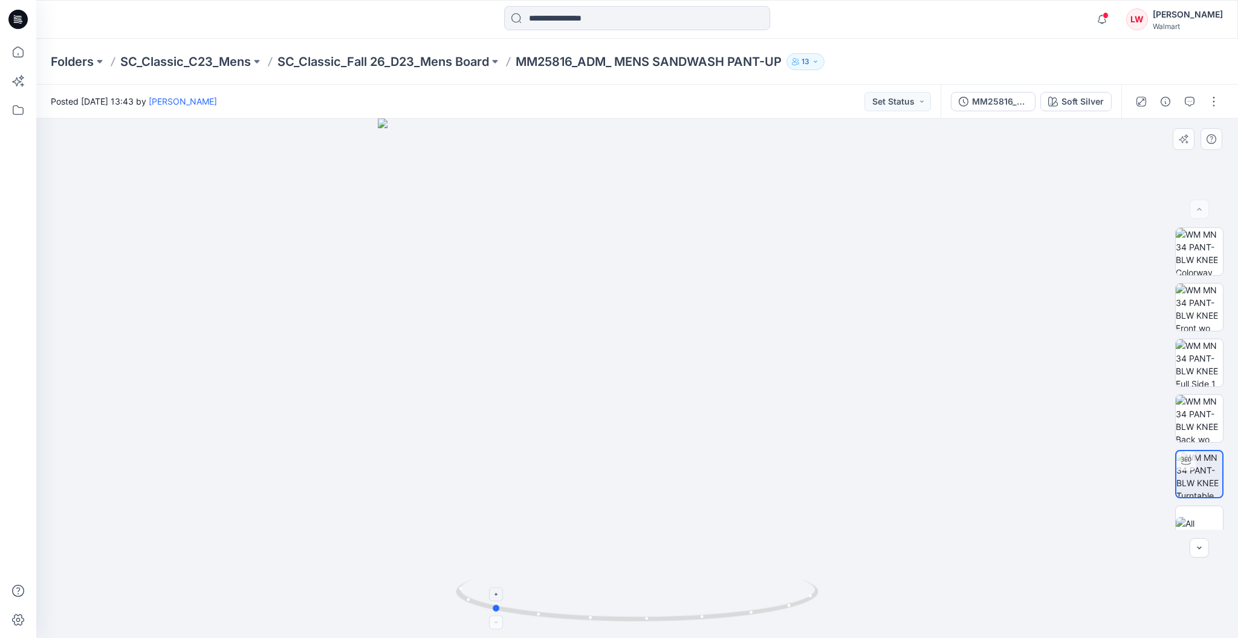
drag, startPoint x: 777, startPoint y: 572, endPoint x: 631, endPoint y: 585, distance: 146.3
click at [631, 585] on div at bounding box center [637, 378] width 1202 height 519
click at [1188, 99] on icon "button" at bounding box center [1190, 102] width 10 height 10
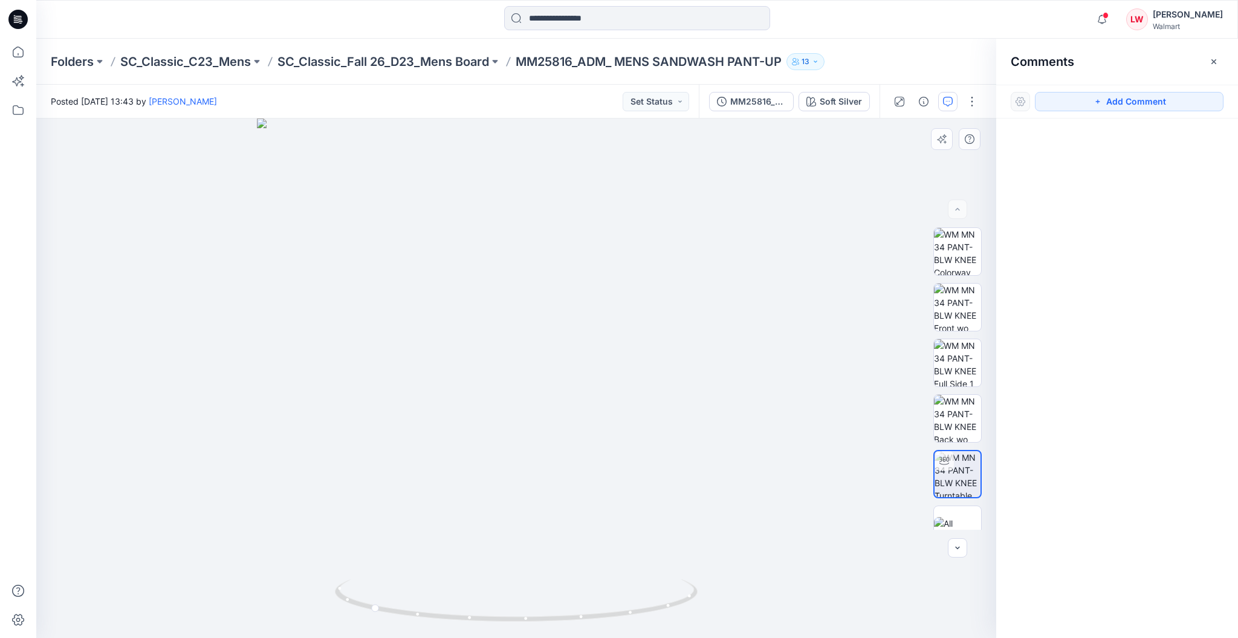
click at [573, 199] on div at bounding box center [516, 378] width 960 height 519
drag, startPoint x: 1112, startPoint y: 96, endPoint x: 1104, endPoint y: 105, distance: 12.4
click at [1112, 97] on button "Add Comment" at bounding box center [1129, 101] width 189 height 19
click at [1103, 105] on button "Click on the style to leave a comment" at bounding box center [1129, 101] width 189 height 19
click at [578, 188] on div "1" at bounding box center [516, 378] width 960 height 519
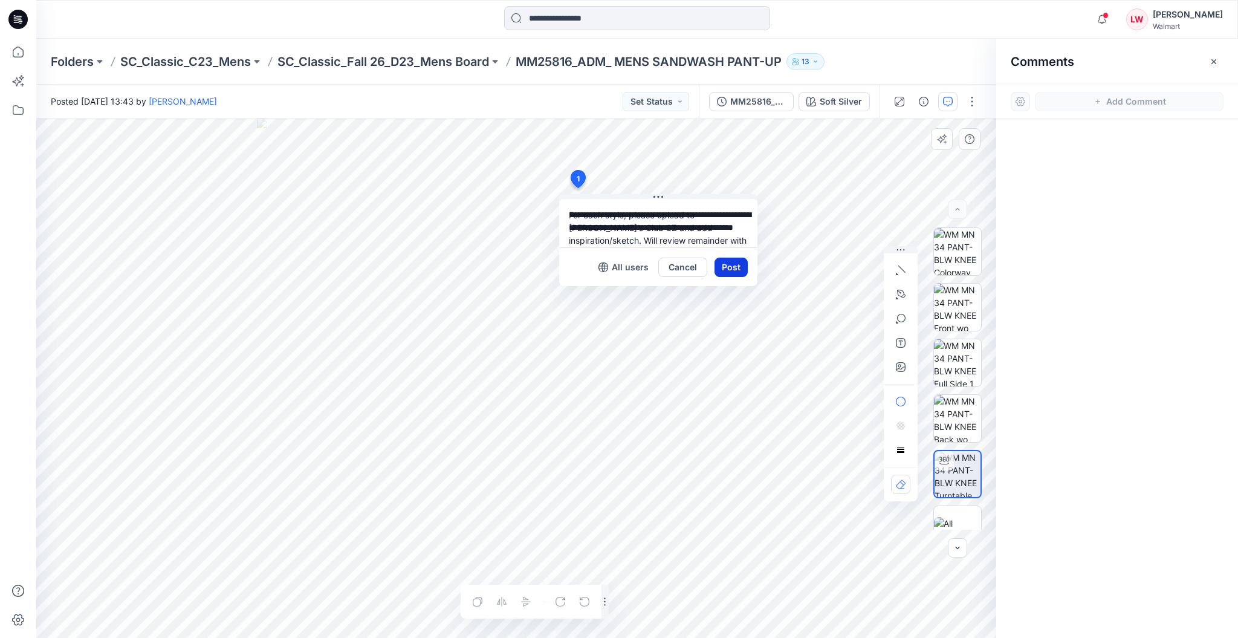
type textarea "**********"
click at [729, 270] on button "Post" at bounding box center [731, 267] width 33 height 19
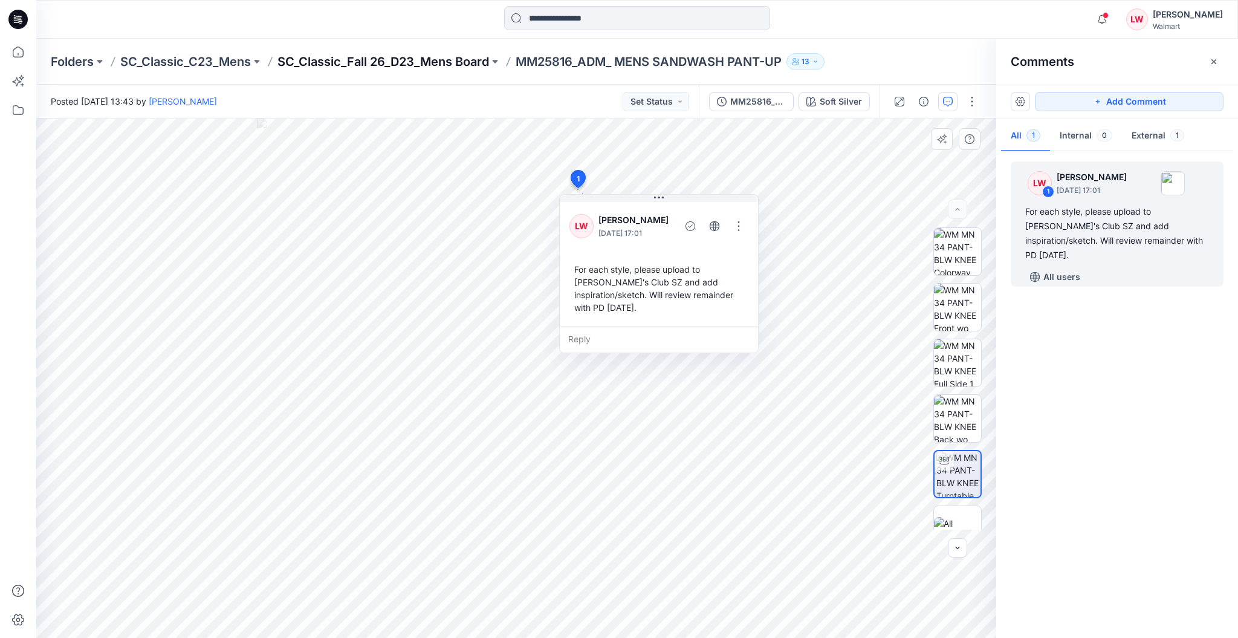
click at [481, 60] on p "SC_Classic_Fall 26_D23_Mens Board" at bounding box center [384, 61] width 212 height 17
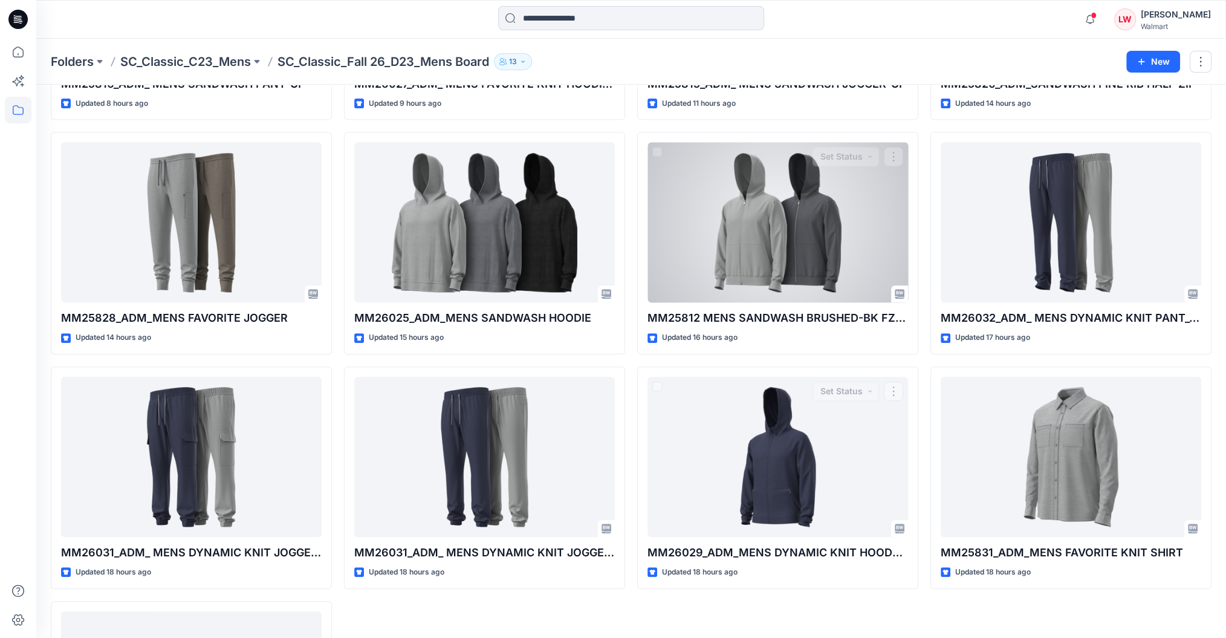
scroll to position [347, 0]
